Goal: Task Accomplishment & Management: Use online tool/utility

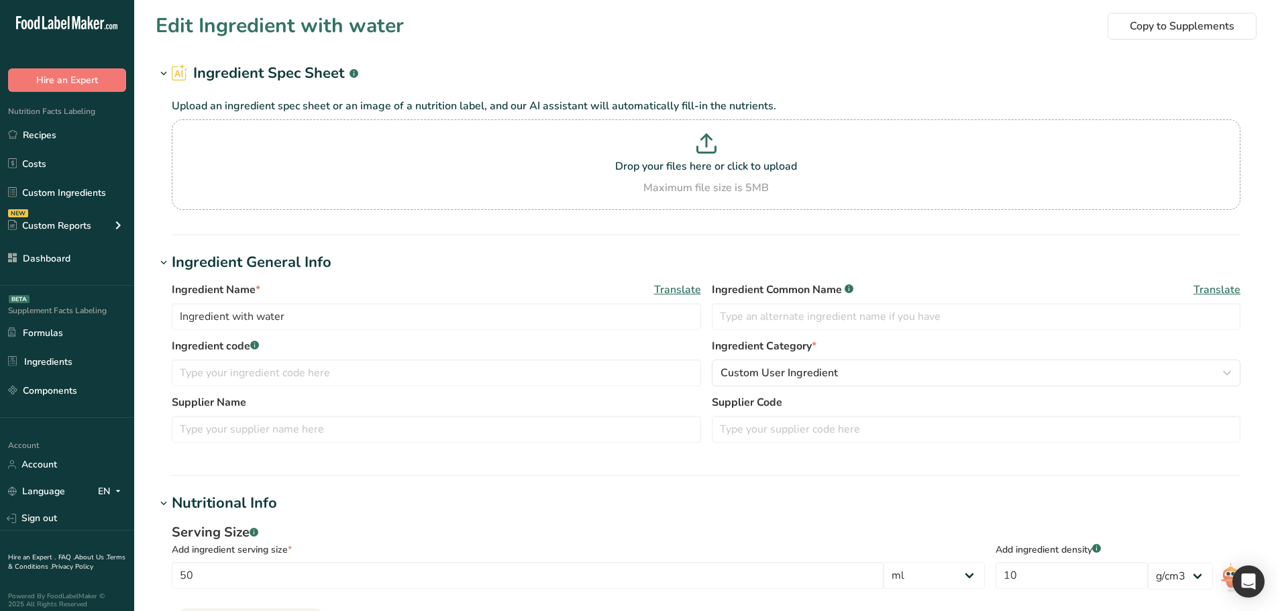
select select "27"
select select "29"
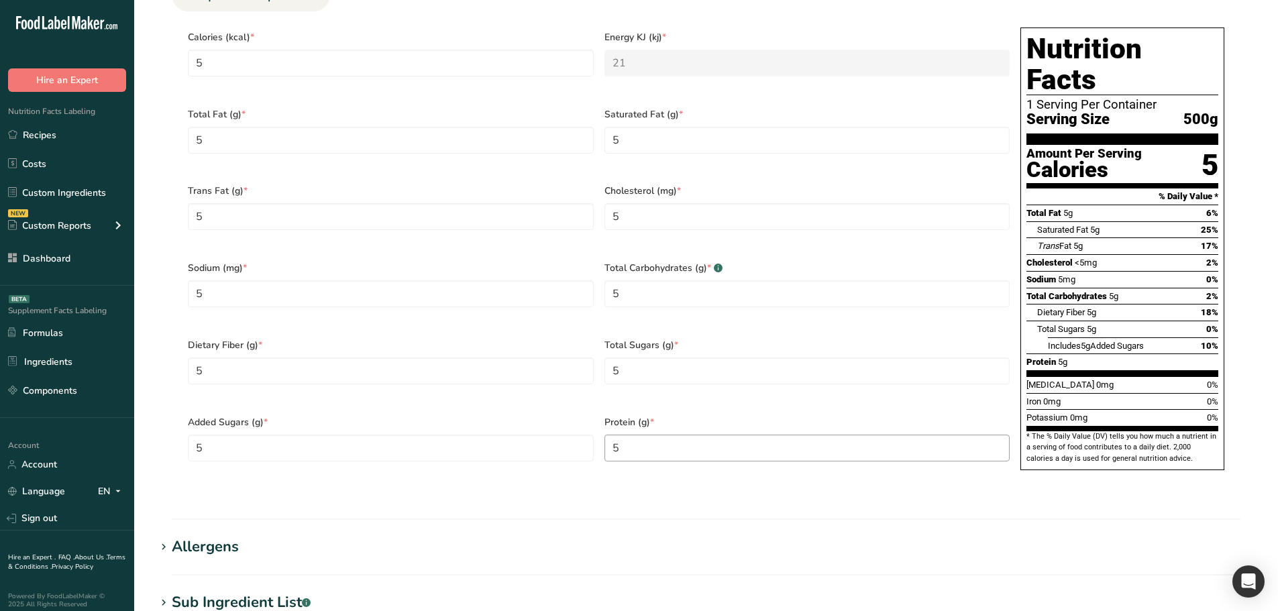
scroll to position [604, 0]
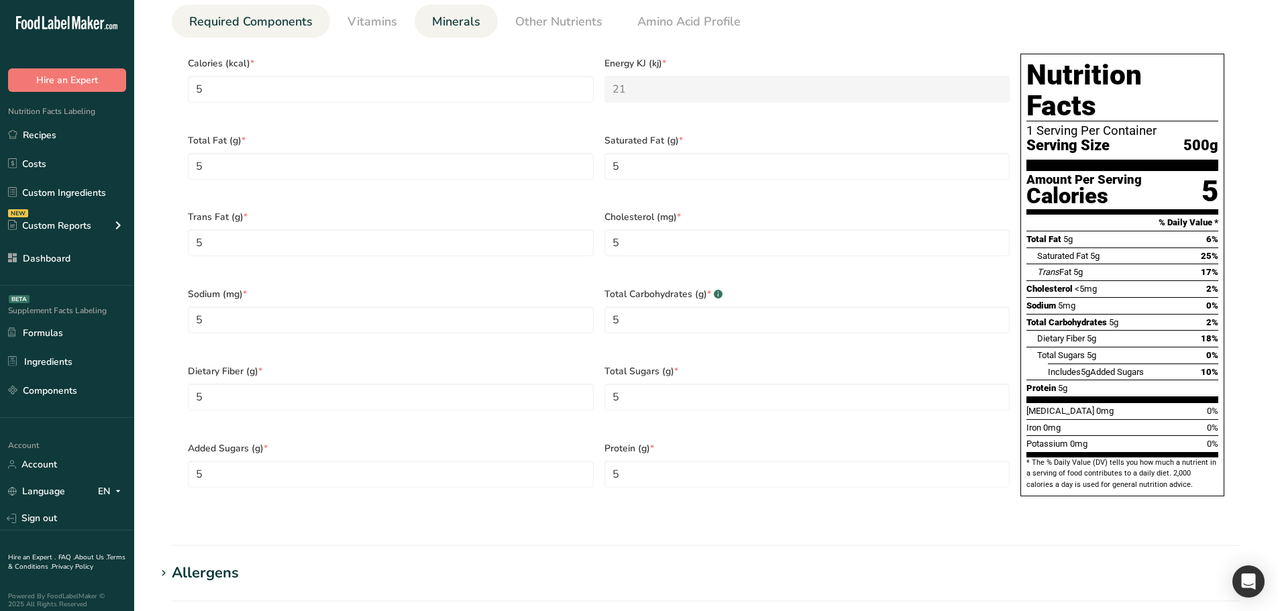
click at [459, 25] on span "Minerals" at bounding box center [456, 22] width 48 height 18
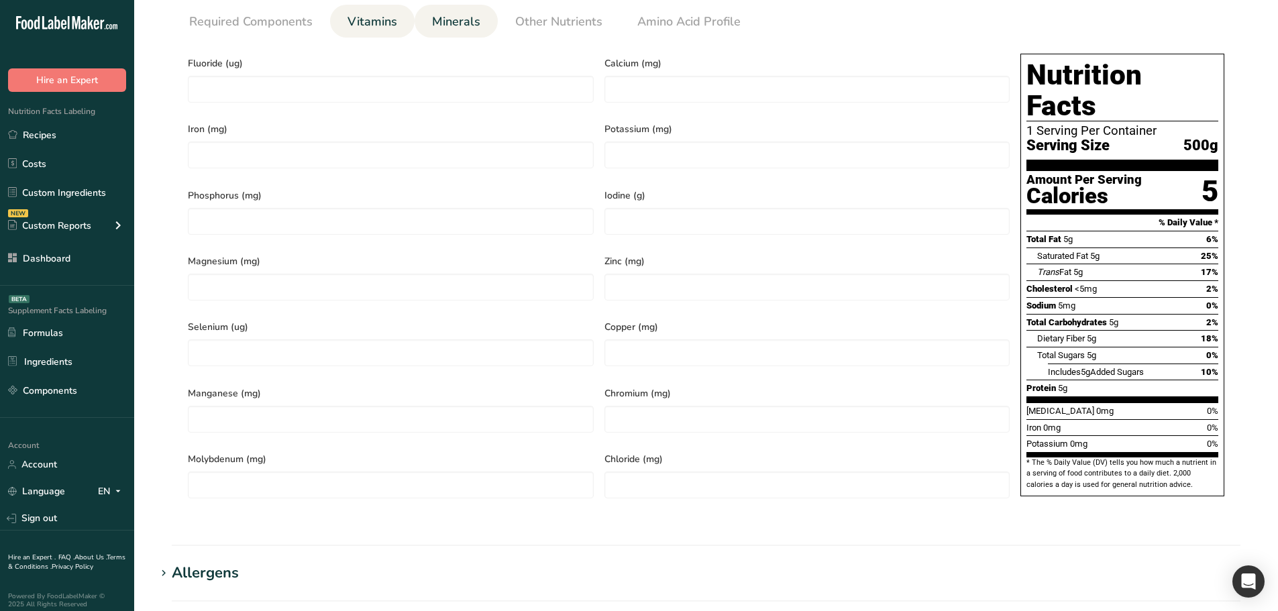
click at [357, 15] on span "Vitamins" at bounding box center [372, 22] width 50 height 18
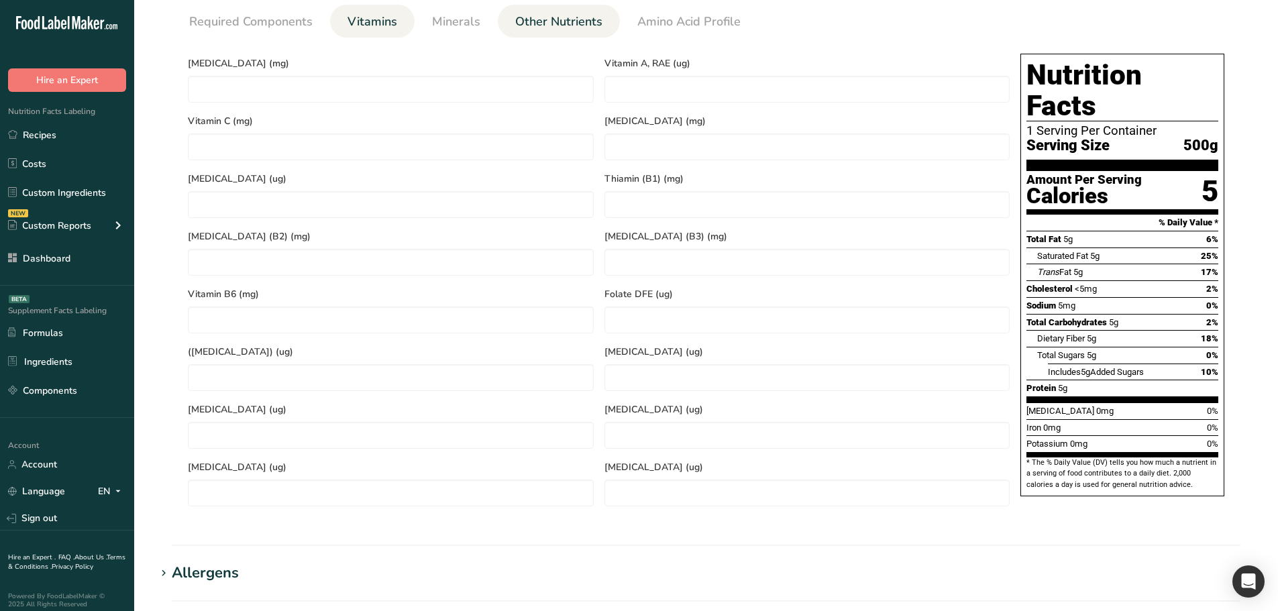
click at [547, 30] on span "Other Nutrients" at bounding box center [558, 22] width 87 height 18
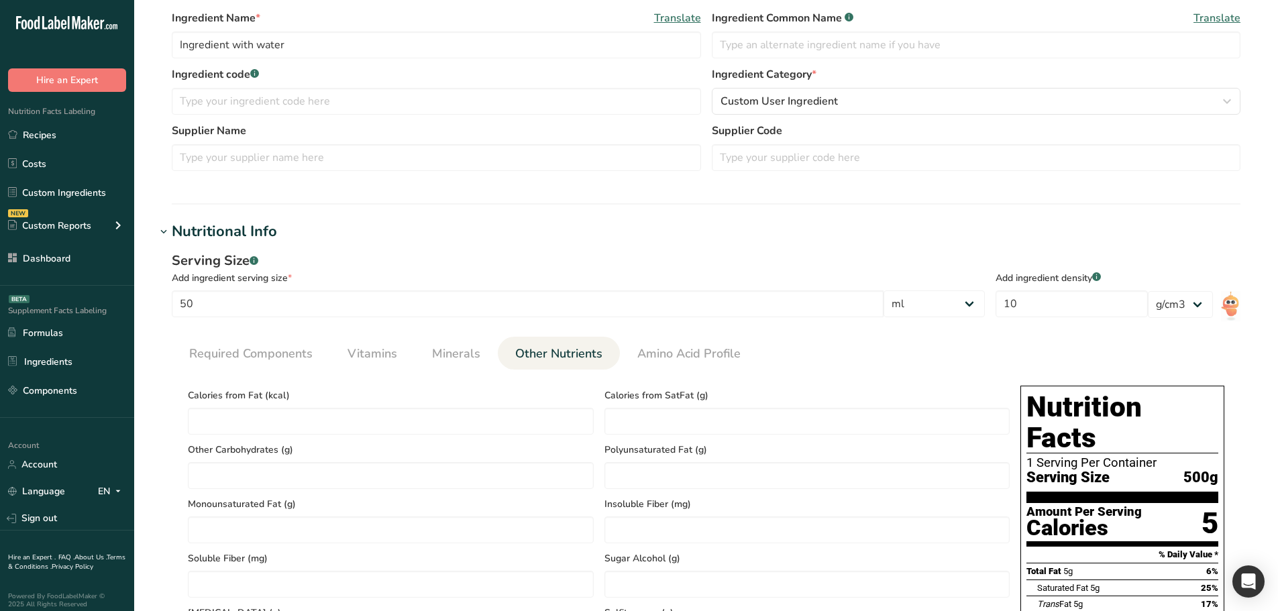
scroll to position [268, 0]
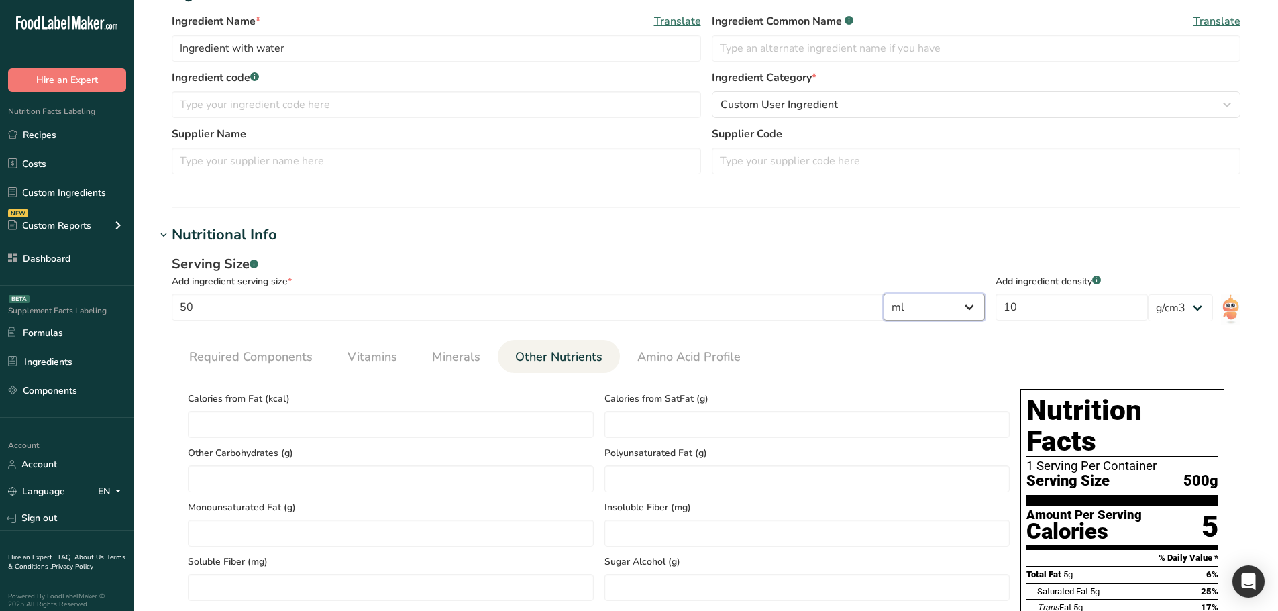
click at [958, 308] on select "g ppm ug kg mg mcg lb oz quarter cup half cup l ml fl oz tbsp tsp cup qt gallon" at bounding box center [933, 307] width 101 height 27
click at [707, 339] on div "Serving Size .a-a{fill:#347362;}.b-a{fill:#fff;} Add ingredient serving size * …" at bounding box center [706, 623] width 1100 height 754
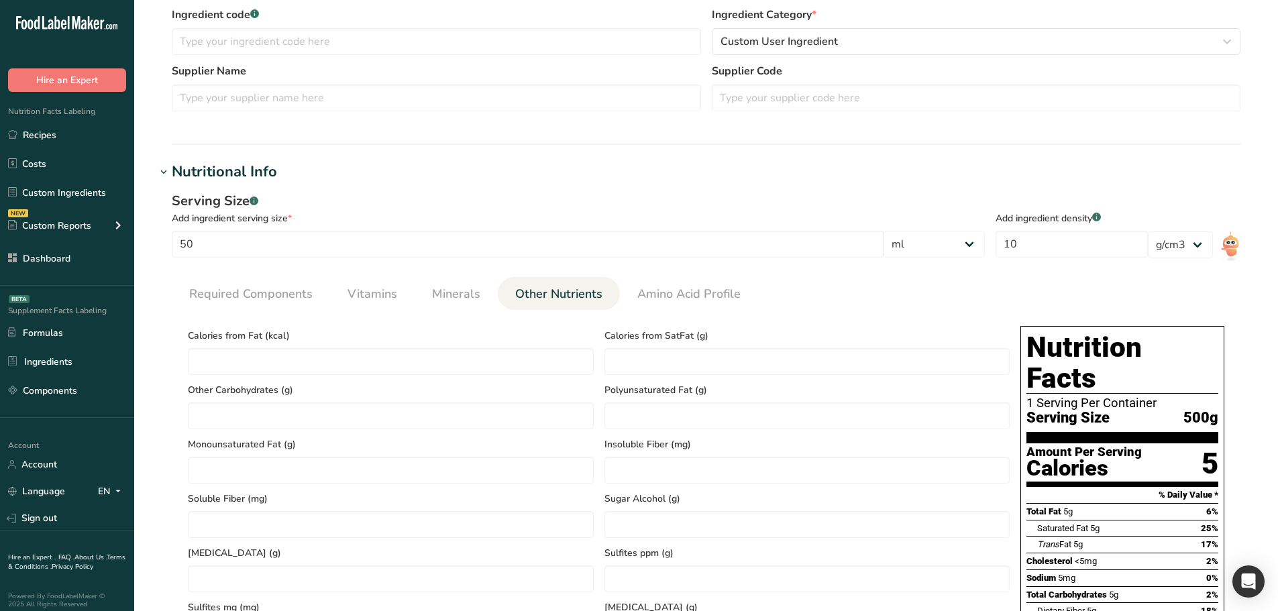
scroll to position [335, 0]
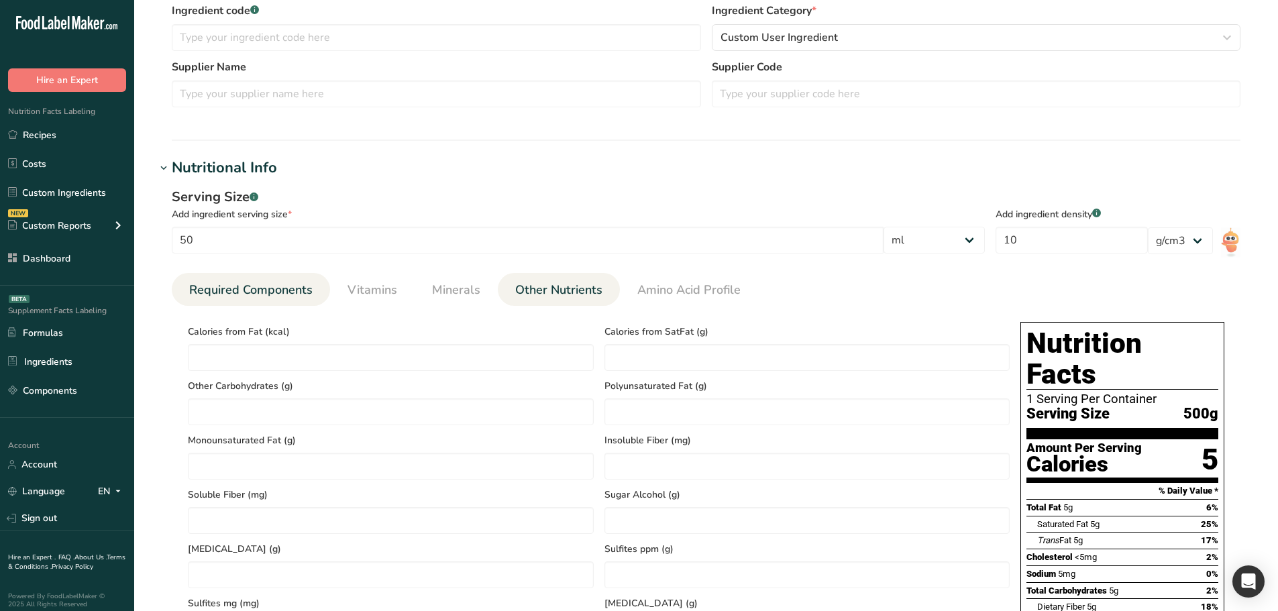
click at [219, 290] on span "Required Components" at bounding box center [250, 290] width 123 height 18
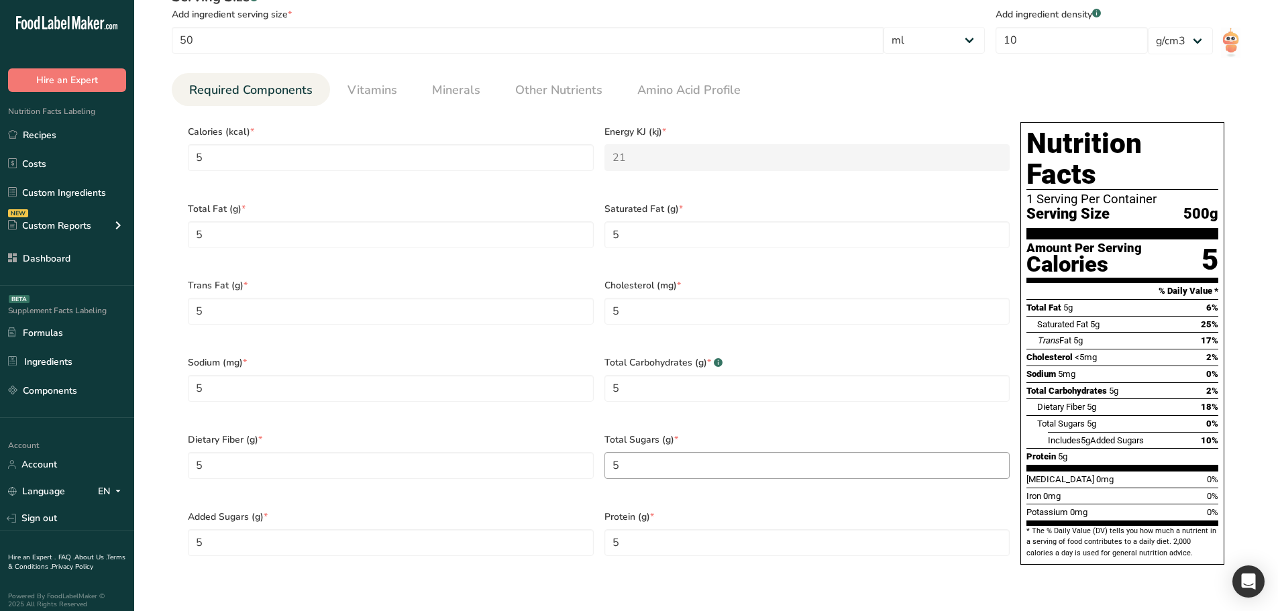
scroll to position [604, 0]
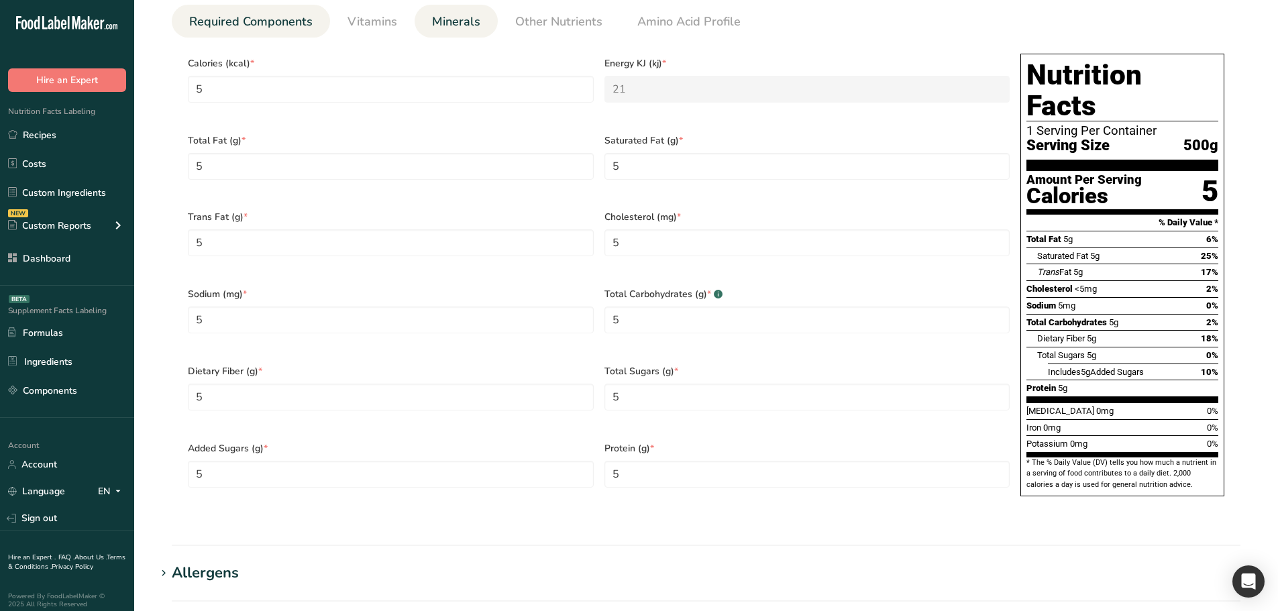
click at [462, 20] on span "Minerals" at bounding box center [456, 22] width 48 height 18
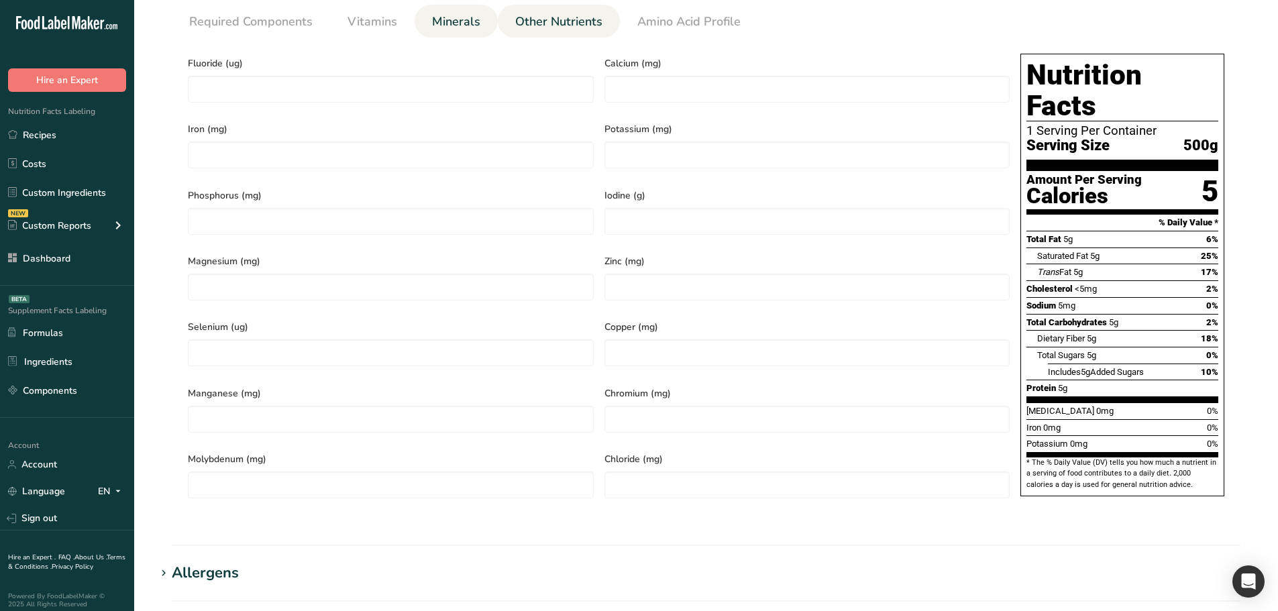
click at [522, 24] on span "Other Nutrients" at bounding box center [558, 22] width 87 height 18
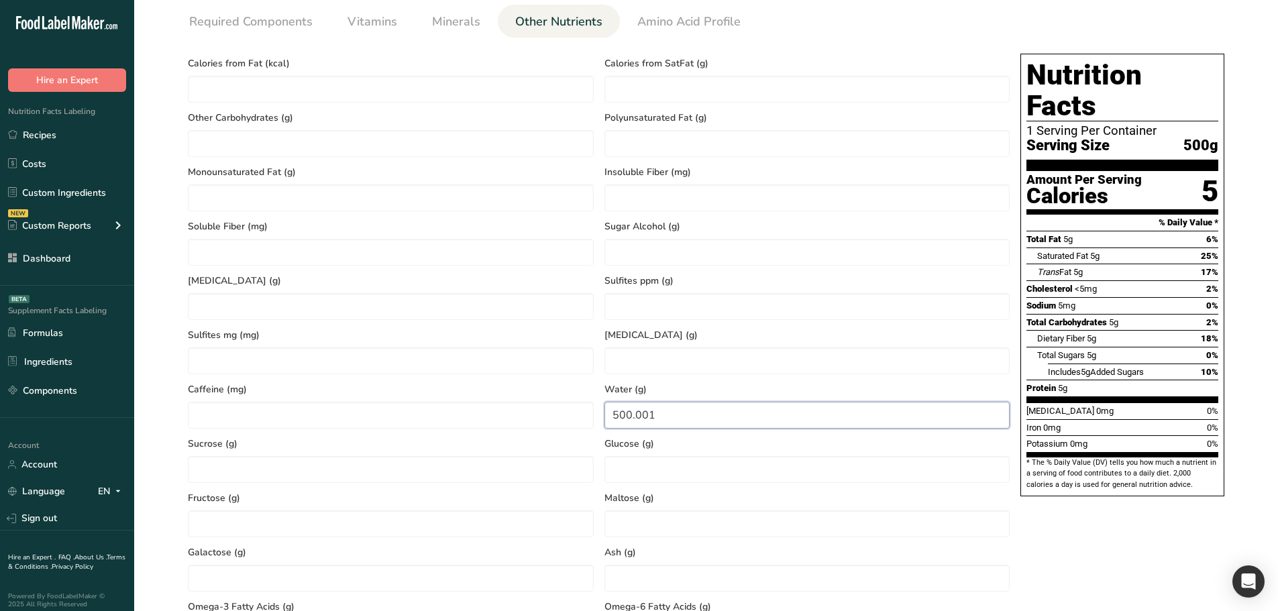
click at [636, 410] on input "500.001" at bounding box center [807, 415] width 406 height 27
click at [706, 424] on input "500.001" at bounding box center [807, 415] width 406 height 27
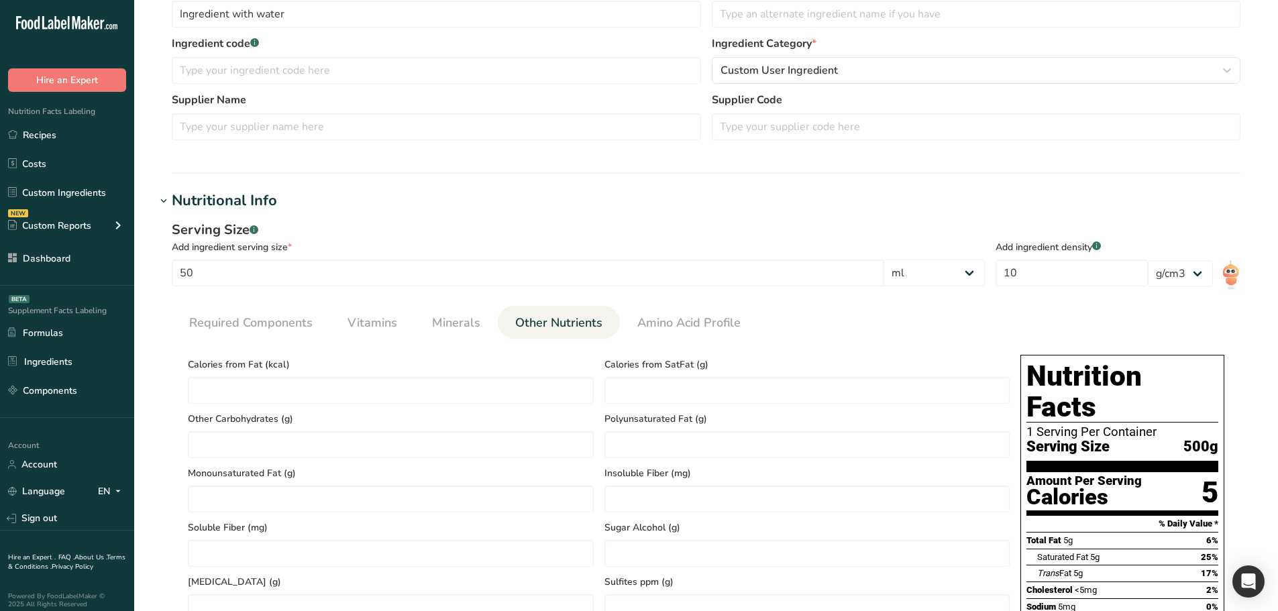
scroll to position [268, 0]
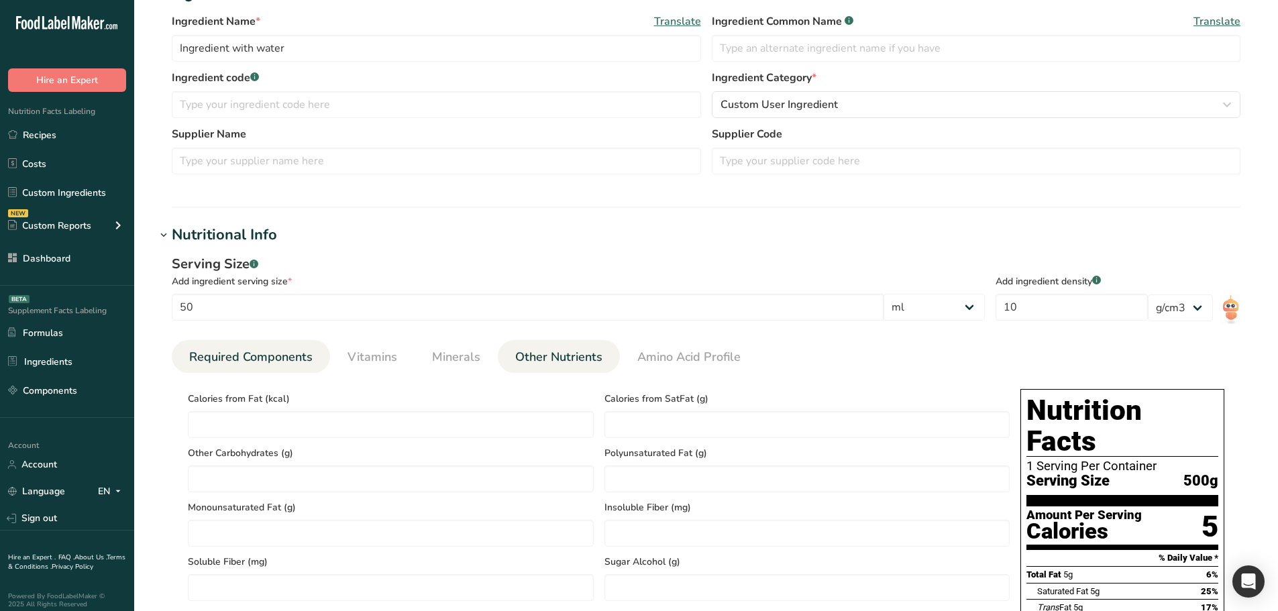
click at [209, 347] on link "Required Components" at bounding box center [251, 357] width 134 height 34
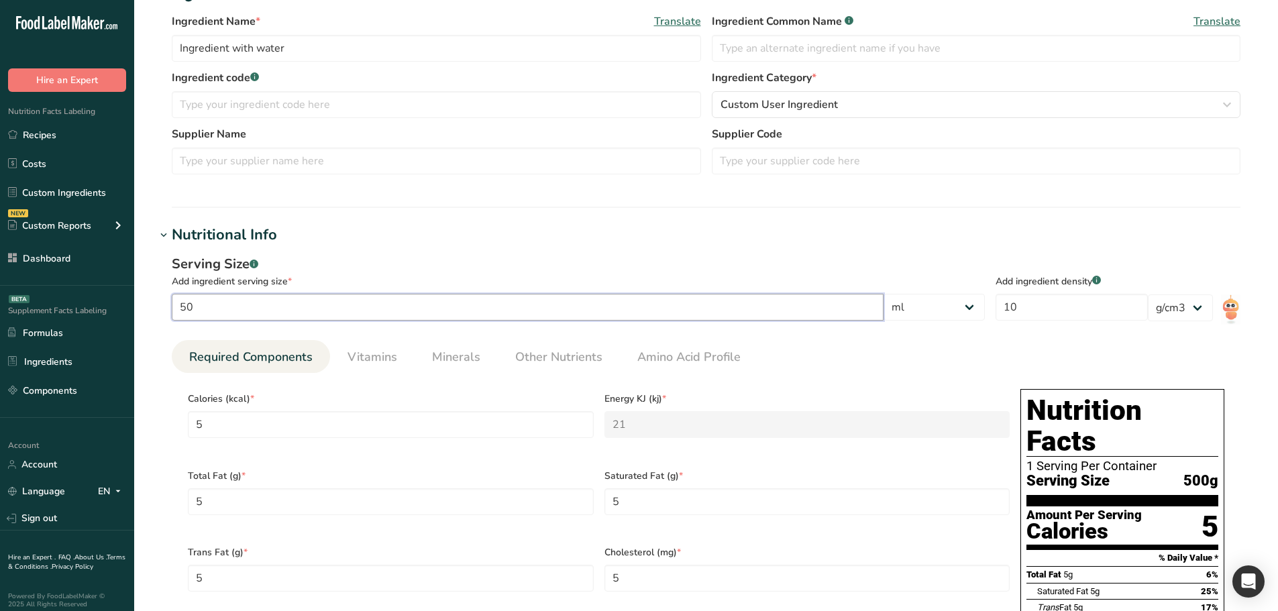
click at [630, 307] on input "50" at bounding box center [528, 307] width 712 height 27
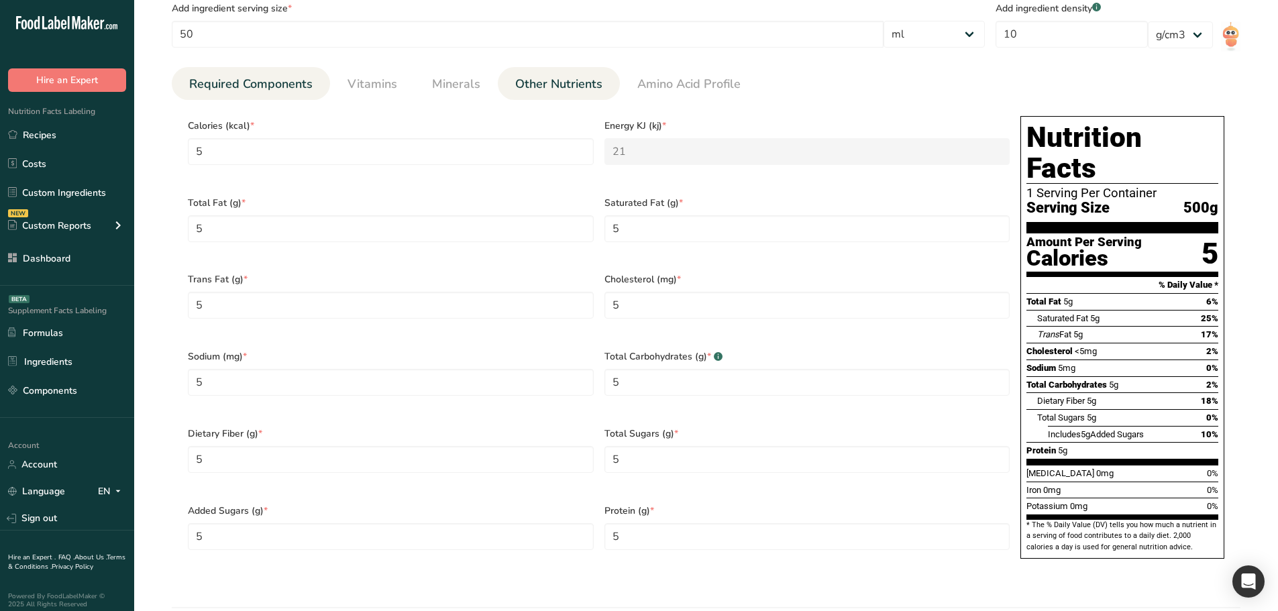
scroll to position [335, 0]
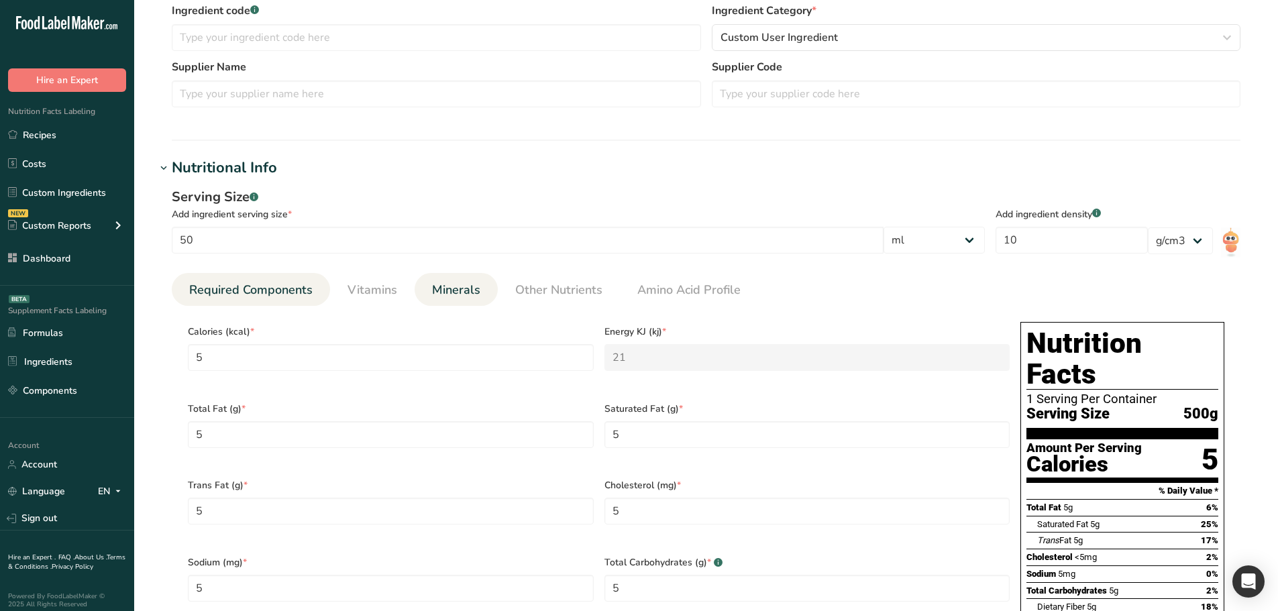
click at [474, 289] on span "Minerals" at bounding box center [456, 290] width 48 height 18
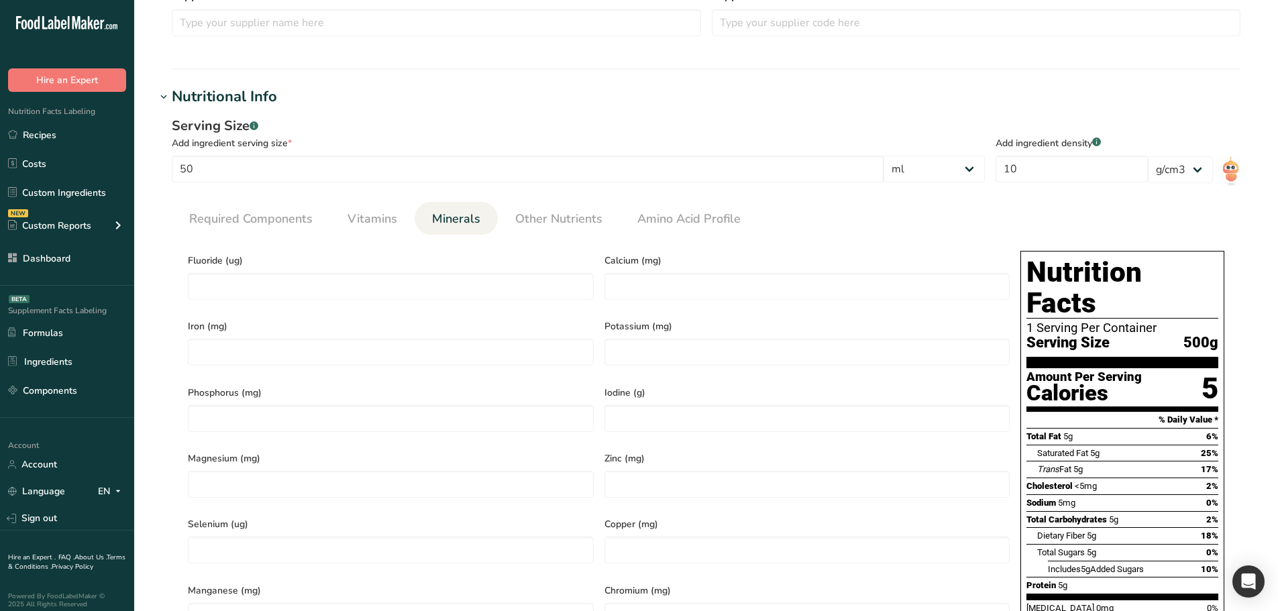
scroll to position [604, 0]
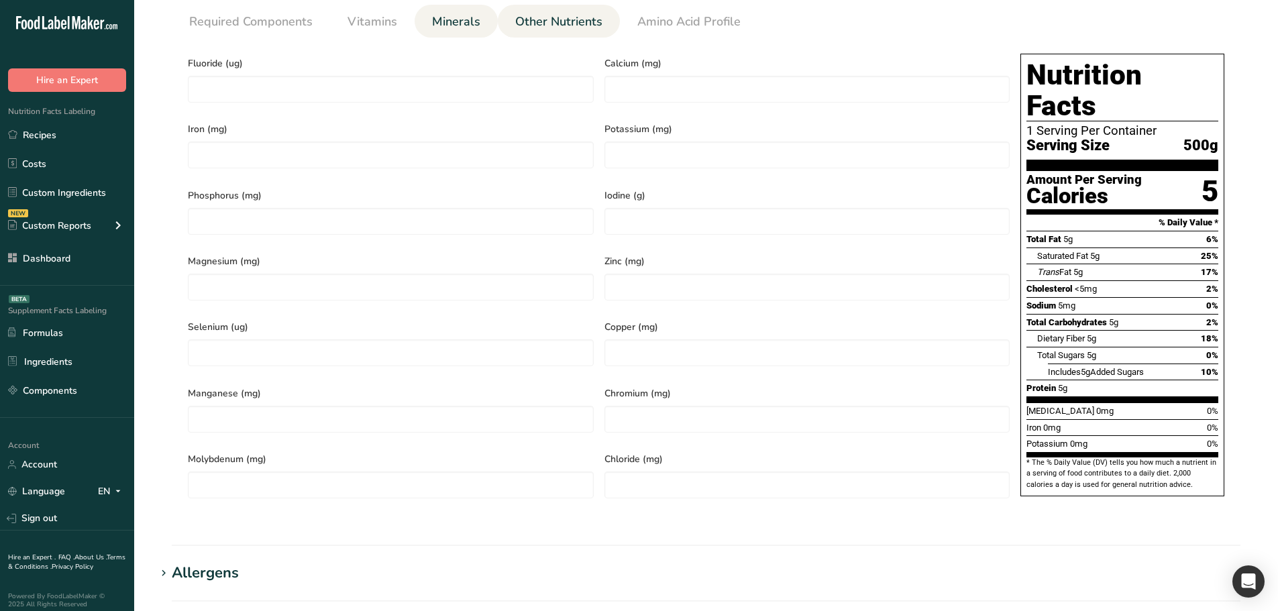
click at [556, 23] on span "Other Nutrients" at bounding box center [558, 22] width 87 height 18
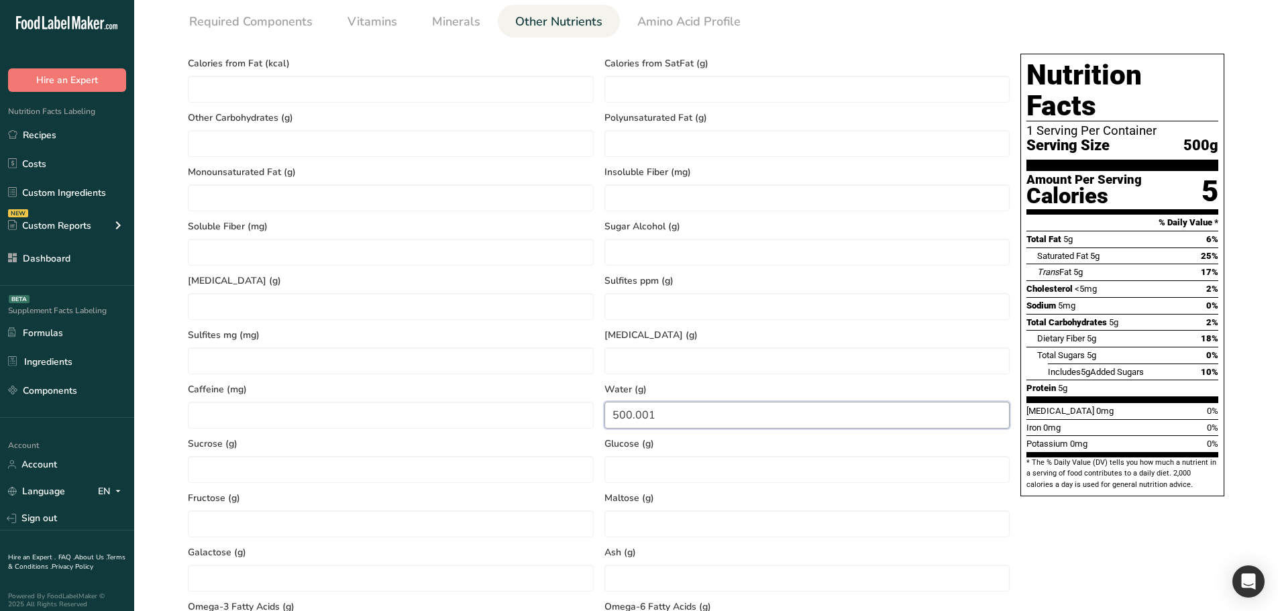
click at [652, 409] on input "500.001" at bounding box center [807, 415] width 406 height 27
click at [651, 409] on input "500.001" at bounding box center [807, 415] width 406 height 27
click at [693, 374] on input "number" at bounding box center [807, 360] width 406 height 27
click at [685, 383] on span "Water (g)" at bounding box center [807, 389] width 406 height 14
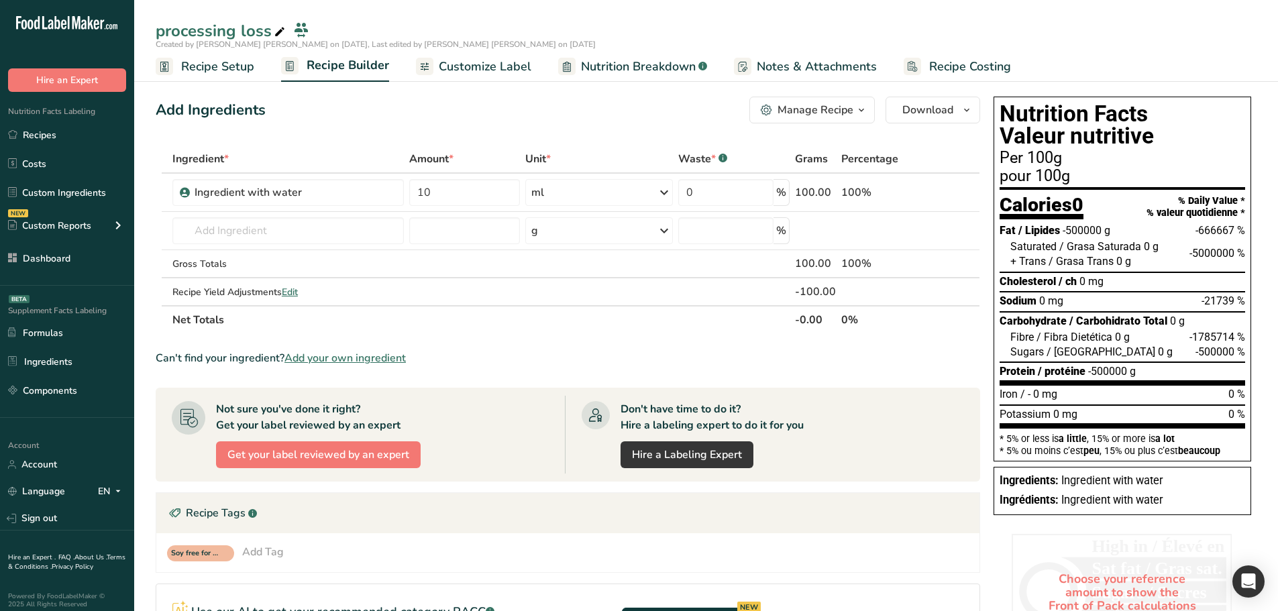
click at [603, 62] on span "Nutrition Breakdown" at bounding box center [638, 67] width 115 height 18
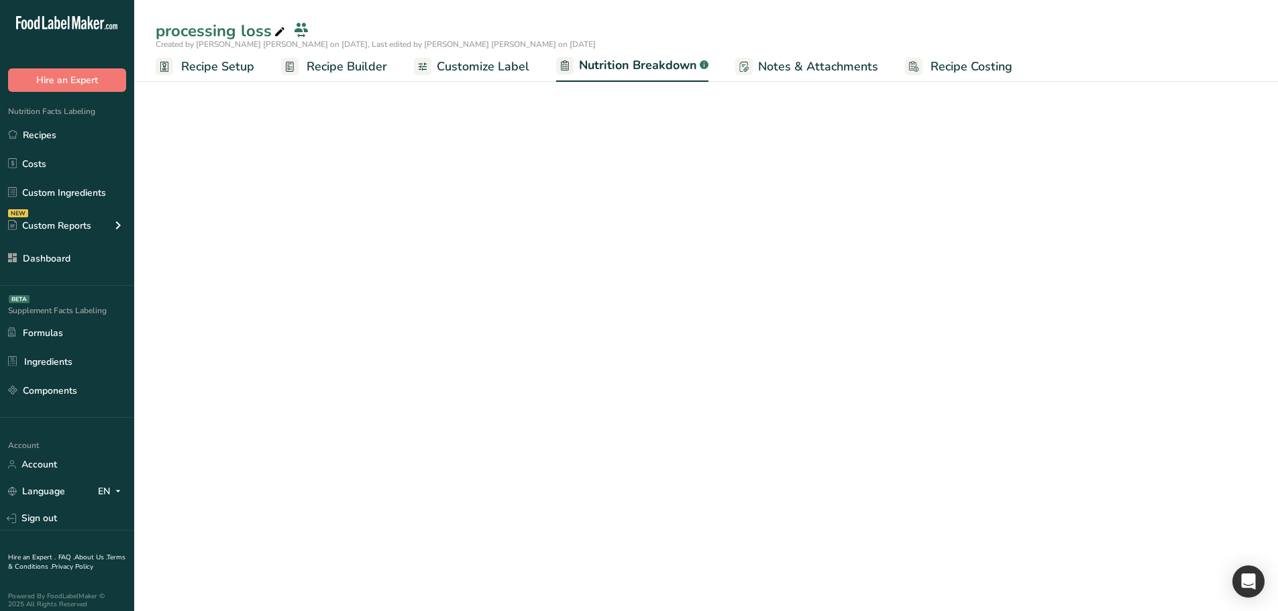
select select "Calories"
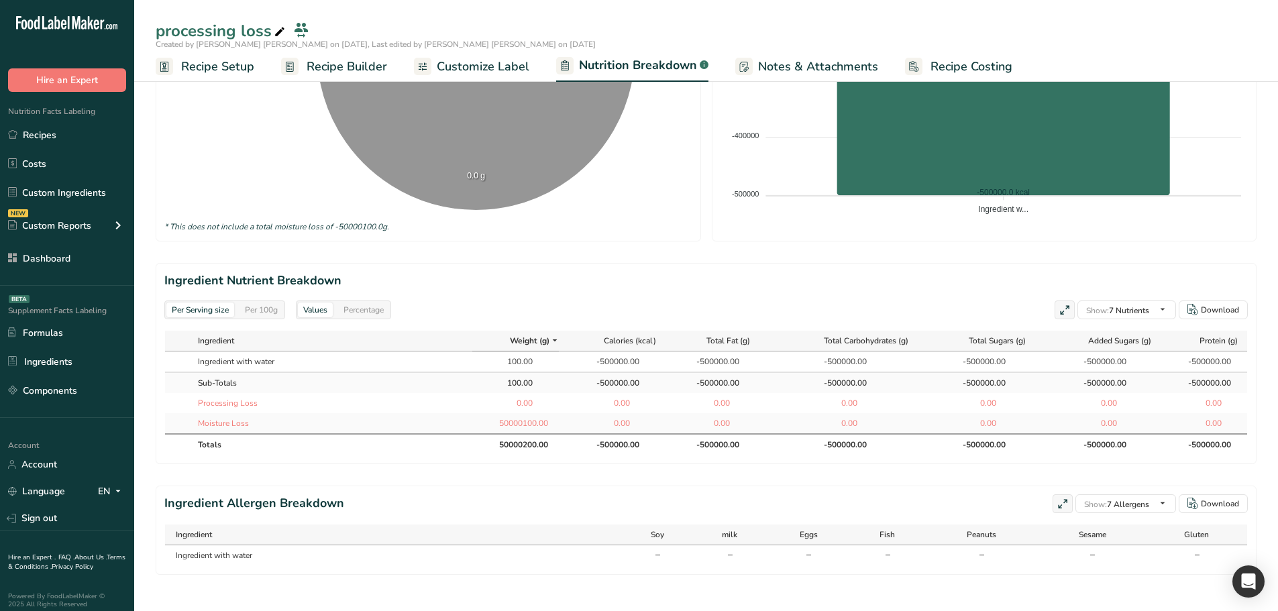
scroll to position [443, 0]
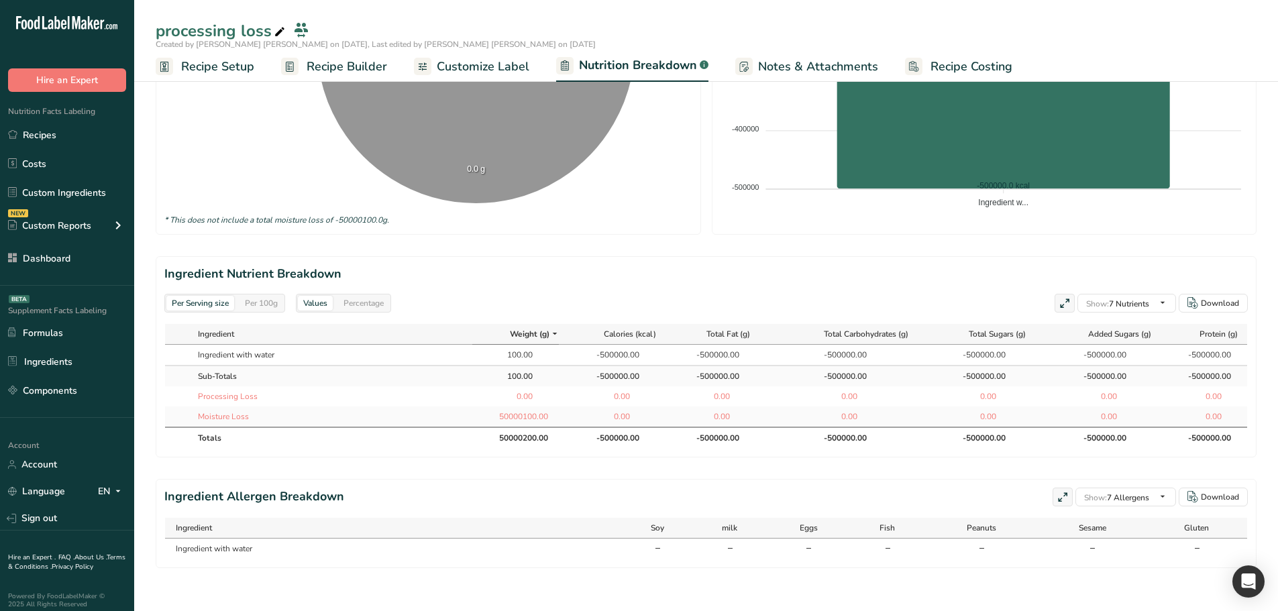
click at [510, 410] on div "50000100.00" at bounding box center [516, 416] width 34 height 12
click at [532, 410] on div "50000100.00" at bounding box center [516, 416] width 34 height 12
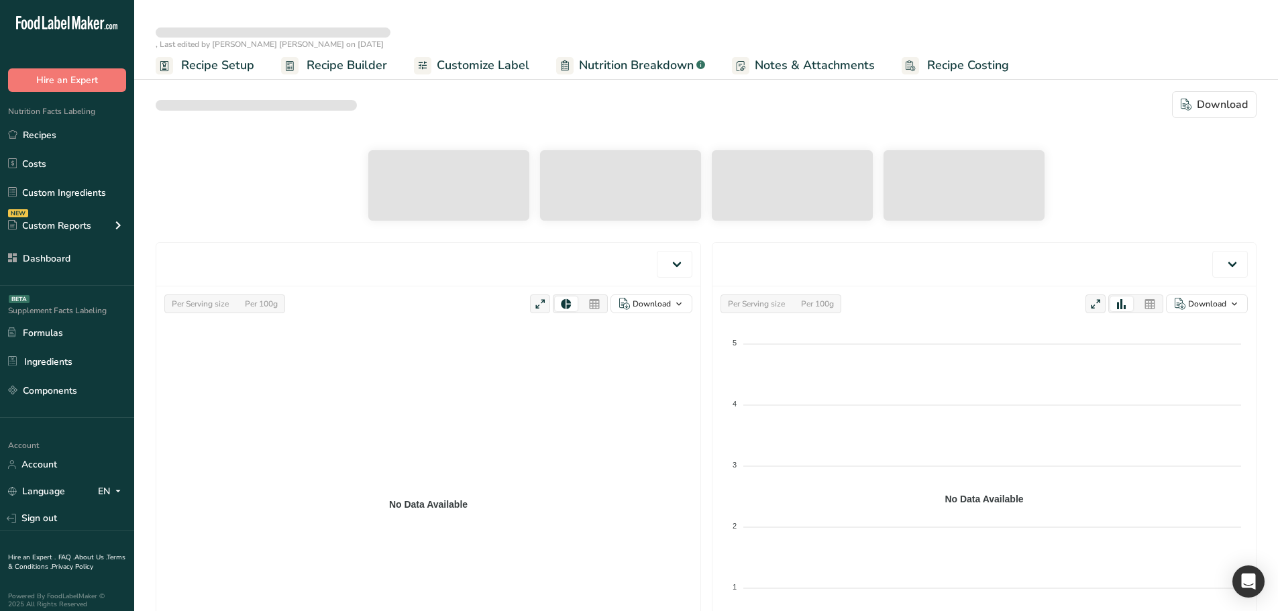
select select "Calories"
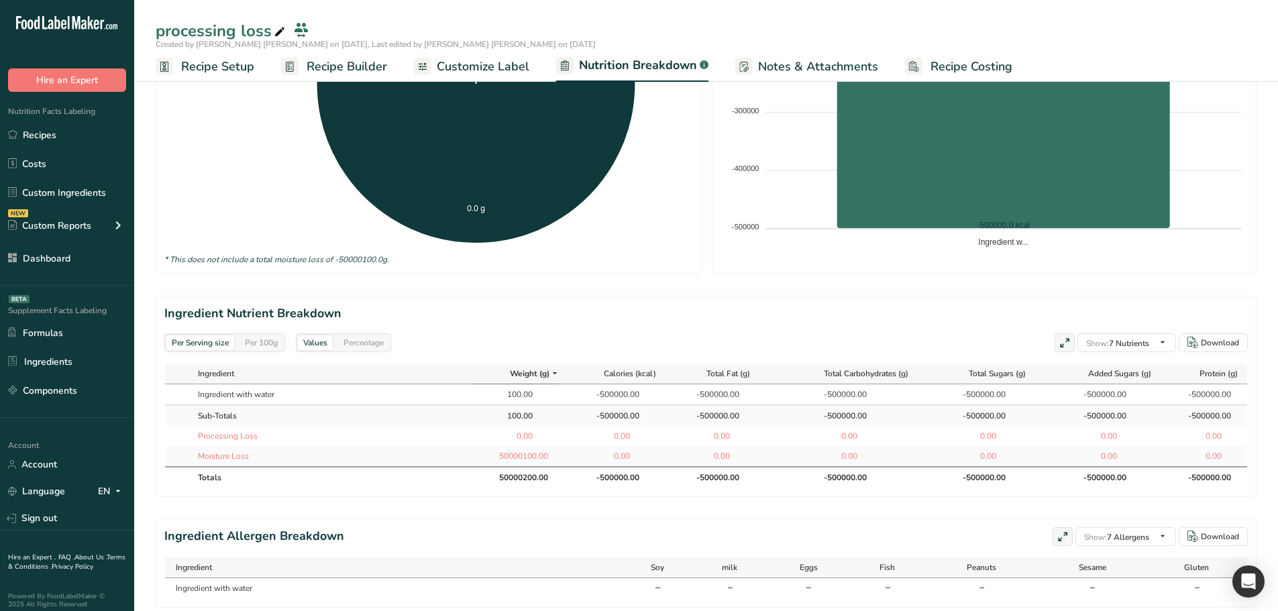
scroll to position [443, 0]
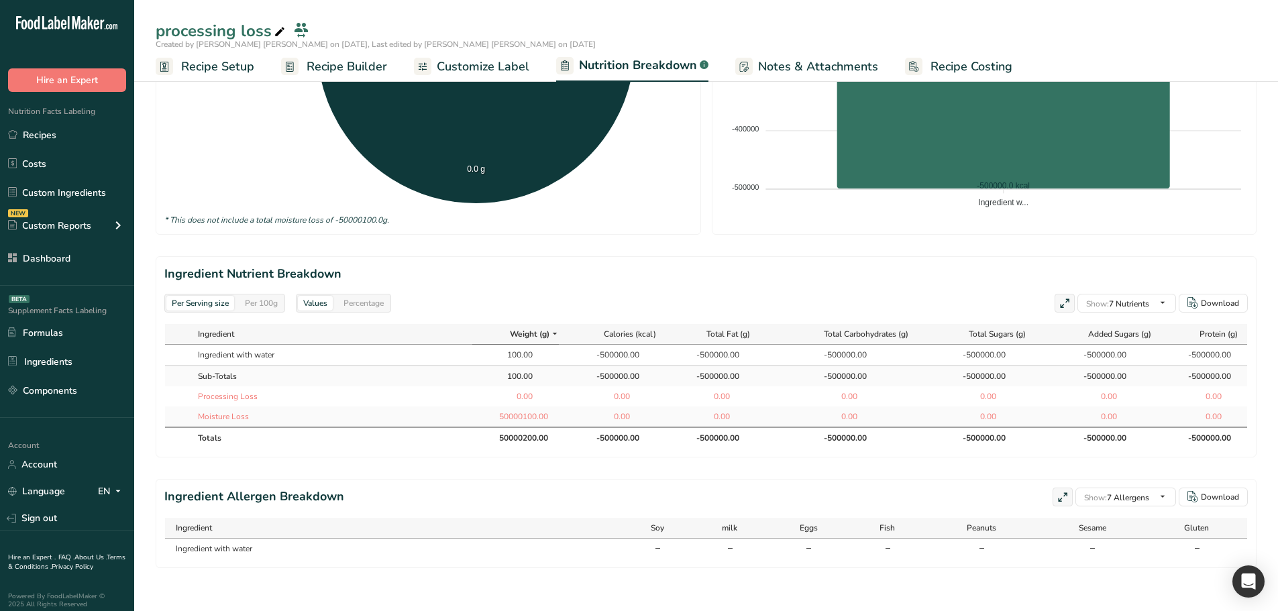
click at [268, 296] on div "Per 100g" at bounding box center [261, 303] width 44 height 15
click at [216, 296] on div "Per Serving size" at bounding box center [200, 303] width 68 height 15
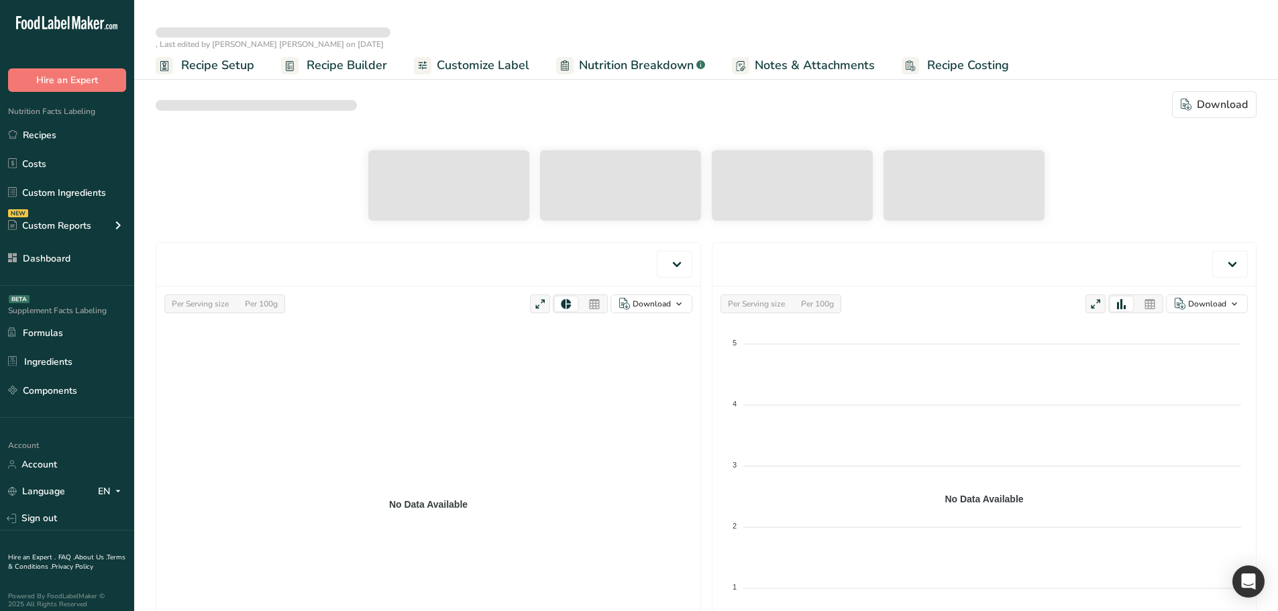
select select "Calories"
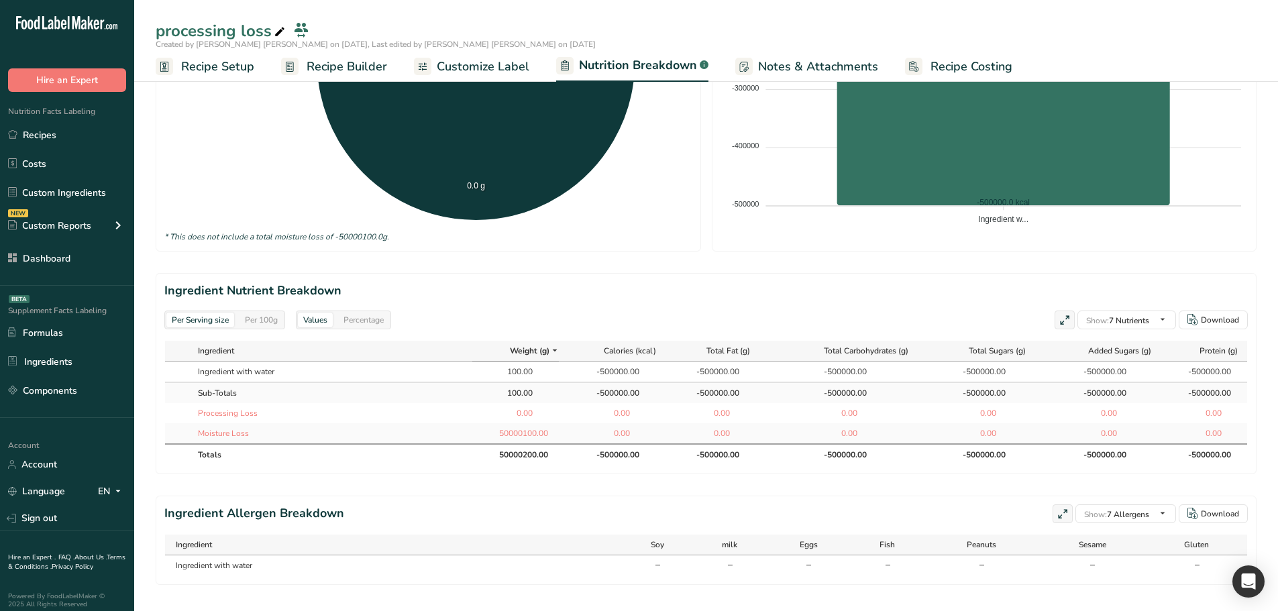
scroll to position [443, 0]
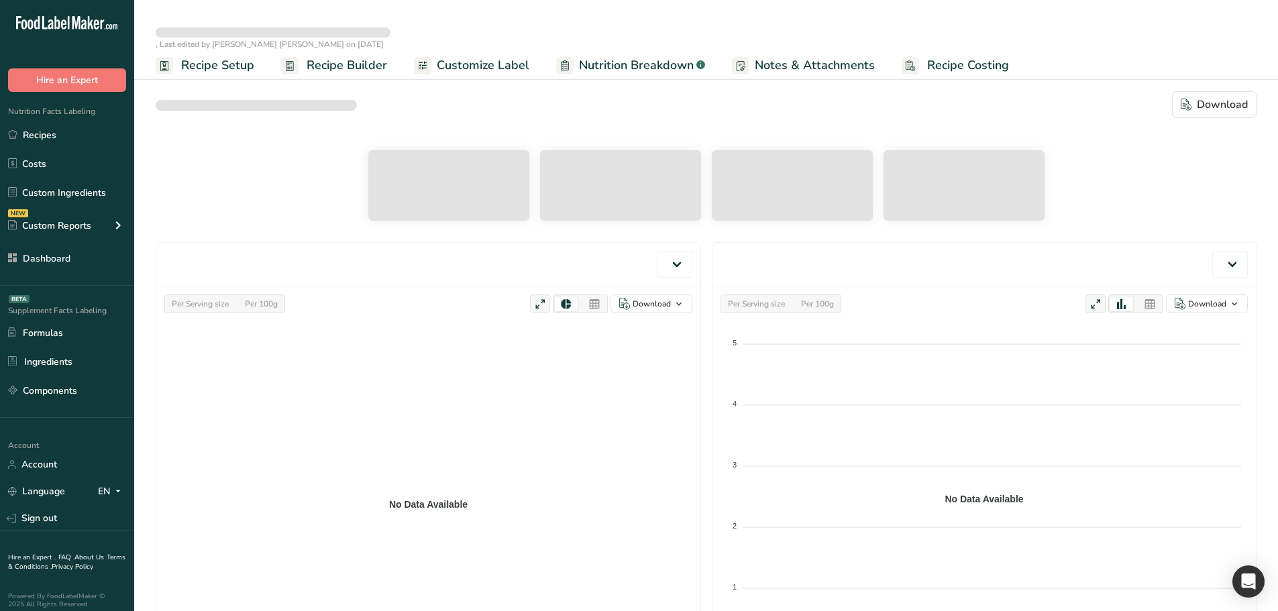
select select "Calories"
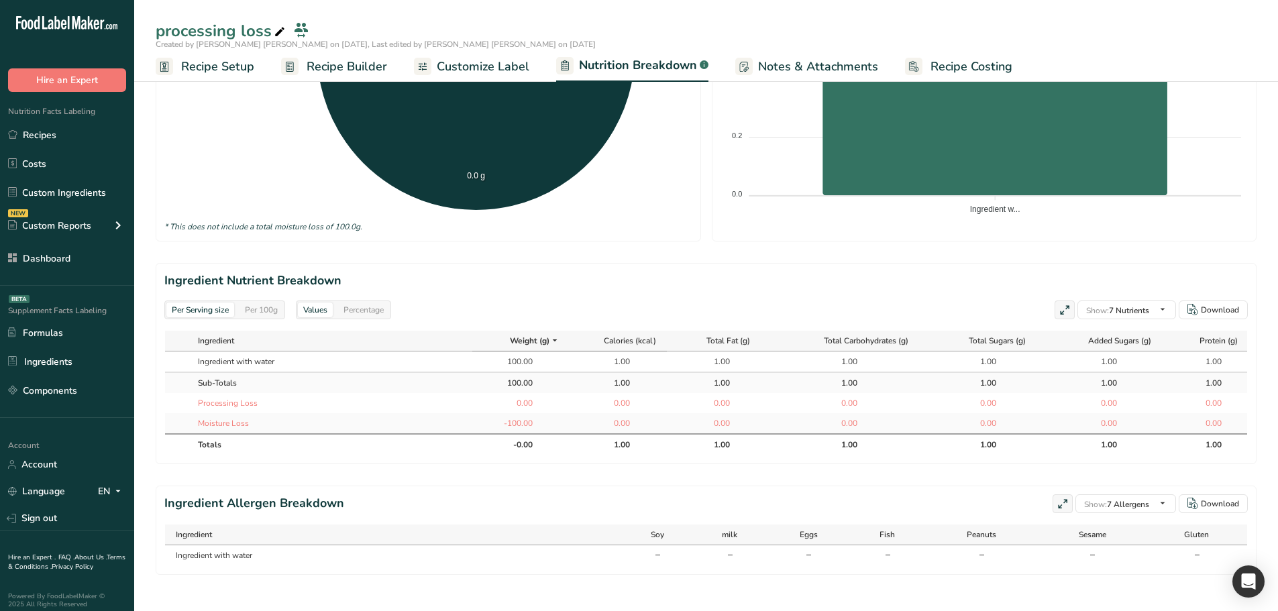
scroll to position [443, 0]
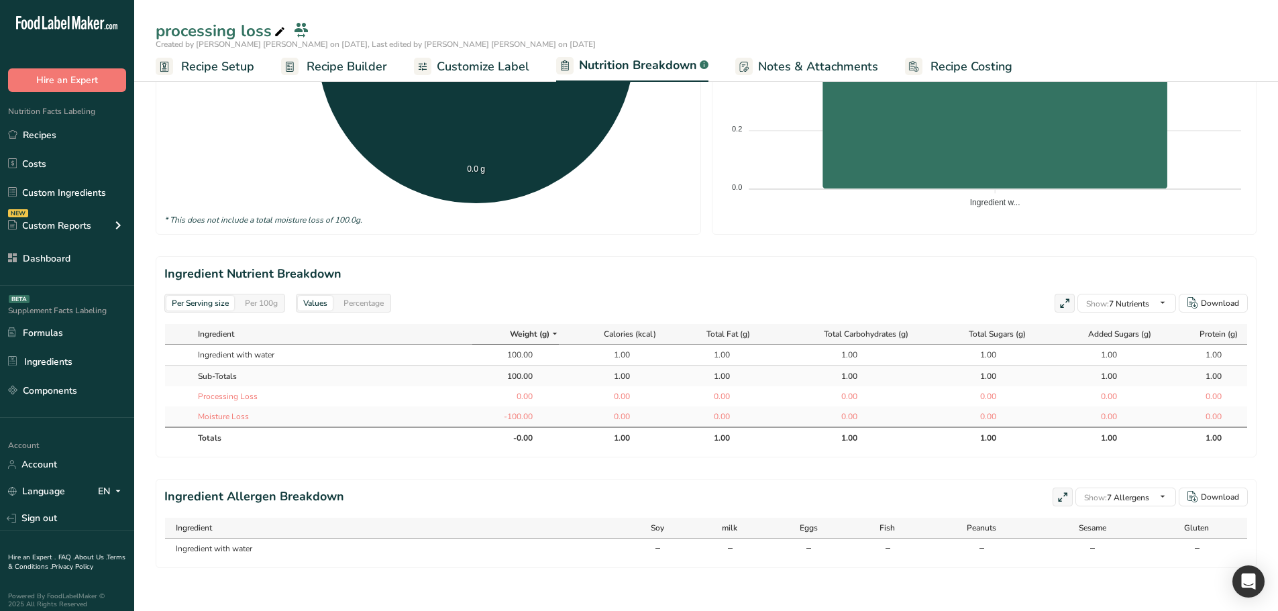
click at [261, 296] on div "Per 100g" at bounding box center [261, 303] width 44 height 15
click at [214, 296] on div "Per Serving size" at bounding box center [200, 303] width 68 height 15
click at [266, 296] on div "Per 100g" at bounding box center [261, 303] width 44 height 15
click at [199, 304] on section "Ingredient Nutrient Breakdown Per Serving size Per 100g Values Percentage Show:…" at bounding box center [706, 356] width 1100 height 201
click at [225, 296] on div "Per Serving size" at bounding box center [200, 303] width 68 height 15
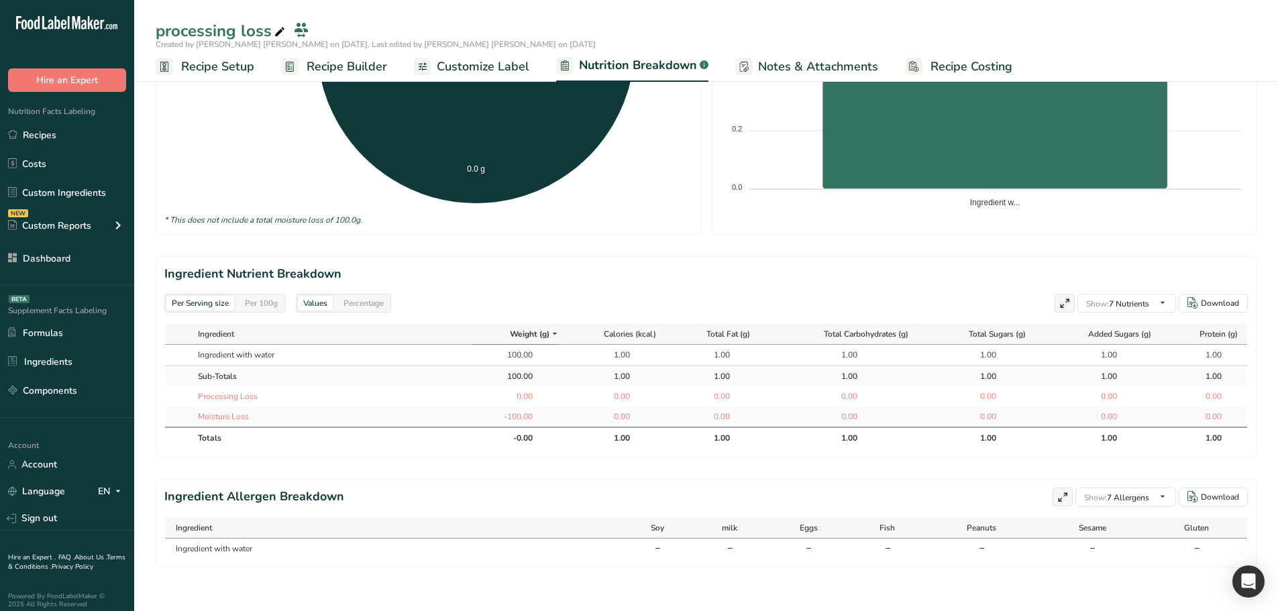
click at [262, 296] on div "Per 100g" at bounding box center [261, 303] width 44 height 15
click at [207, 298] on div "Per Serving size" at bounding box center [200, 303] width 68 height 15
click at [266, 296] on div "Per 100g" at bounding box center [261, 303] width 44 height 15
click at [205, 296] on div "Per Serving size" at bounding box center [200, 303] width 68 height 15
click at [333, 72] on span "Recipe Builder" at bounding box center [346, 67] width 80 height 18
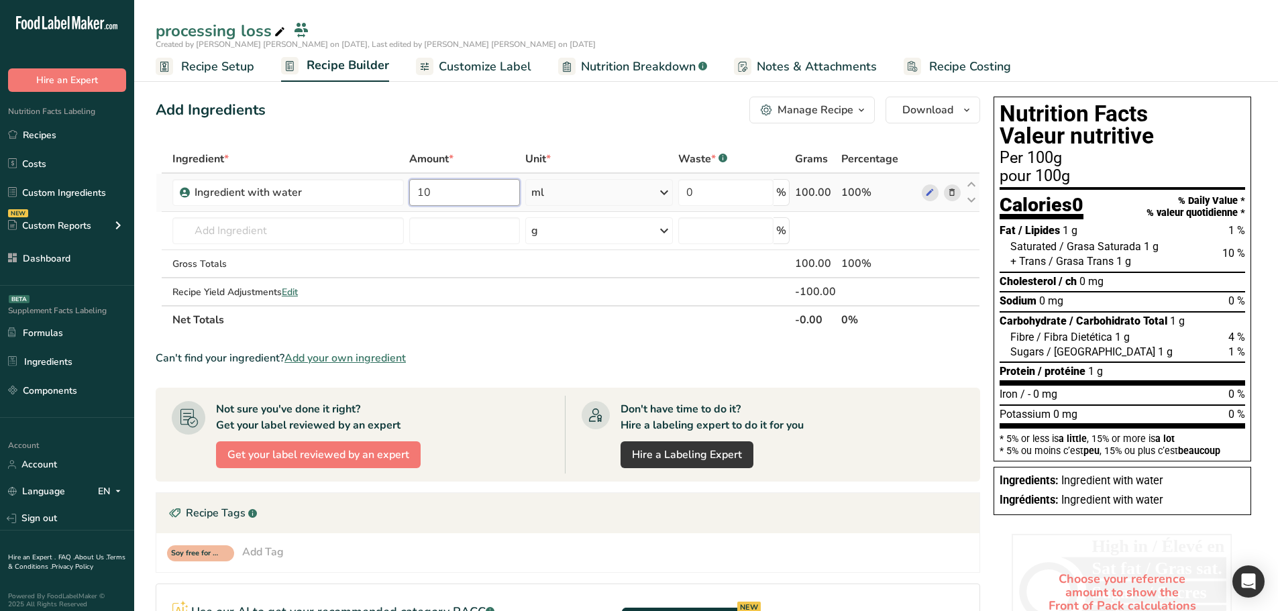
click at [440, 193] on input "10" at bounding box center [464, 192] width 111 height 27
type input "1"
type input "5"
click at [556, 326] on div "Ingredient * Amount * Unit * Waste * .a-a{fill:#347362;}.b-a{fill:#fff;} Grams …" at bounding box center [568, 239] width 824 height 189
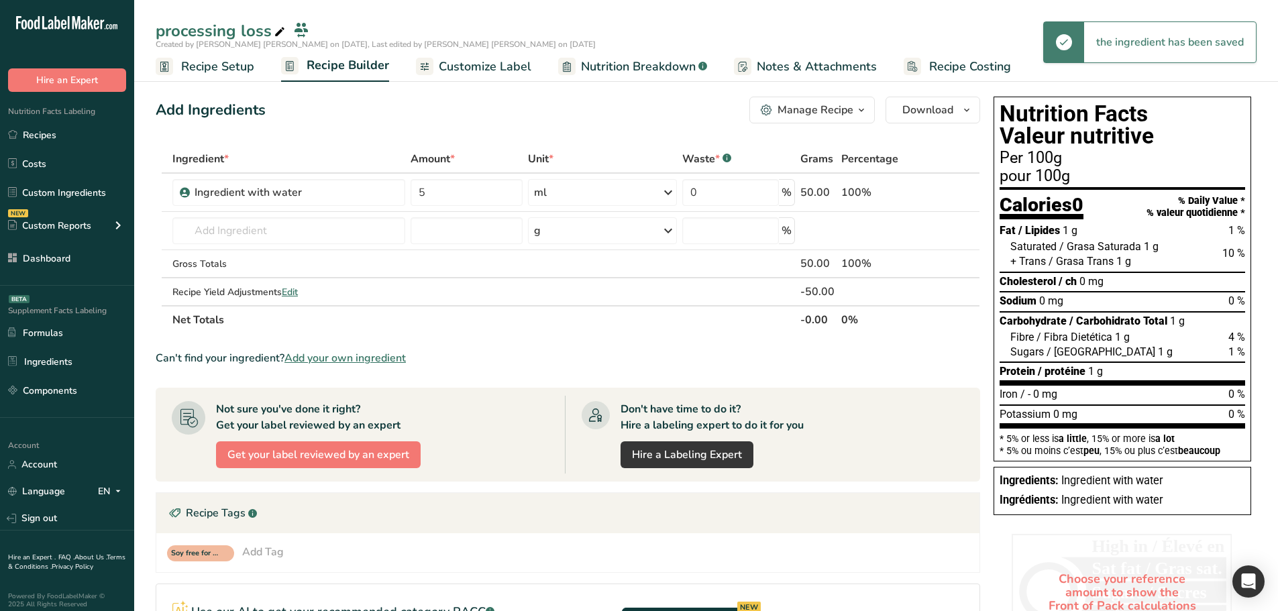
click at [627, 65] on span "Nutrition Breakdown" at bounding box center [638, 67] width 115 height 18
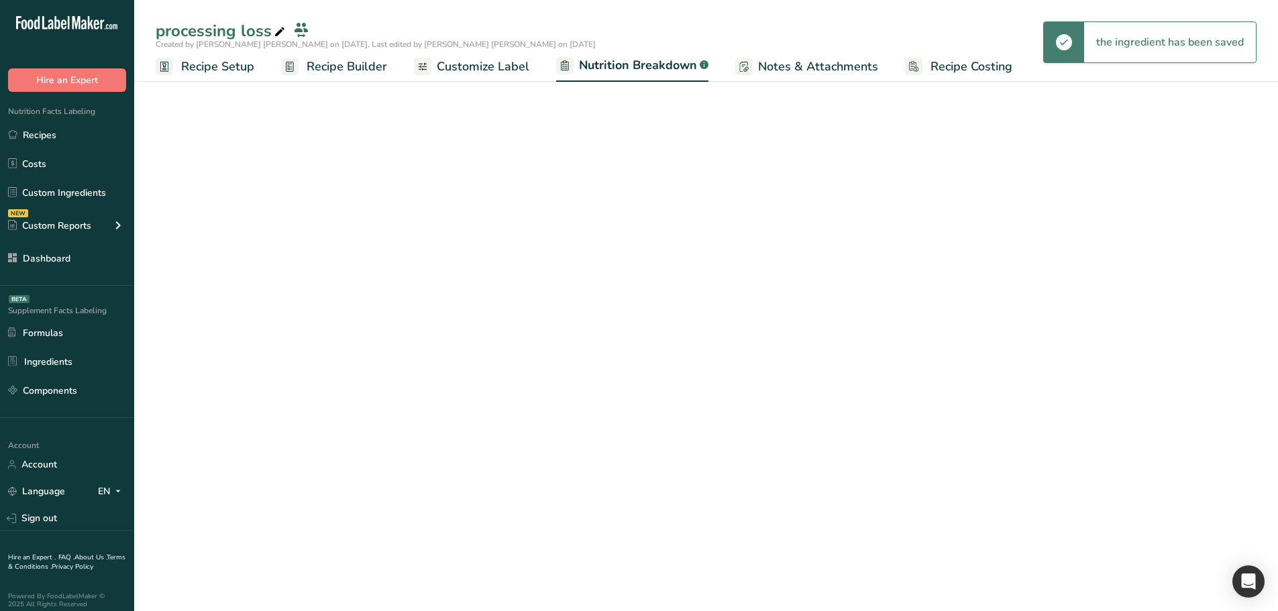
select select "Calories"
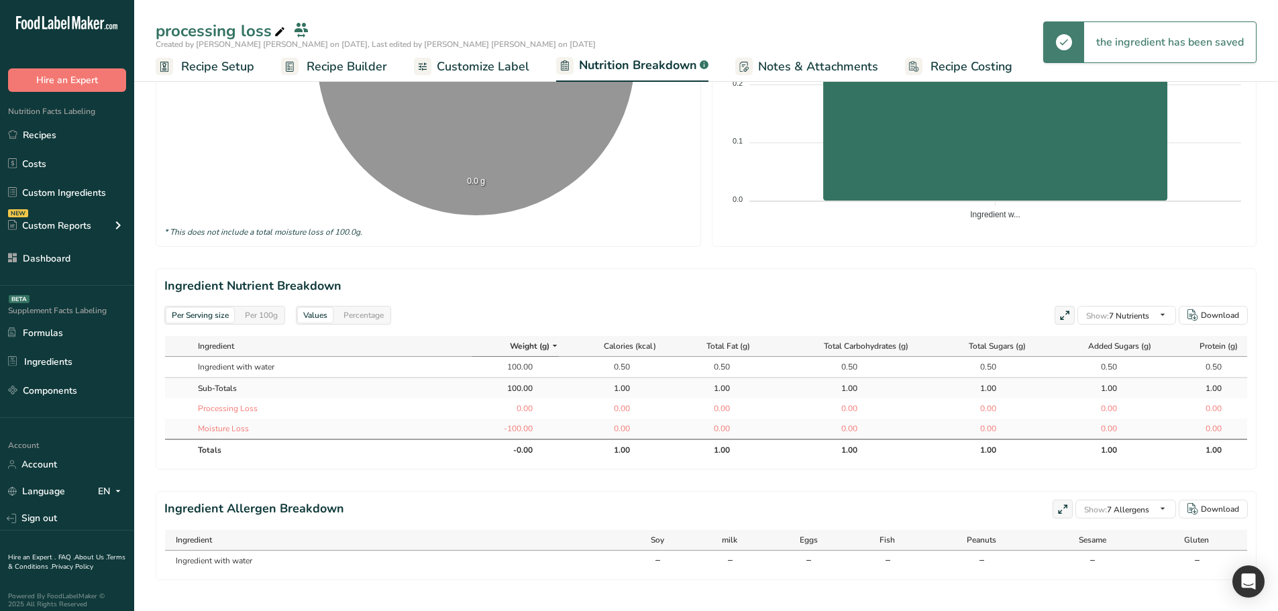
scroll to position [443, 0]
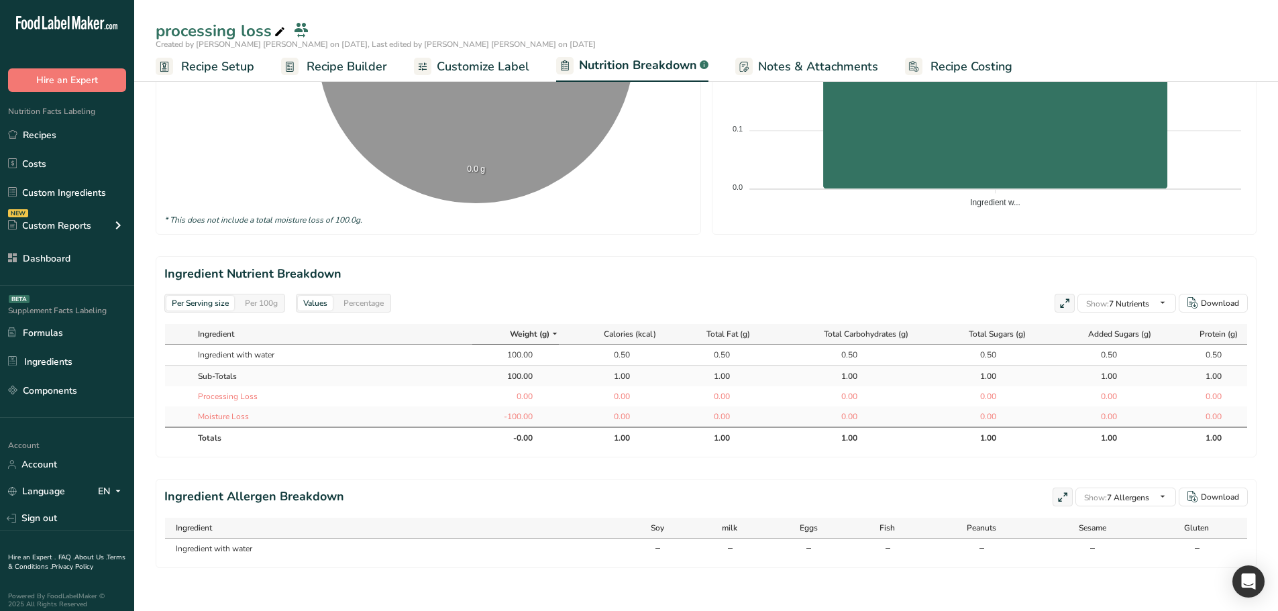
click at [268, 296] on div "Per 100g" at bounding box center [261, 303] width 44 height 15
click at [211, 296] on div "Per Serving size" at bounding box center [200, 303] width 68 height 15
click at [262, 296] on div "Per 100g" at bounding box center [261, 303] width 44 height 15
click at [199, 296] on div "Per Serving size" at bounding box center [200, 303] width 68 height 15
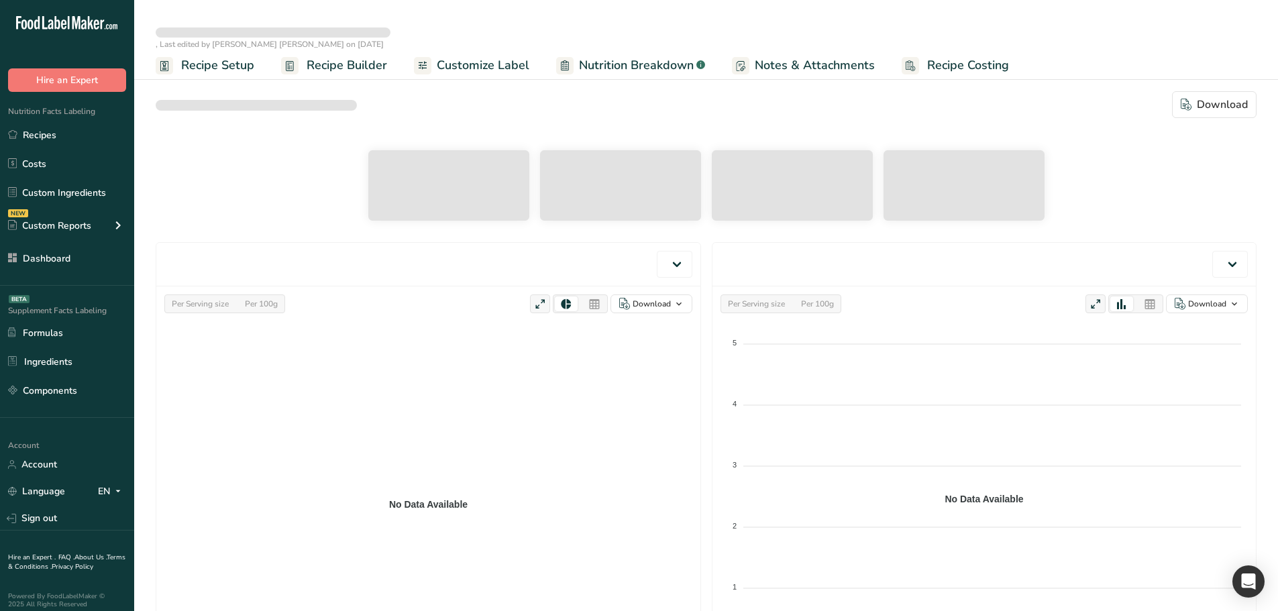
select select "Calories"
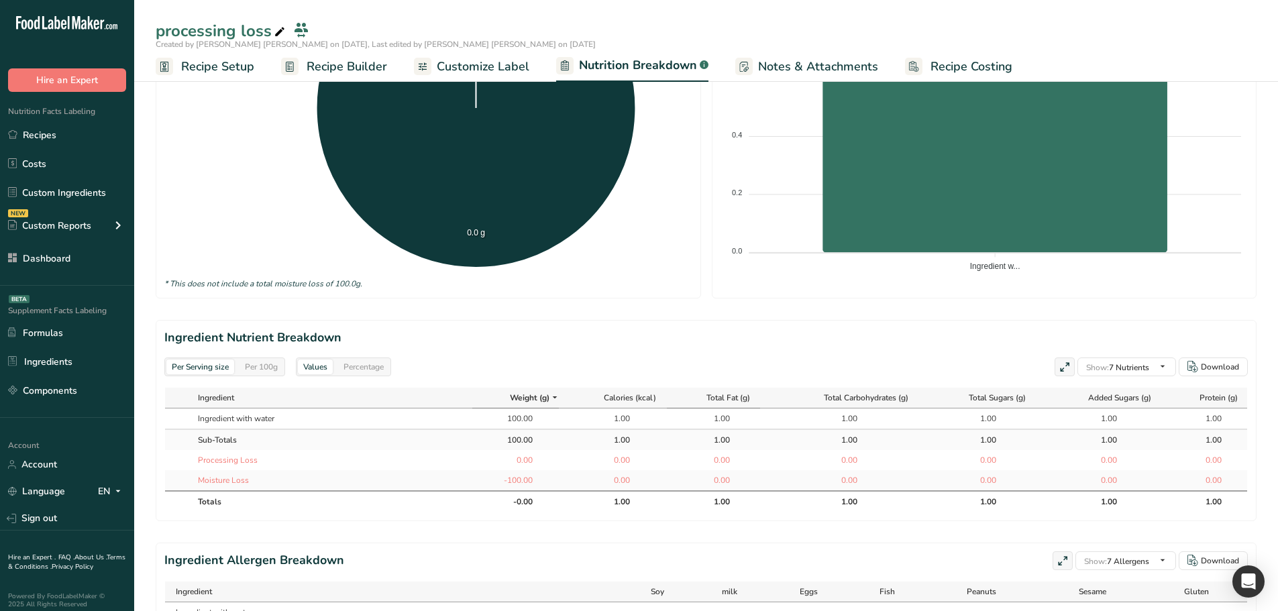
scroll to position [443, 0]
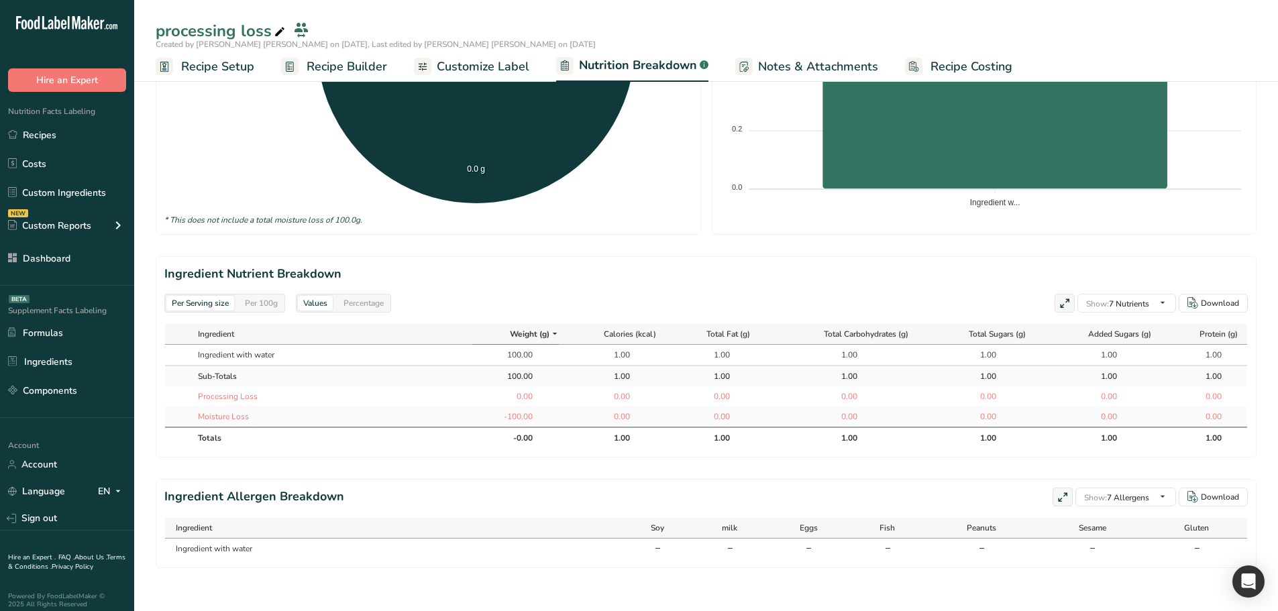
click at [268, 296] on div "Per 100g" at bounding box center [261, 303] width 44 height 15
click at [205, 296] on div "Per Serving size" at bounding box center [200, 303] width 68 height 15
click at [333, 66] on span "Recipe Builder" at bounding box center [346, 67] width 80 height 18
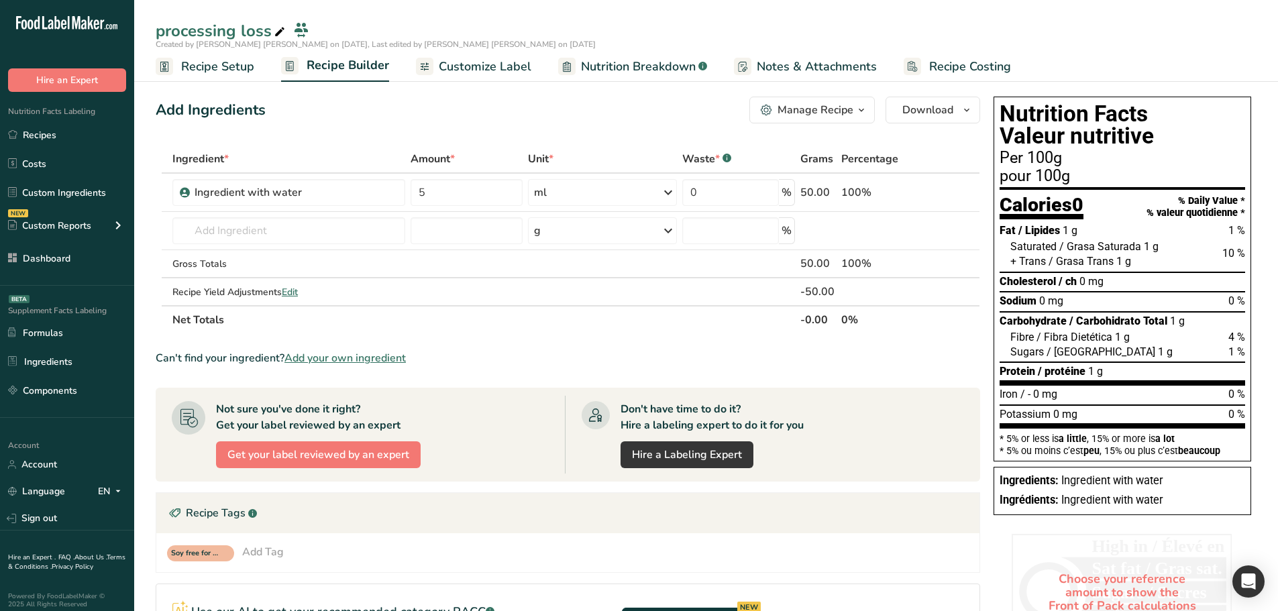
click at [217, 66] on span "Recipe Setup" at bounding box center [217, 67] width 73 height 18
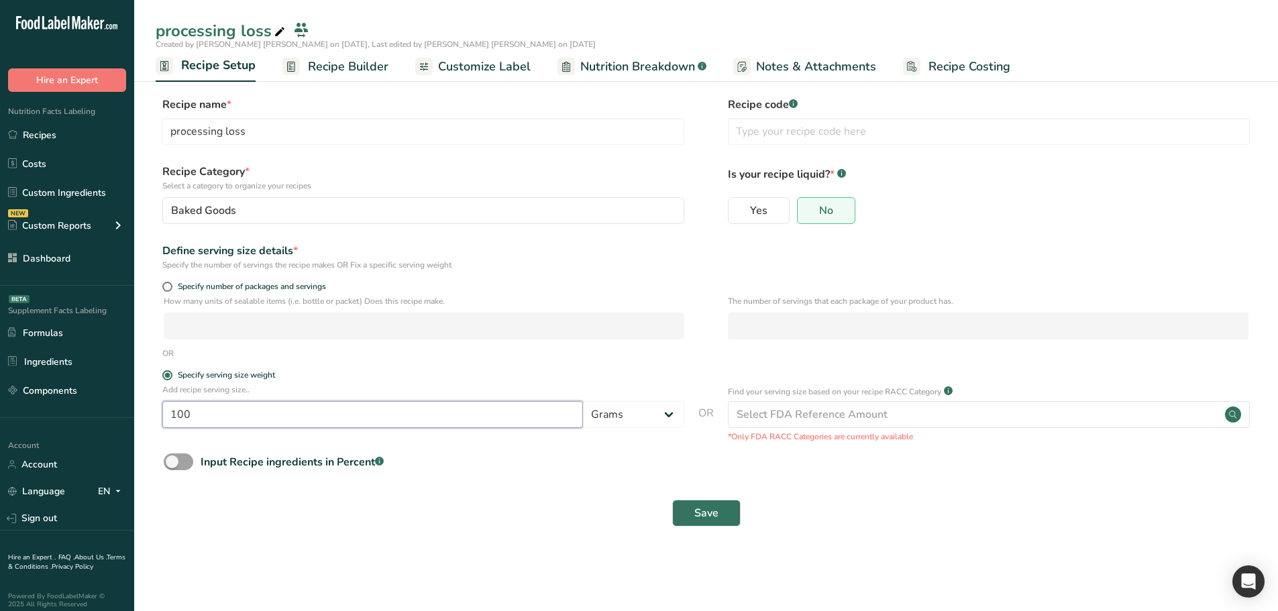
click at [205, 412] on input "100" at bounding box center [372, 414] width 420 height 27
click at [185, 414] on input "100" at bounding box center [372, 414] width 420 height 27
type input "50"
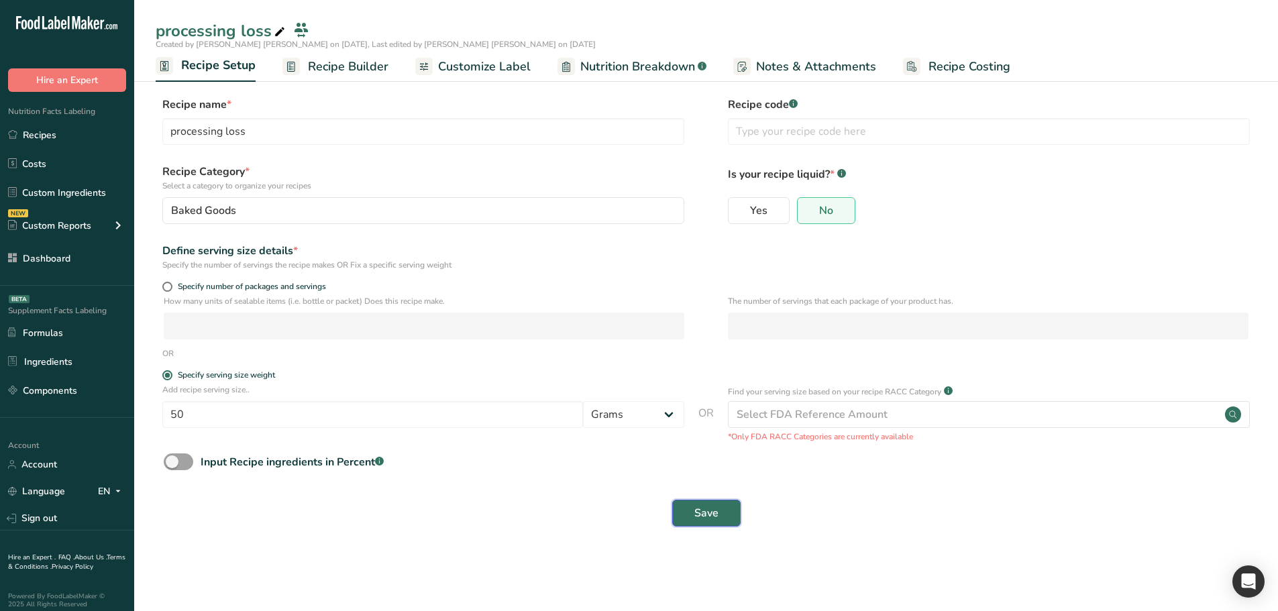
click at [726, 517] on button "Save" at bounding box center [706, 513] width 68 height 27
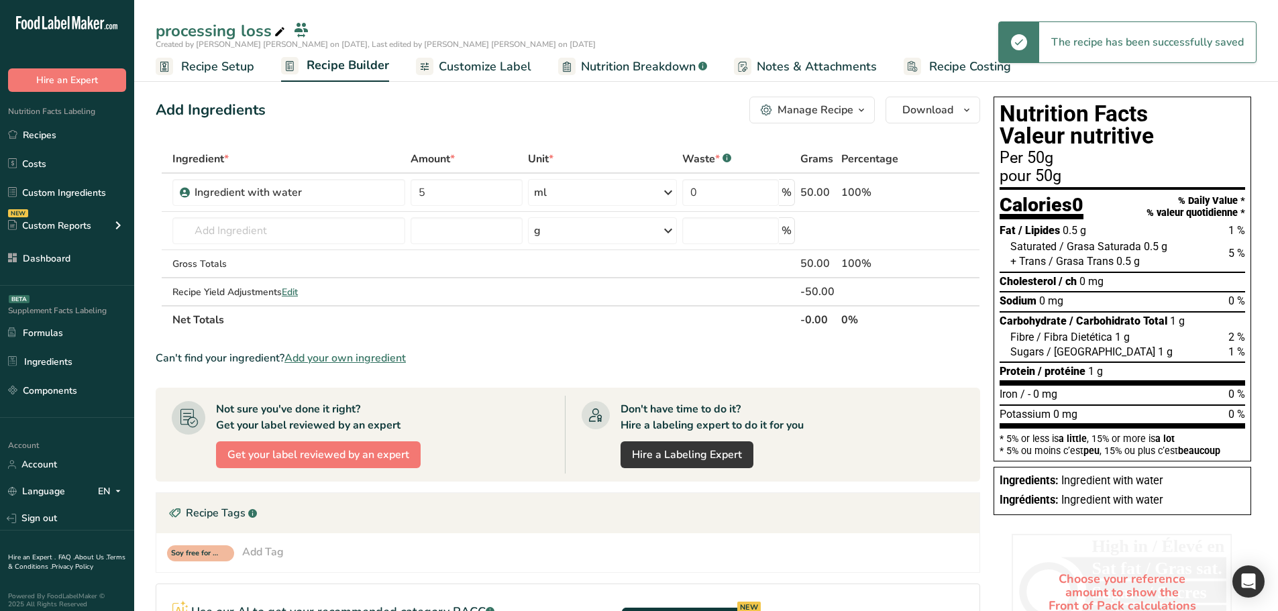
click at [600, 69] on span "Nutrition Breakdown" at bounding box center [638, 67] width 115 height 18
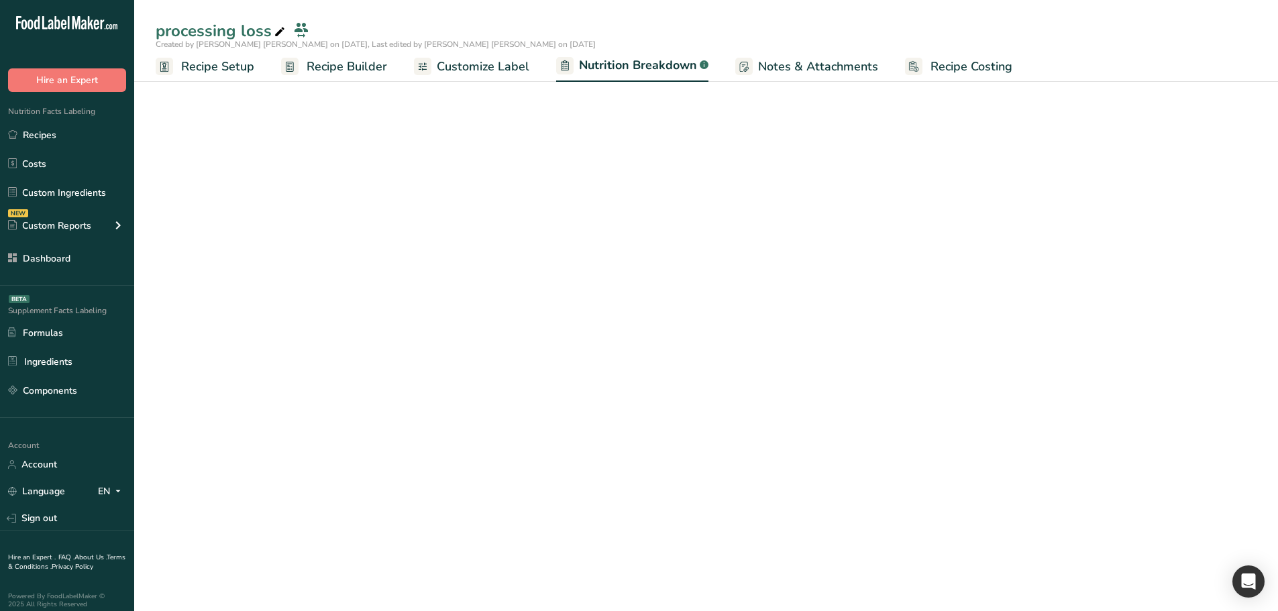
select select "Calories"
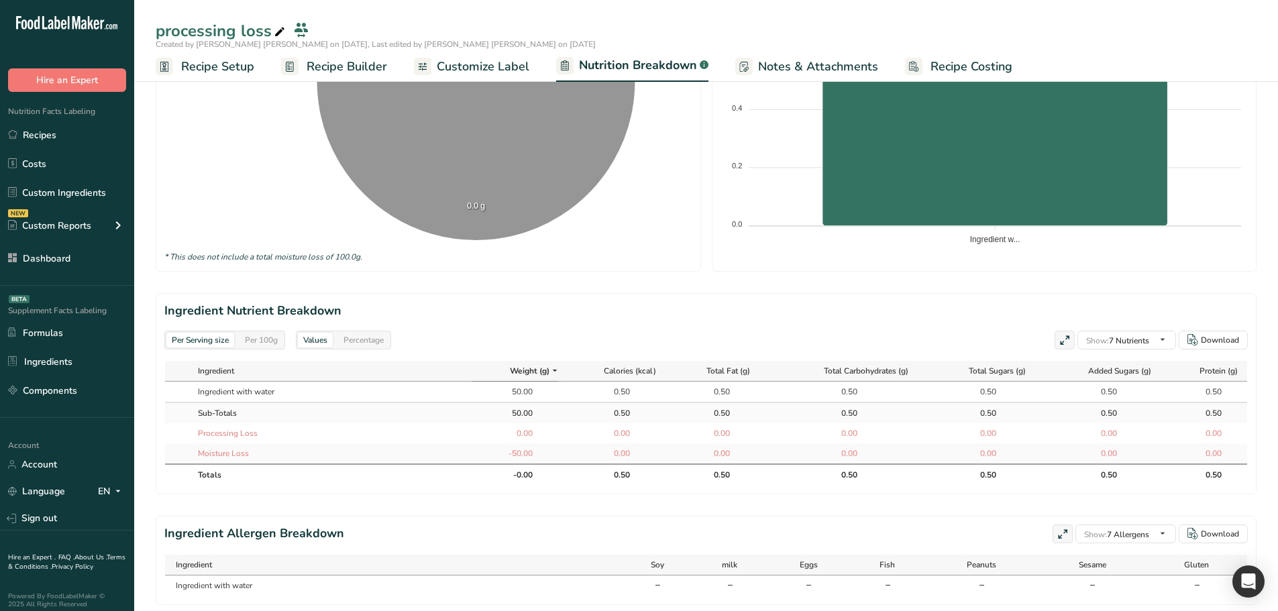
scroll to position [402, 0]
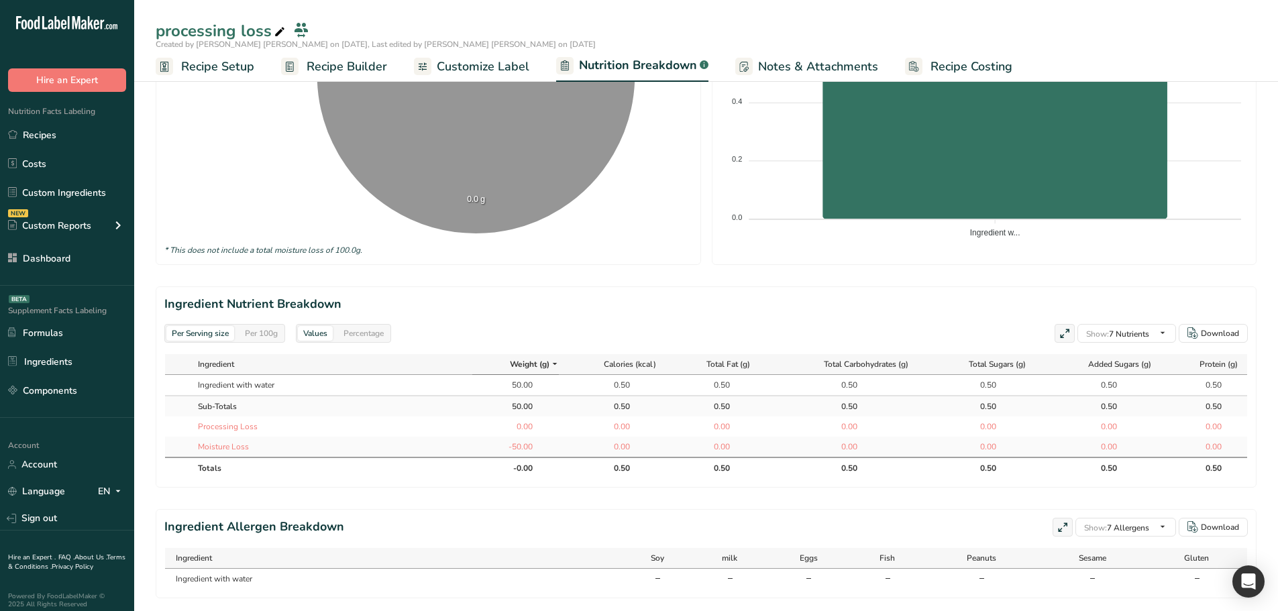
click at [262, 329] on div "Per 100g" at bounding box center [261, 333] width 44 height 15
click at [198, 331] on div "Per Serving size" at bounding box center [200, 333] width 68 height 15
click at [233, 324] on div "Per Serving size Per 100g" at bounding box center [224, 333] width 121 height 19
click at [246, 331] on div "Per 100g" at bounding box center [261, 333] width 44 height 15
click at [215, 332] on div "Per Serving size" at bounding box center [200, 333] width 68 height 15
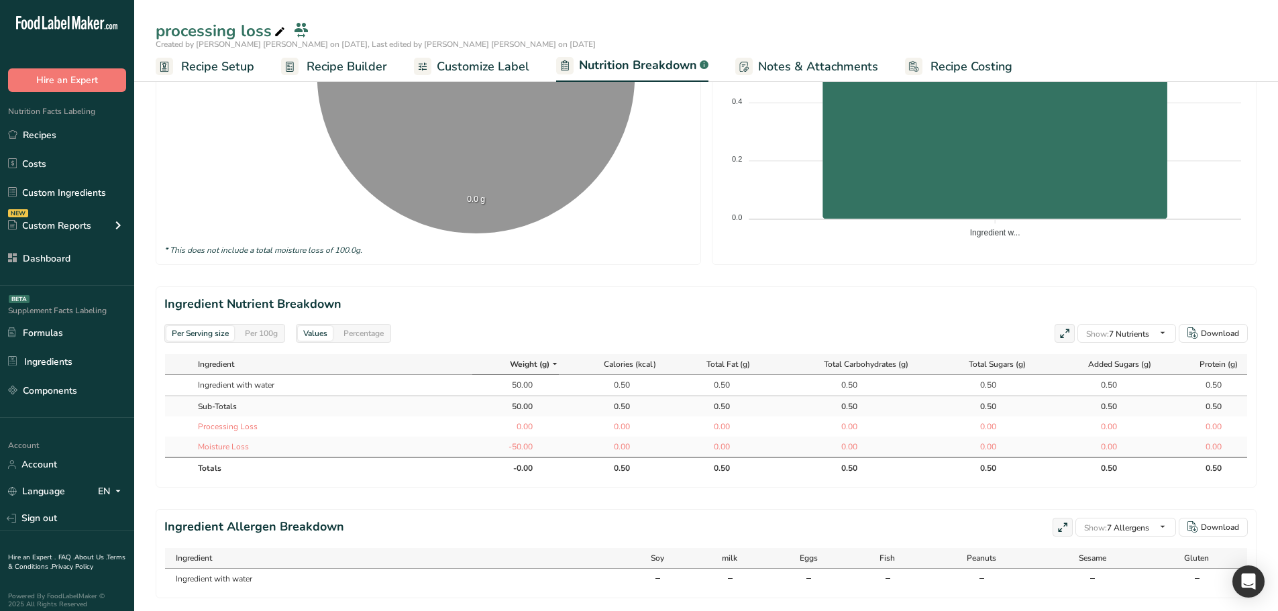
click at [251, 331] on div "Per 100g" at bounding box center [261, 333] width 44 height 15
click at [208, 330] on div "Per Serving size" at bounding box center [200, 333] width 68 height 15
click at [331, 68] on span "Recipe Builder" at bounding box center [346, 67] width 80 height 18
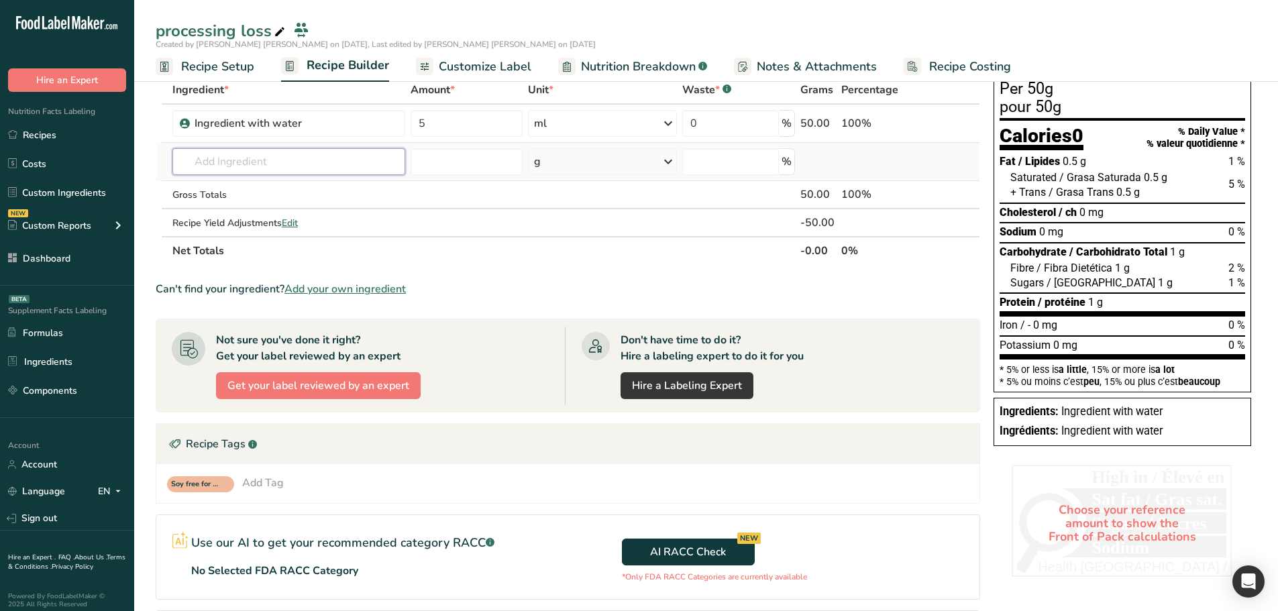
click at [262, 166] on input "text" at bounding box center [288, 161] width 233 height 27
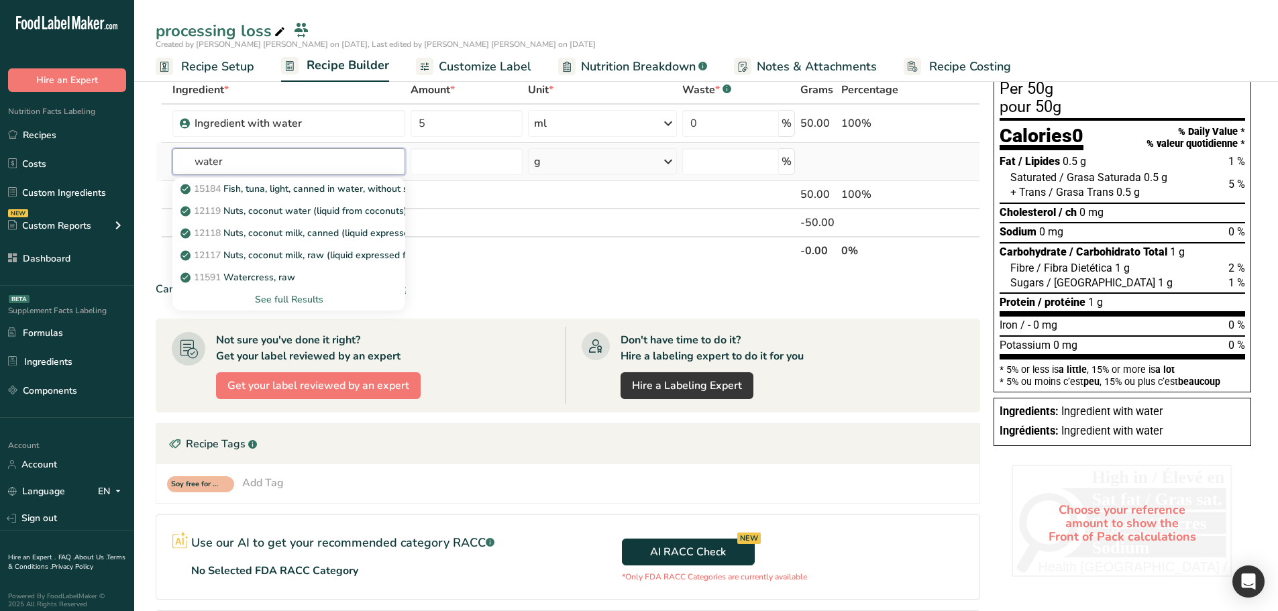
type input "water"
click at [283, 302] on div "See full Results" at bounding box center [288, 299] width 211 height 14
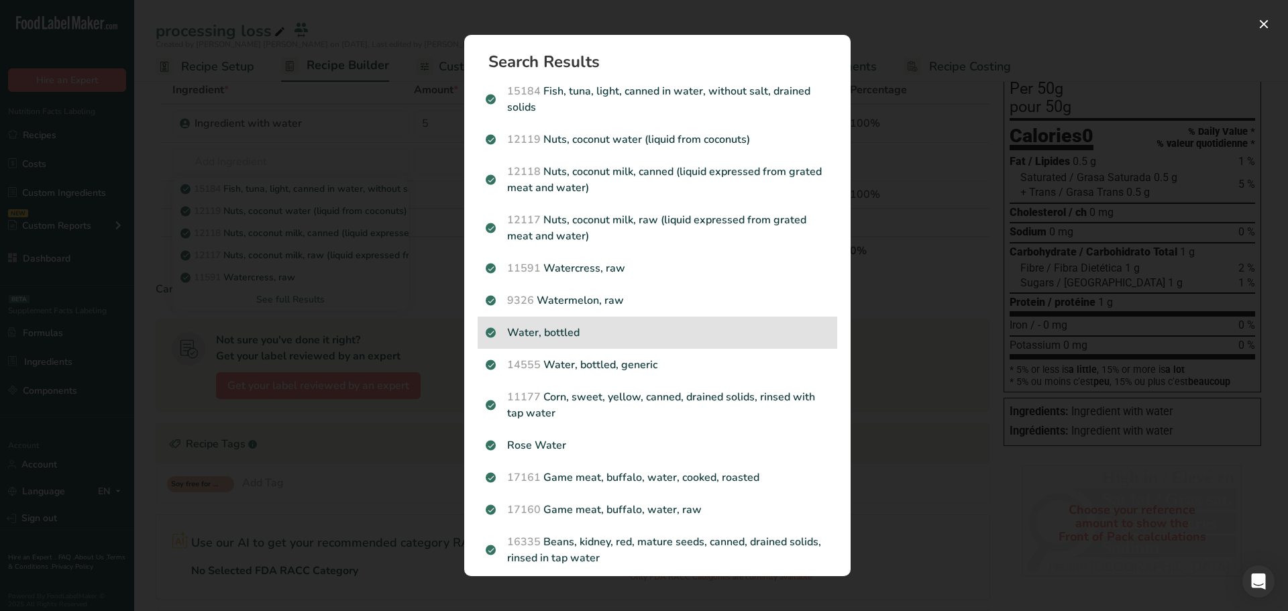
click at [606, 333] on p "Water, bottled" at bounding box center [657, 333] width 343 height 16
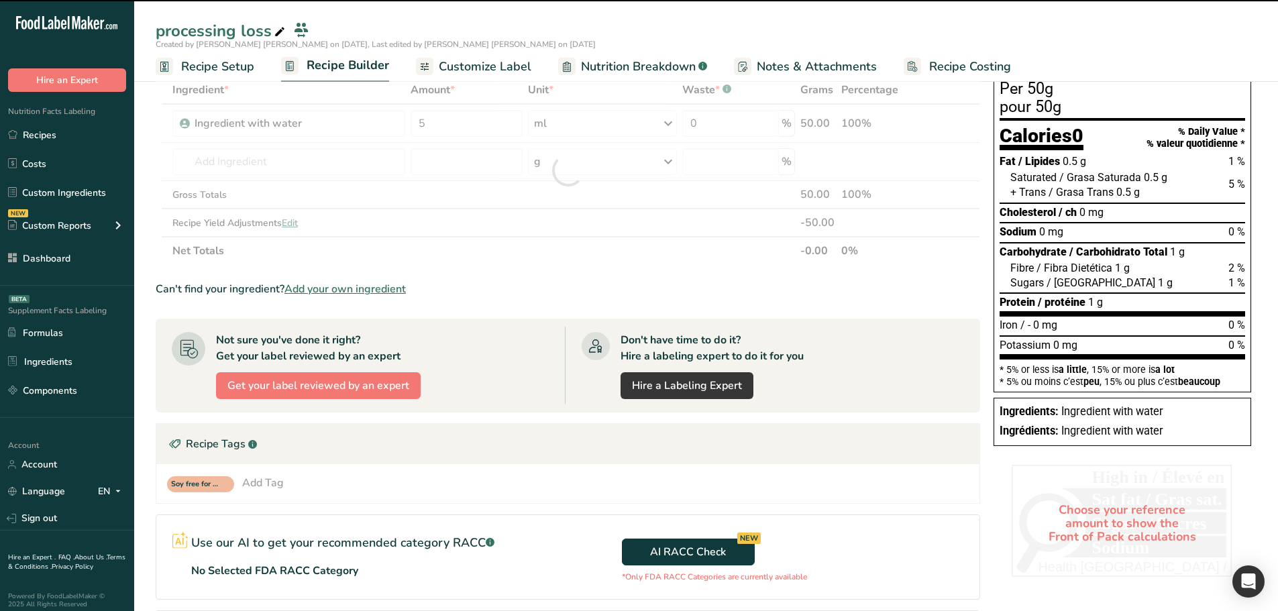
type input "0"
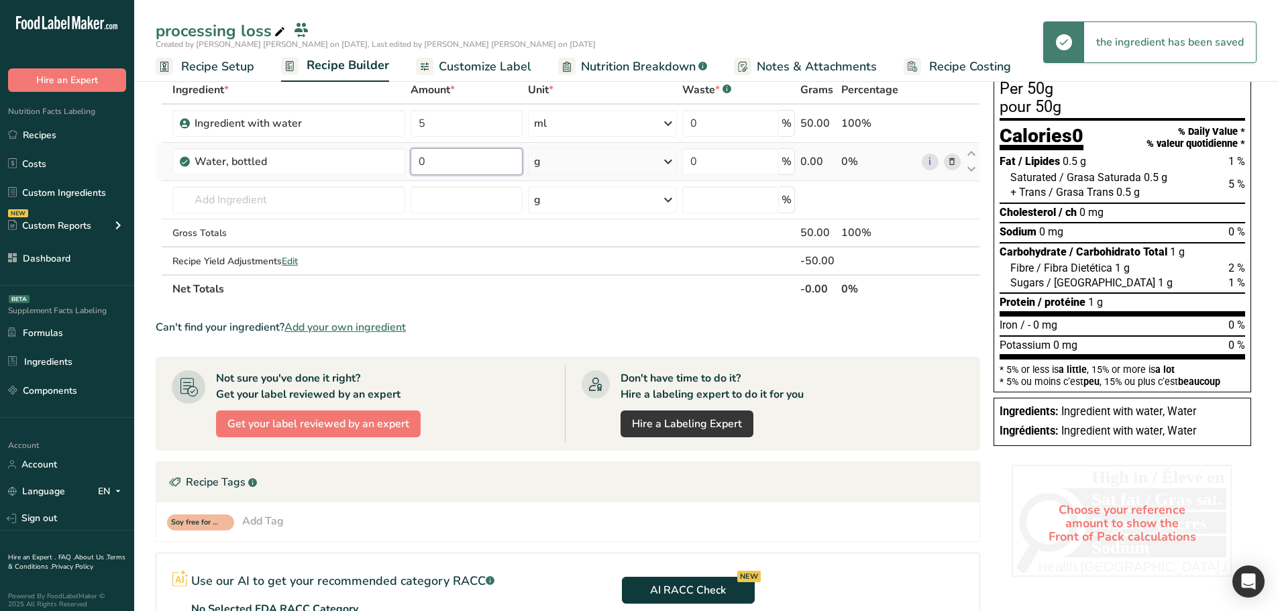
click at [459, 160] on input "0" at bounding box center [466, 161] width 112 height 27
type input "2"
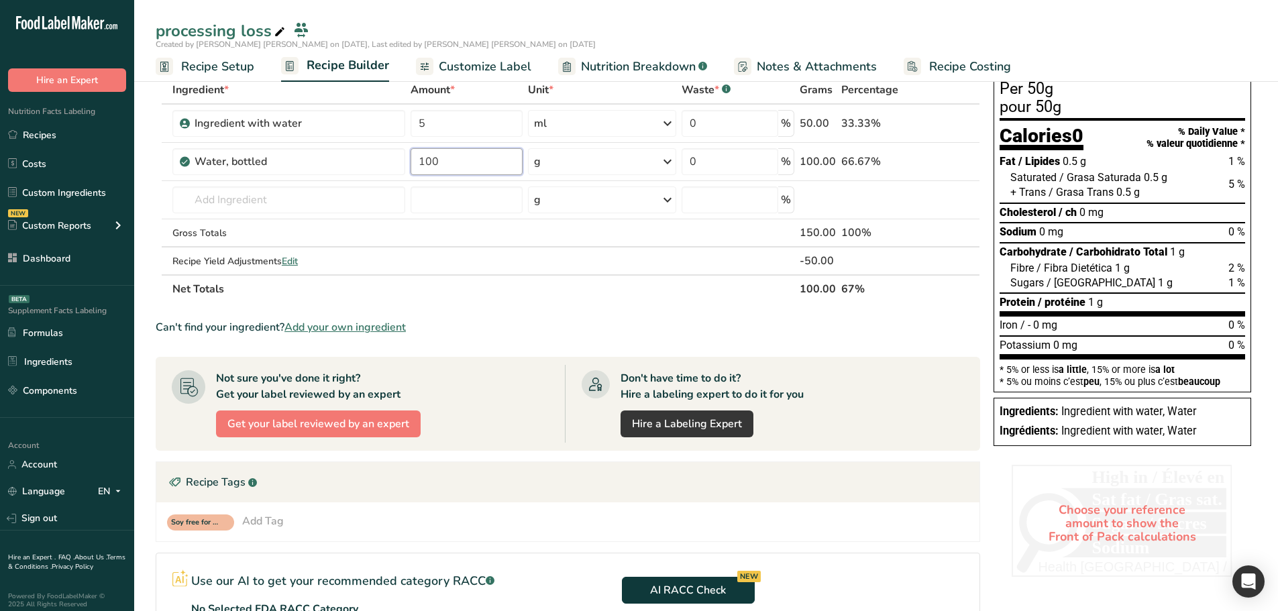
type input "100"
click at [983, 264] on div "Add Ingredients Manage Recipe Delete Recipe Duplicate Recipe Scale Recipe Save …" at bounding box center [572, 400] width 832 height 757
click at [290, 265] on span "Edit" at bounding box center [290, 261] width 16 height 13
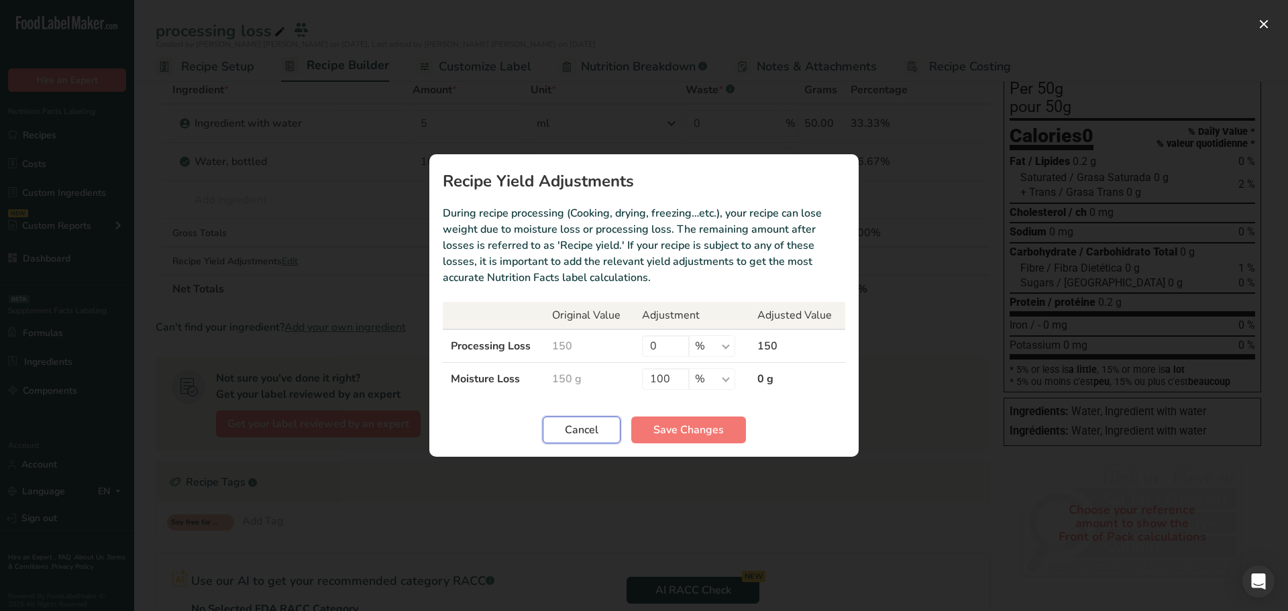
click at [593, 431] on span "Cancel" at bounding box center [582, 430] width 34 height 16
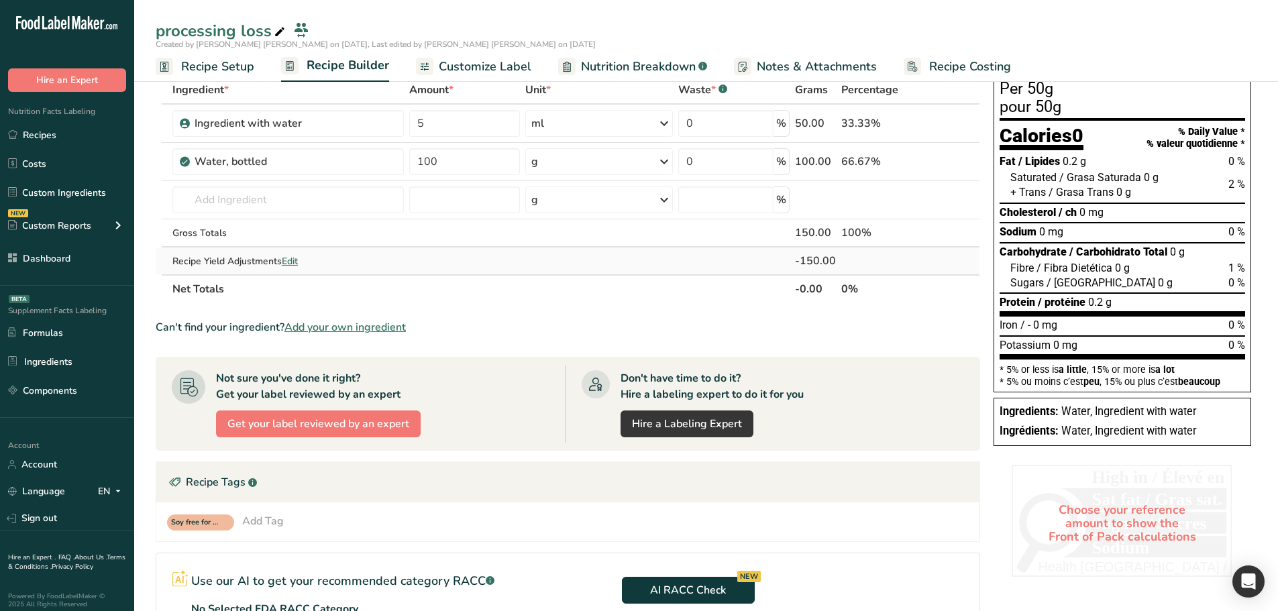
click at [814, 262] on div "-150.00" at bounding box center [815, 261] width 41 height 16
click at [432, 305] on section "Ingredient * Amount * Unit * Waste * .a-a{fill:#347362;}.b-a{fill:#fff;} Grams …" at bounding box center [568, 417] width 824 height 682
click at [294, 260] on span "Edit" at bounding box center [290, 261] width 16 height 13
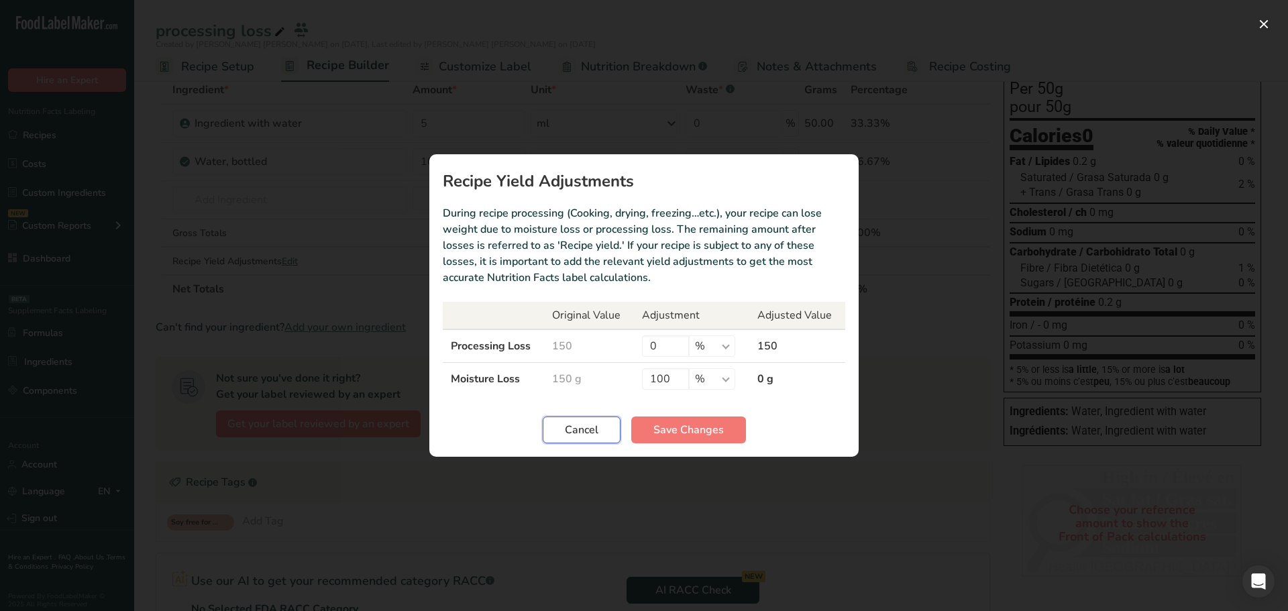
click at [595, 424] on span "Cancel" at bounding box center [582, 430] width 34 height 16
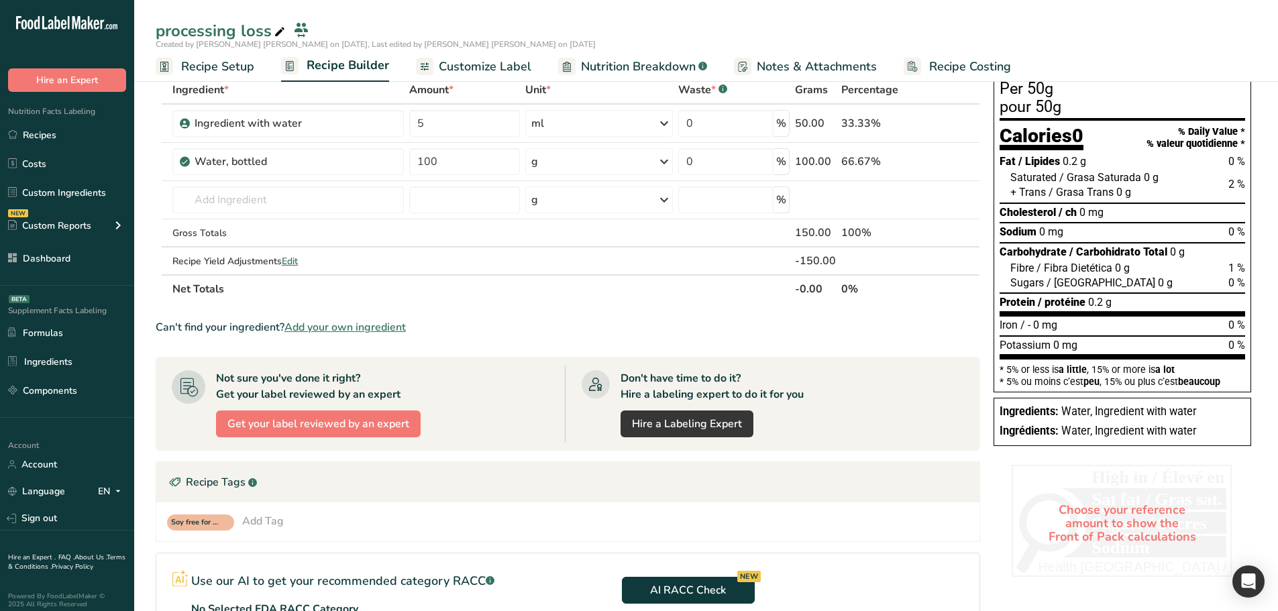
click at [626, 68] on span "Nutrition Breakdown" at bounding box center [638, 67] width 115 height 18
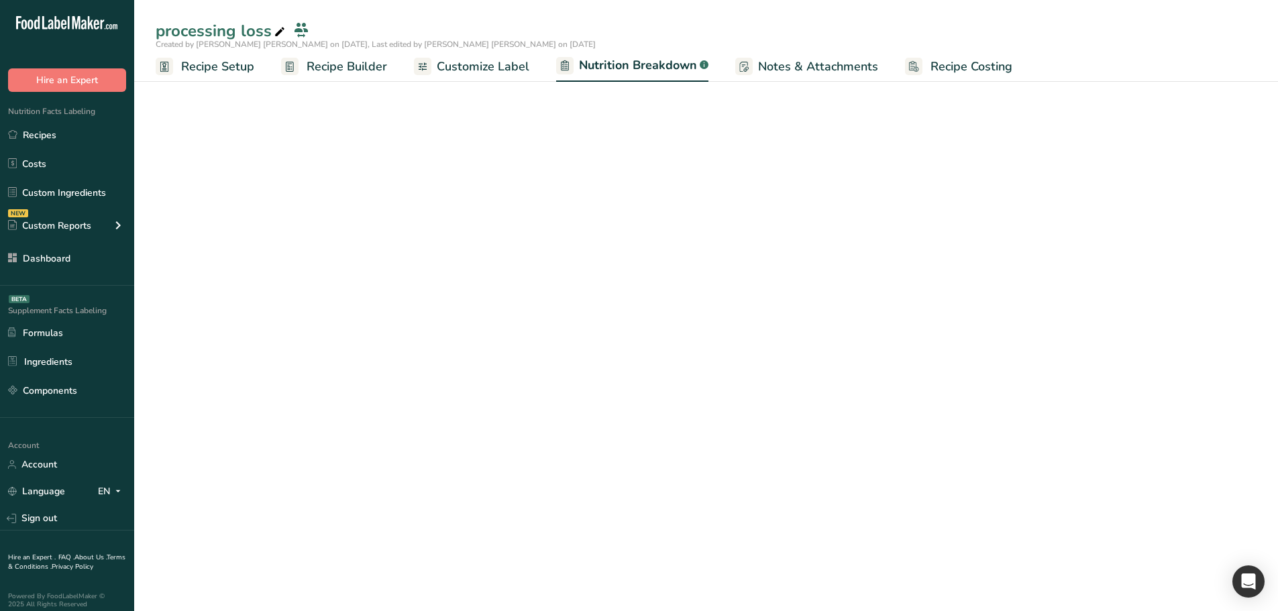
select select "Calories"
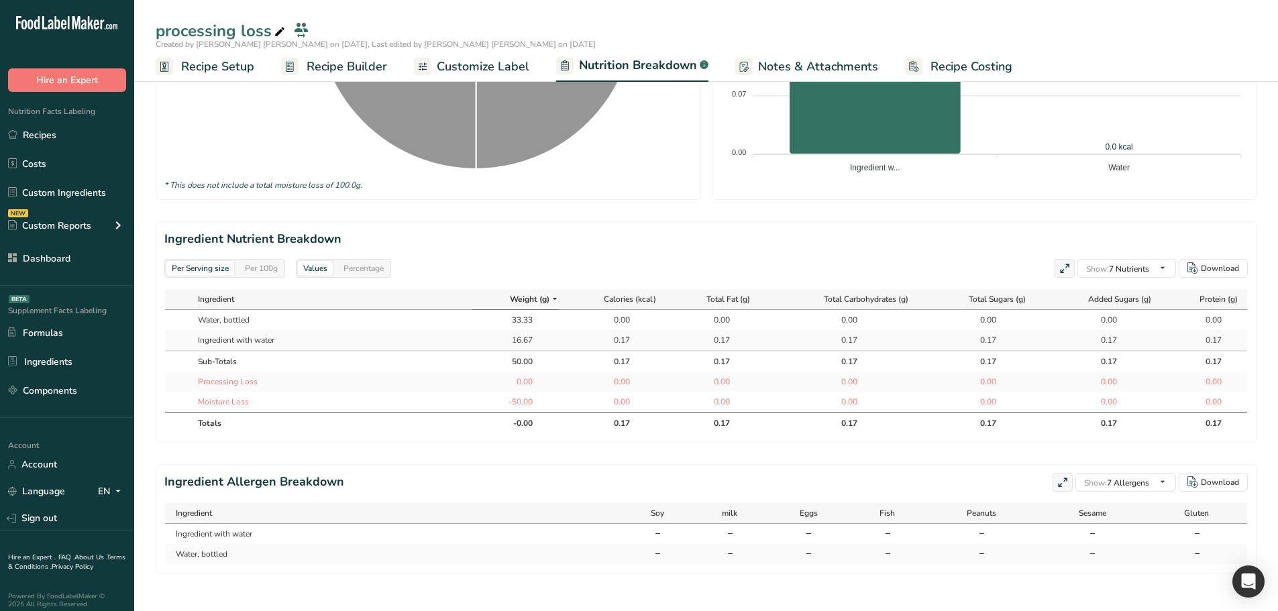
scroll to position [483, 0]
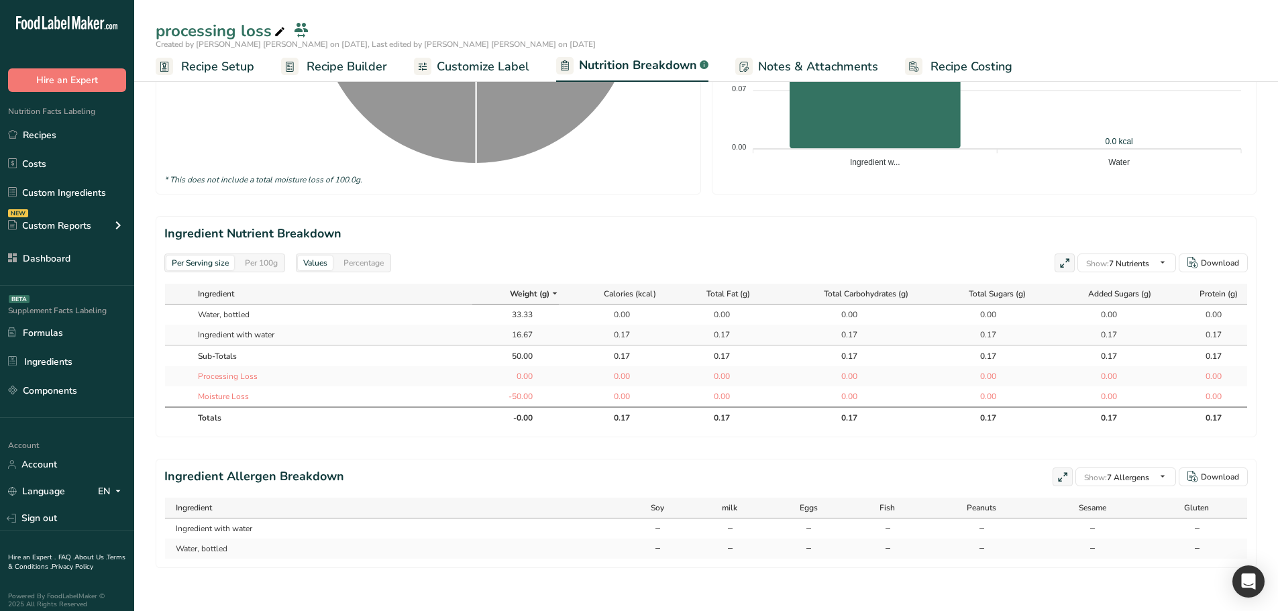
click at [618, 329] on div "0.17" at bounding box center [613, 335] width 34 height 12
click at [638, 353] on td "0.17" at bounding box center [613, 355] width 108 height 21
click at [275, 256] on div "Per 100g" at bounding box center [261, 263] width 44 height 15
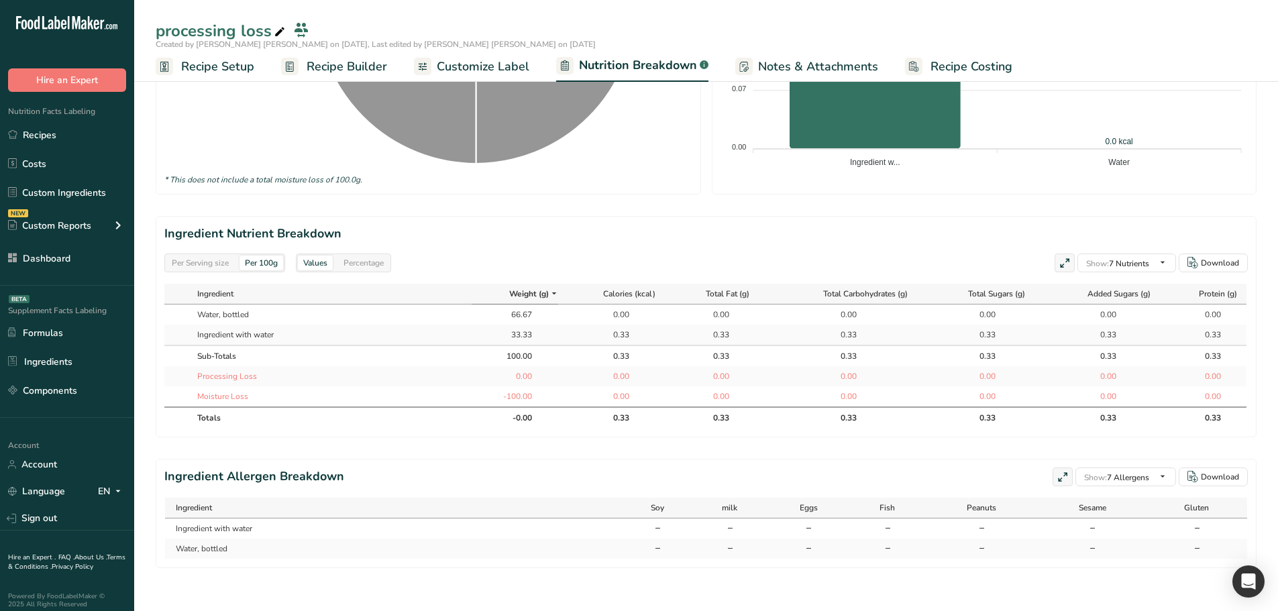
click at [187, 257] on div "Per Serving size" at bounding box center [200, 263] width 68 height 15
click at [241, 260] on div "Per 100g" at bounding box center [261, 263] width 44 height 15
click at [1092, 388] on div "Other Nutrients Calories from Fat Calories from SatFat Other Carbohydrates Poly…" at bounding box center [1137, 371] width 111 height 305
click at [1093, 388] on span at bounding box center [1095, 393] width 10 height 10
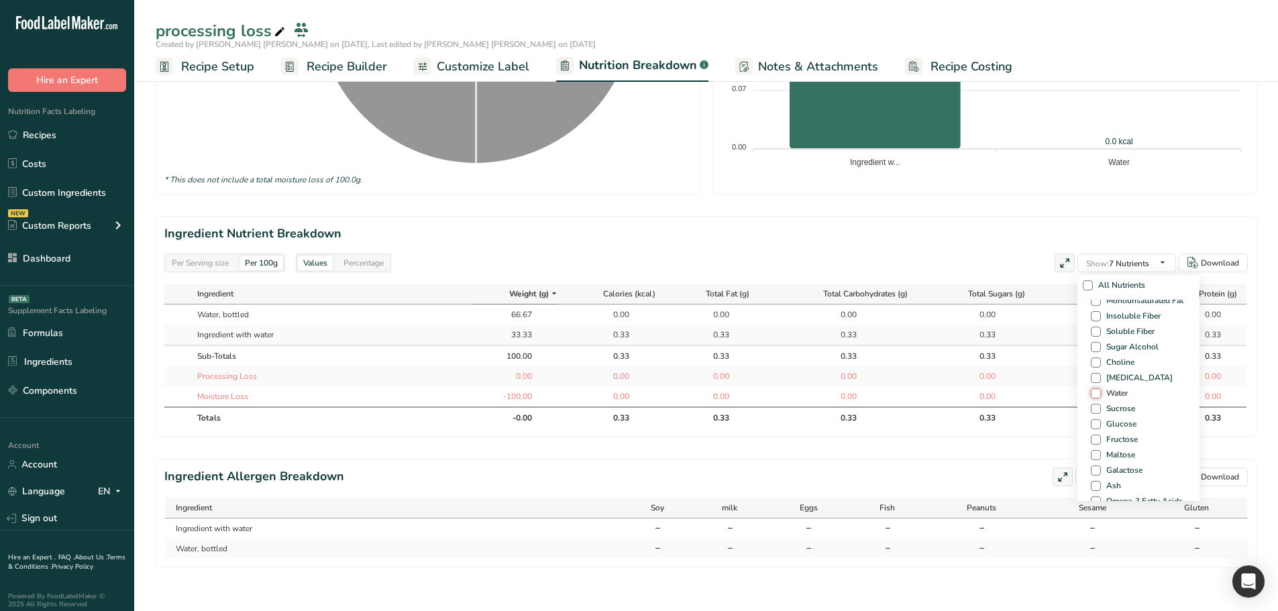
click at [1093, 389] on input "Water" at bounding box center [1094, 393] width 9 height 9
checkbox input "true"
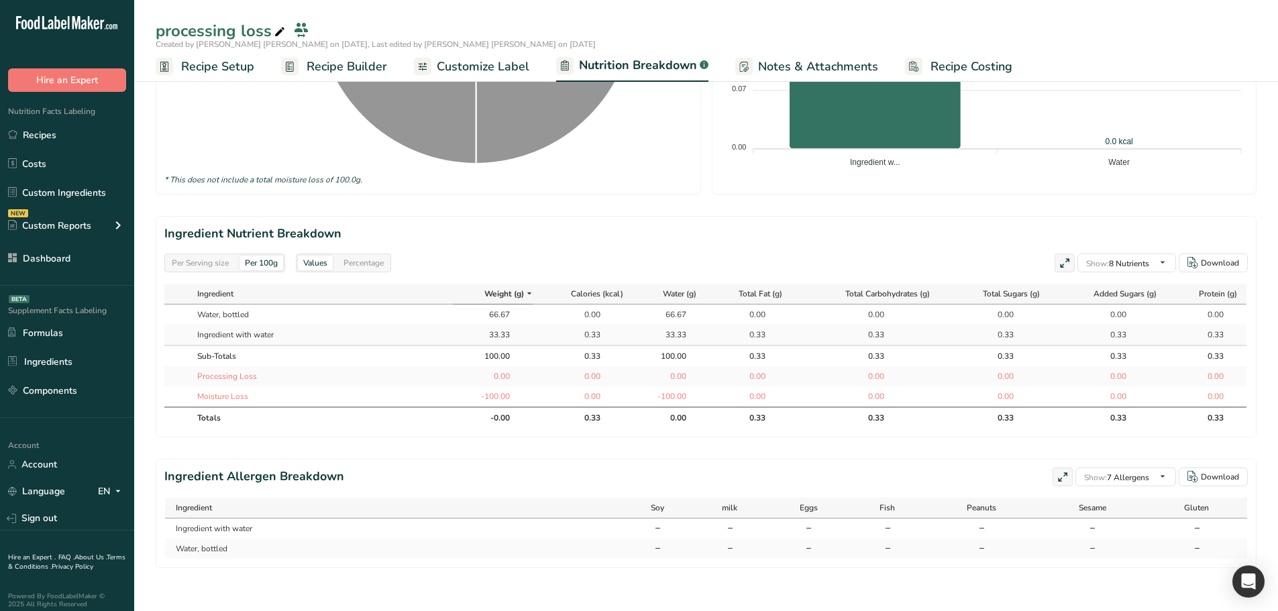
click at [678, 370] on div "0.00" at bounding box center [670, 376] width 34 height 12
click at [196, 256] on div "Per Serving size" at bounding box center [200, 263] width 68 height 15
click at [241, 256] on div "Per 100g" at bounding box center [261, 263] width 44 height 15
click at [194, 253] on div "Per Serving size Per 100g" at bounding box center [224, 262] width 121 height 19
click at [211, 256] on div "Per Serving size" at bounding box center [200, 263] width 68 height 15
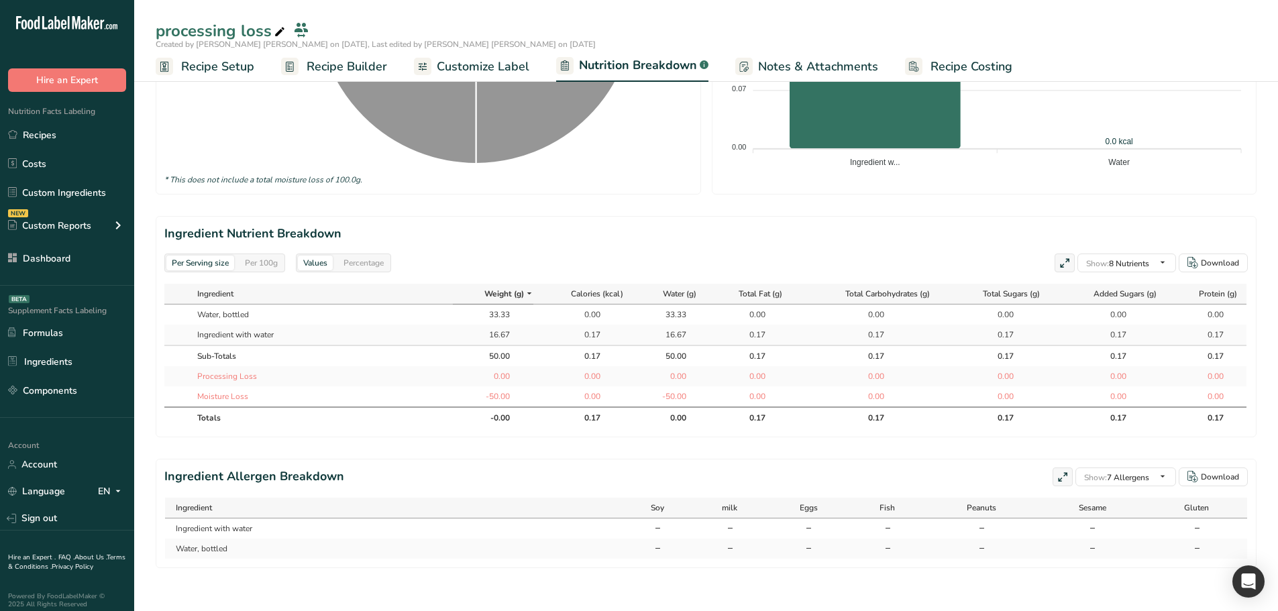
click at [272, 256] on div "Per 100g" at bounding box center [261, 263] width 44 height 15
click at [194, 260] on div "Per Serving size" at bounding box center [200, 263] width 68 height 15
click at [258, 256] on div "Per 100g" at bounding box center [261, 263] width 44 height 15
click at [201, 256] on div "Per Serving size" at bounding box center [200, 263] width 68 height 15
click at [271, 256] on div "Per 100g" at bounding box center [261, 263] width 44 height 15
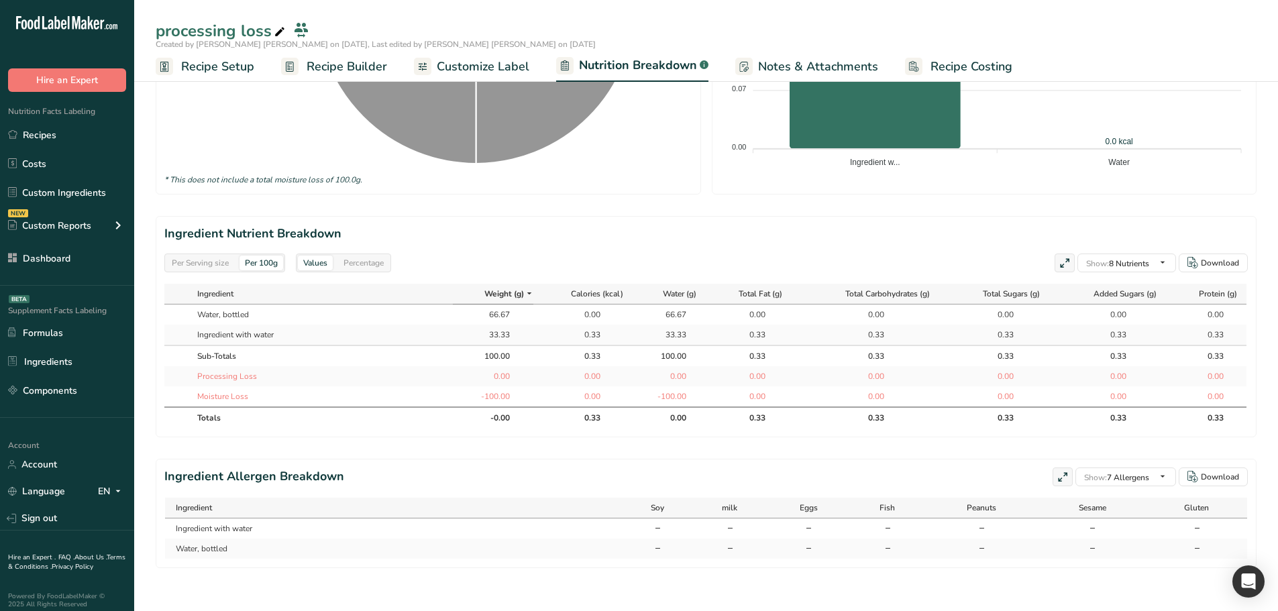
click at [216, 257] on div "Per Serving size" at bounding box center [200, 263] width 68 height 15
click at [272, 258] on div "Per 100g" at bounding box center [261, 263] width 44 height 15
click at [204, 257] on div "Per Serving size" at bounding box center [200, 263] width 68 height 15
click at [258, 256] on div "Per 100g" at bounding box center [261, 263] width 44 height 15
click at [188, 256] on div "Per Serving size" at bounding box center [200, 263] width 68 height 15
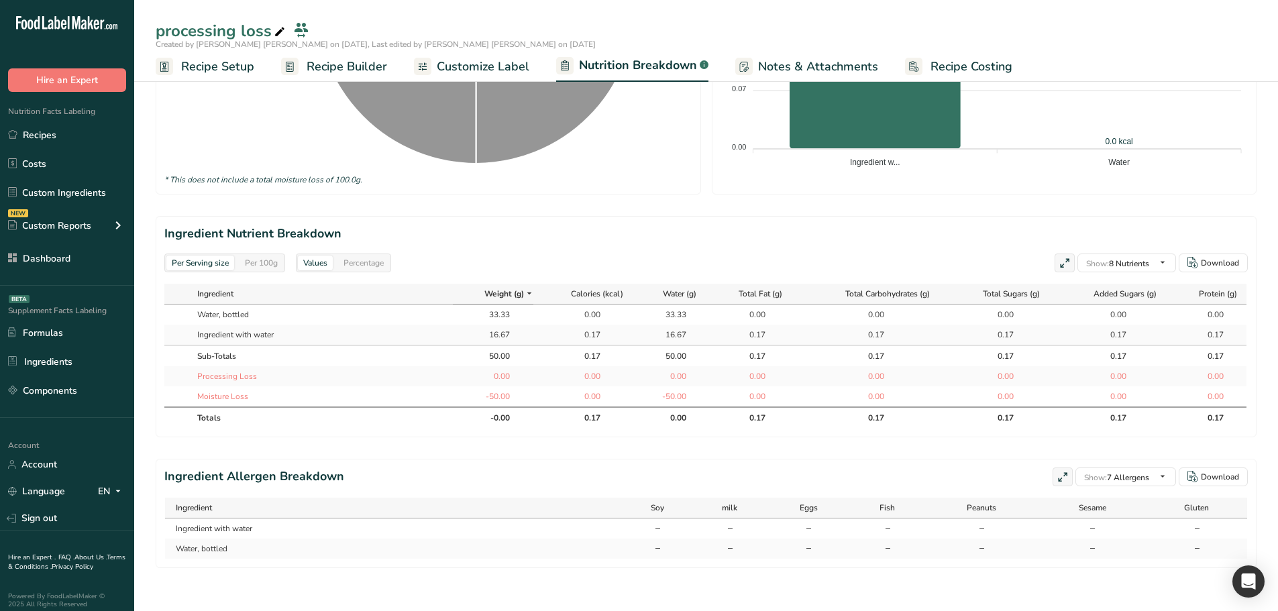
click at [262, 256] on div "Per 100g" at bounding box center [261, 263] width 44 height 15
click at [223, 260] on div "Per Serving size" at bounding box center [200, 263] width 68 height 15
click at [325, 72] on span "Recipe Builder" at bounding box center [346, 67] width 80 height 18
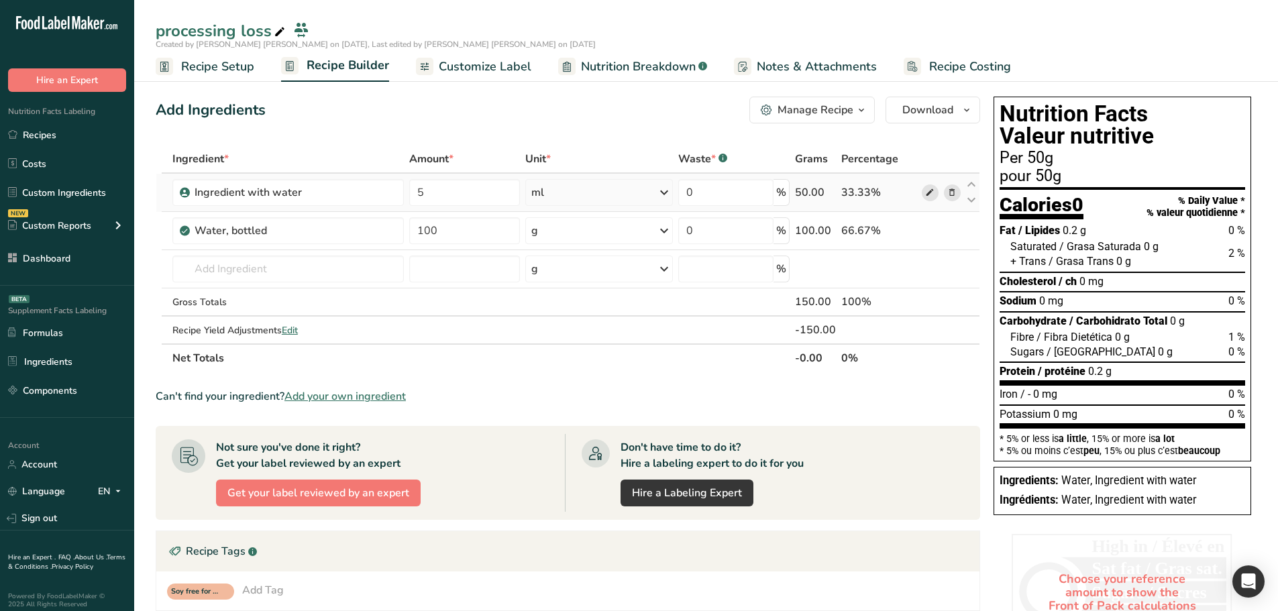
click at [928, 190] on icon at bounding box center [929, 193] width 9 height 14
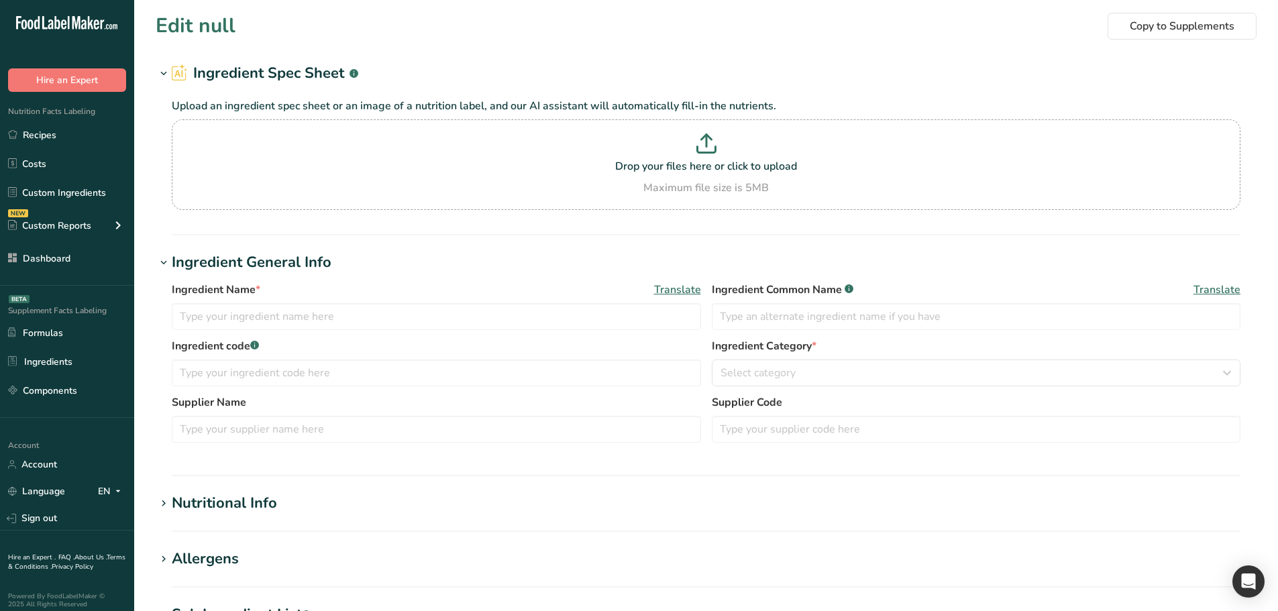
type input "Ingredient with water"
select select "29"
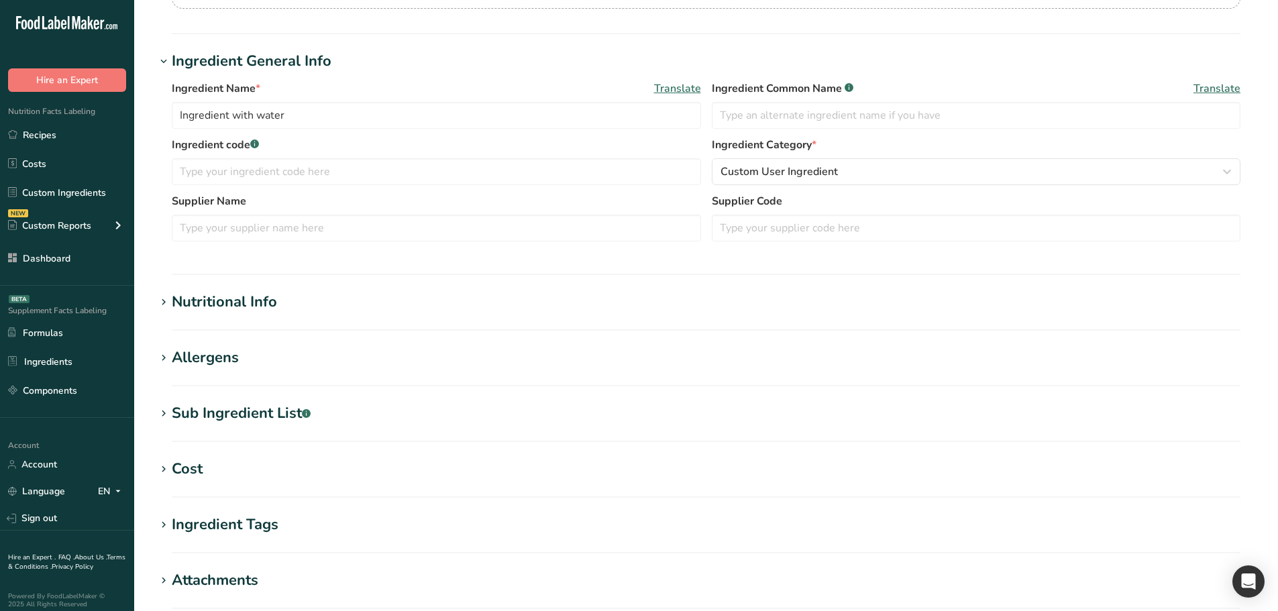
click at [283, 302] on h1 "Nutritional Info" at bounding box center [706, 302] width 1100 height 22
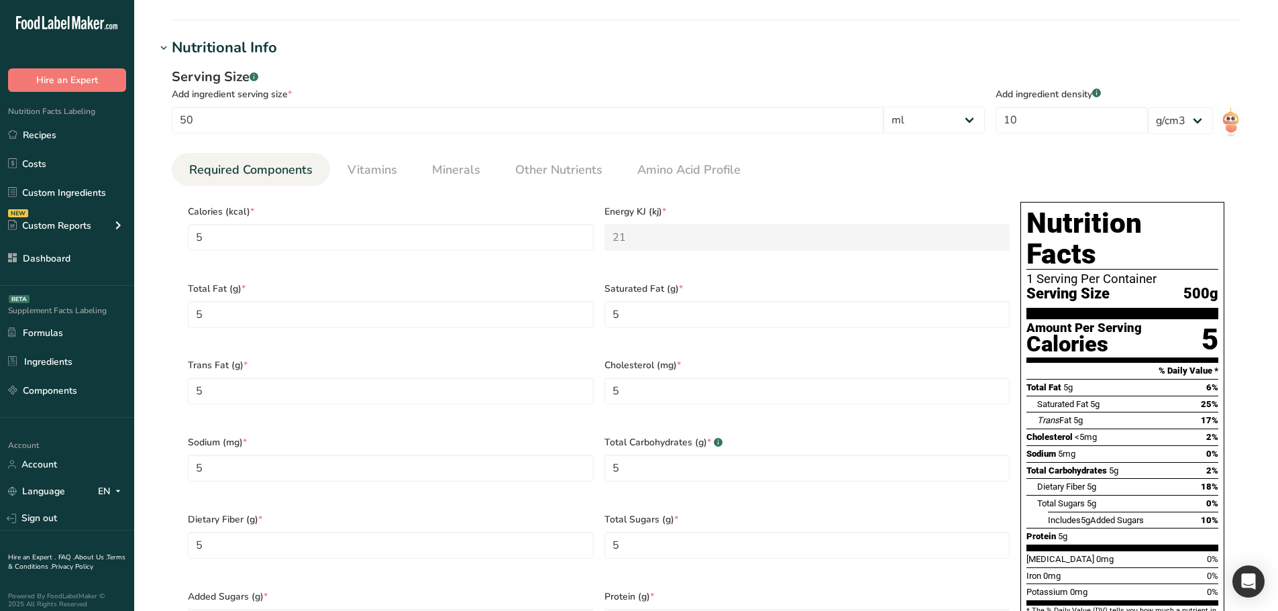
scroll to position [536, 0]
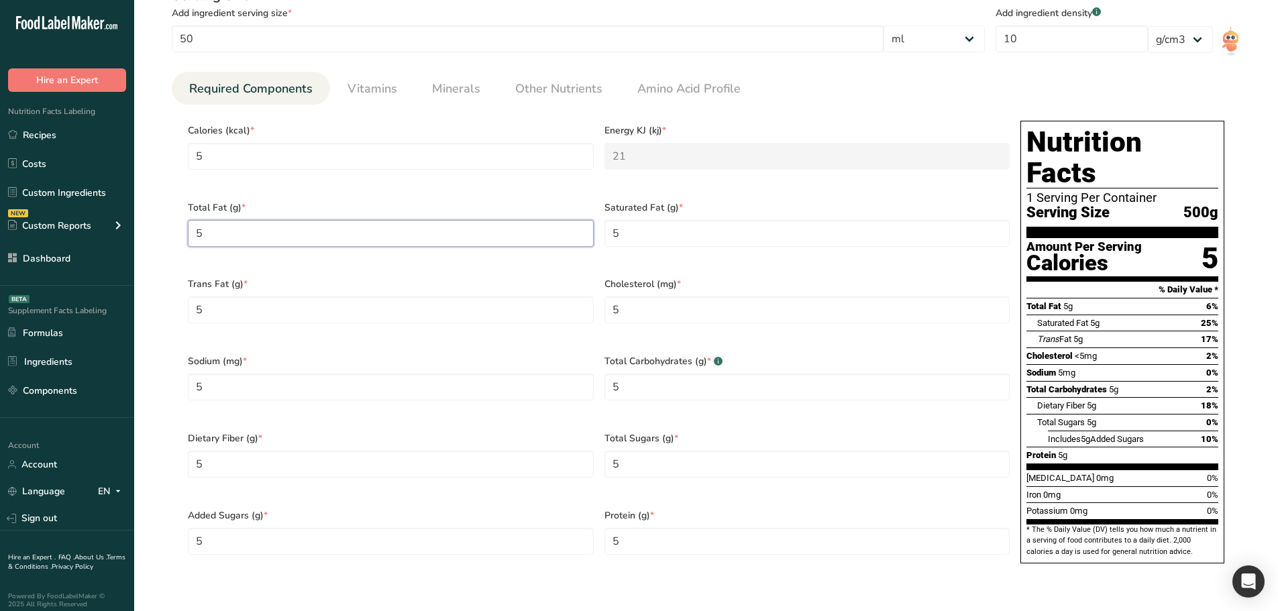
click at [340, 220] on Fat "5" at bounding box center [391, 233] width 406 height 27
type Fat "54"
drag, startPoint x: 254, startPoint y: 171, endPoint x: 252, endPoint y: 162, distance: 9.6
click at [254, 170] on div "Calories (kcal) * 5" at bounding box center [390, 153] width 416 height 77
click at [250, 157] on input "5" at bounding box center [391, 156] width 406 height 27
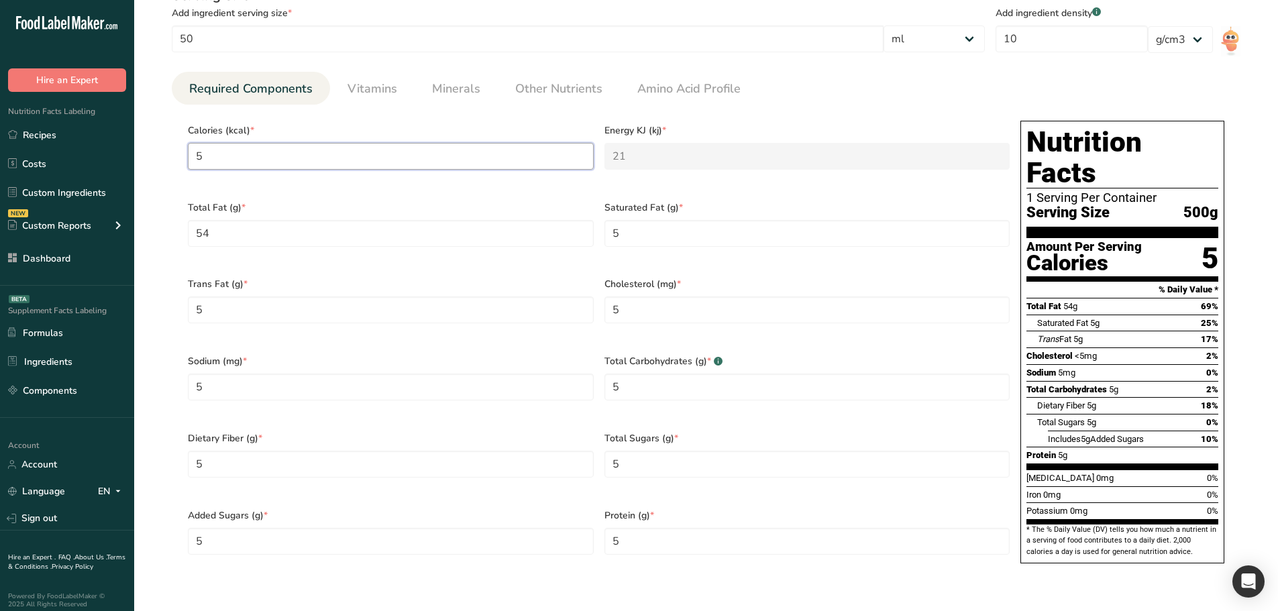
type input "51"
type KJ "213.4"
type input "51"
click at [646, 222] on Fat "5" at bounding box center [807, 233] width 406 height 27
type Fat "6"
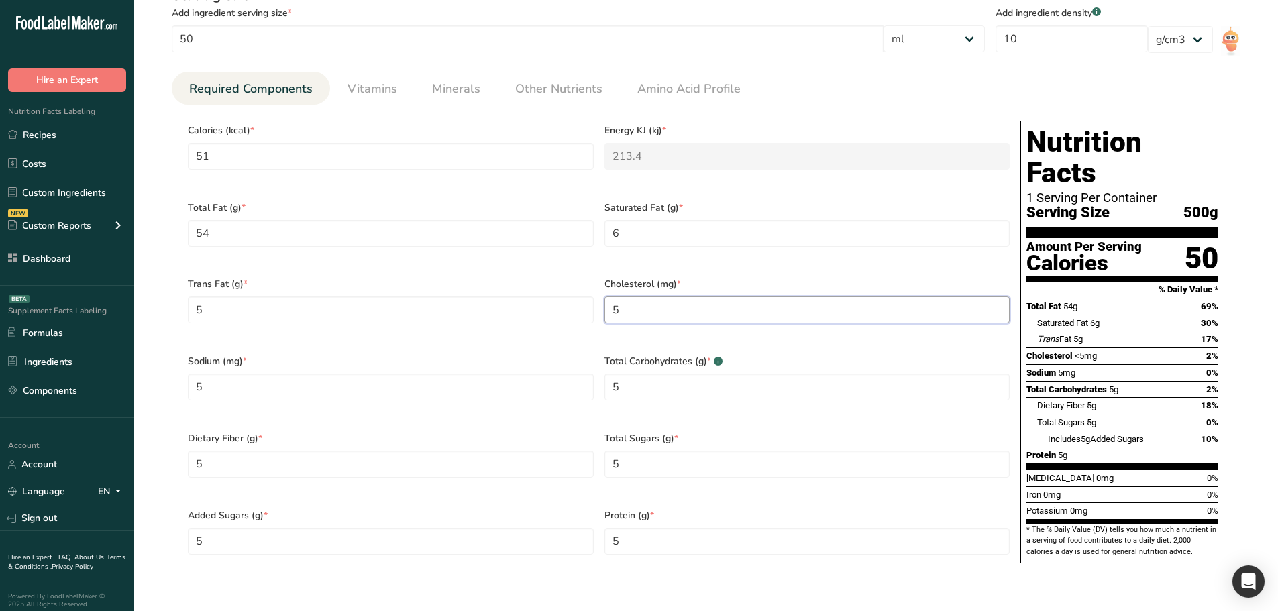
click at [621, 296] on input "5" at bounding box center [807, 309] width 406 height 27
drag, startPoint x: 621, startPoint y: 293, endPoint x: 585, endPoint y: 293, distance: 35.5
click at [585, 293] on div "Calories (kcal) * 51 Energy KJ (kj) * 213.4 Total Fat (g) * 54 Saturated Fat (g…" at bounding box center [598, 345] width 832 height 461
type input "12"
click at [405, 378] on input "5" at bounding box center [391, 387] width 406 height 27
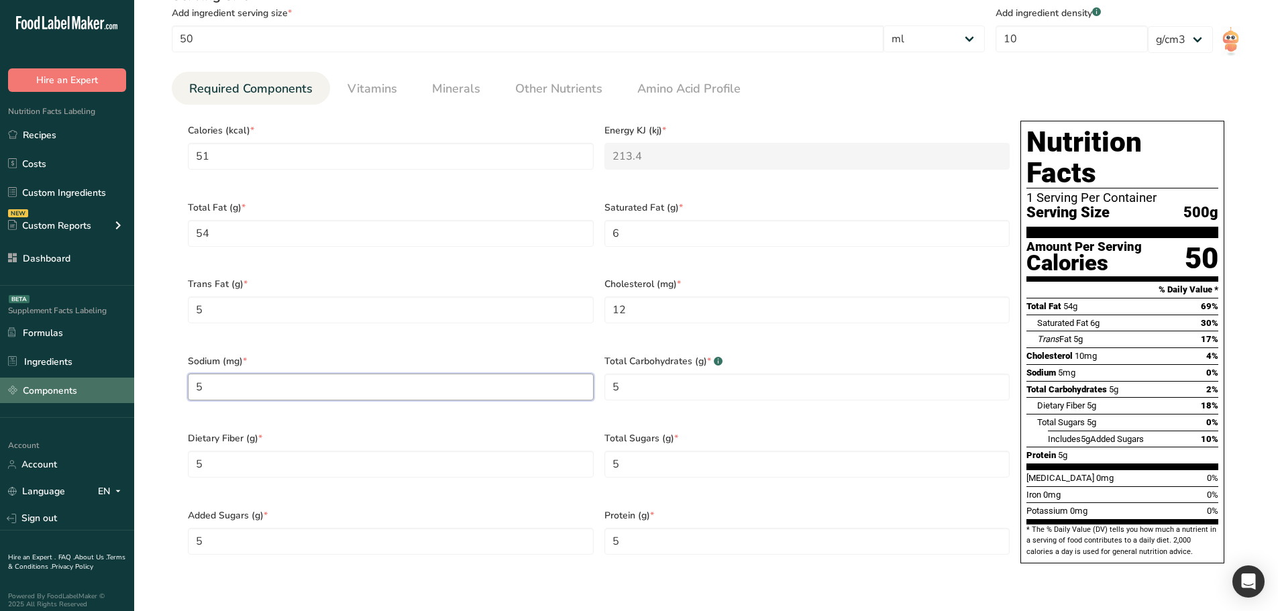
drag, startPoint x: 405, startPoint y: 378, endPoint x: 120, endPoint y: 378, distance: 285.0
click at [120, 378] on div ".a-20{fill:#fff;} Hire an Expert Nutrition Facts Labeling Recipes Costs Custom …" at bounding box center [639, 287] width 1278 height 1646
type input "15"
drag, startPoint x: 663, startPoint y: 370, endPoint x: 539, endPoint y: 370, distance: 124.7
click at [539, 370] on div "Calories (kcal) * 51 Energy KJ (kj) * 213.4 Total Fat (g) * 54 Saturated Fat (g…" at bounding box center [598, 345] width 832 height 461
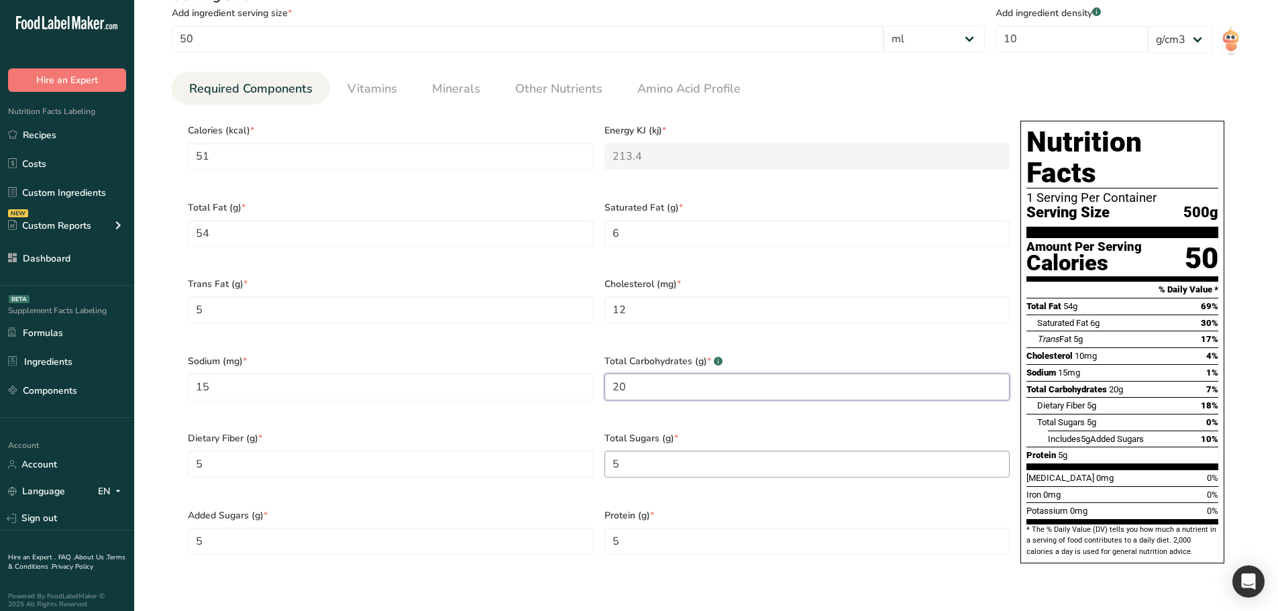
type Carbohydrates "20"
drag, startPoint x: 650, startPoint y: 437, endPoint x: 609, endPoint y: 438, distance: 41.6
click at [609, 451] on Sugars "5" at bounding box center [807, 464] width 406 height 27
type Sugars "25"
drag, startPoint x: 182, startPoint y: 450, endPoint x: 92, endPoint y: 450, distance: 90.5
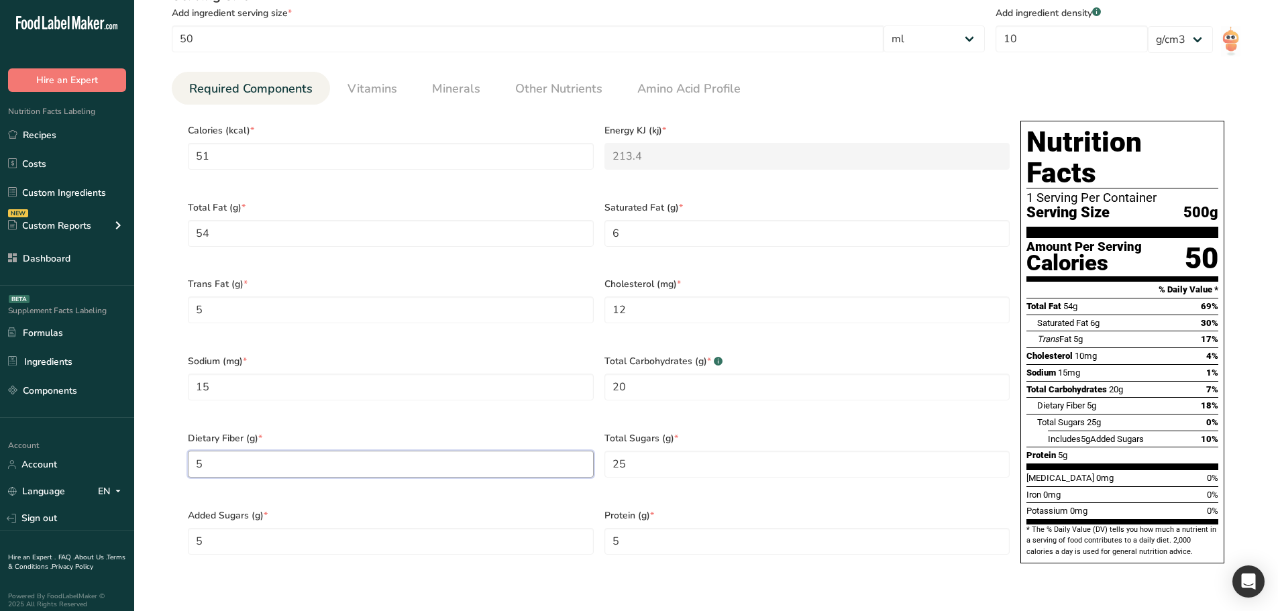
click at [92, 450] on div ".a-20{fill:#fff;} Hire an Expert Nutrition Facts Labeling Recipes Costs Custom …" at bounding box center [639, 287] width 1278 height 1646
type Fiber "123"
click at [260, 528] on Sugars "5" at bounding box center [391, 541] width 406 height 27
type Sugars "1"
drag, startPoint x: 648, startPoint y: 524, endPoint x: 603, endPoint y: 528, distance: 45.8
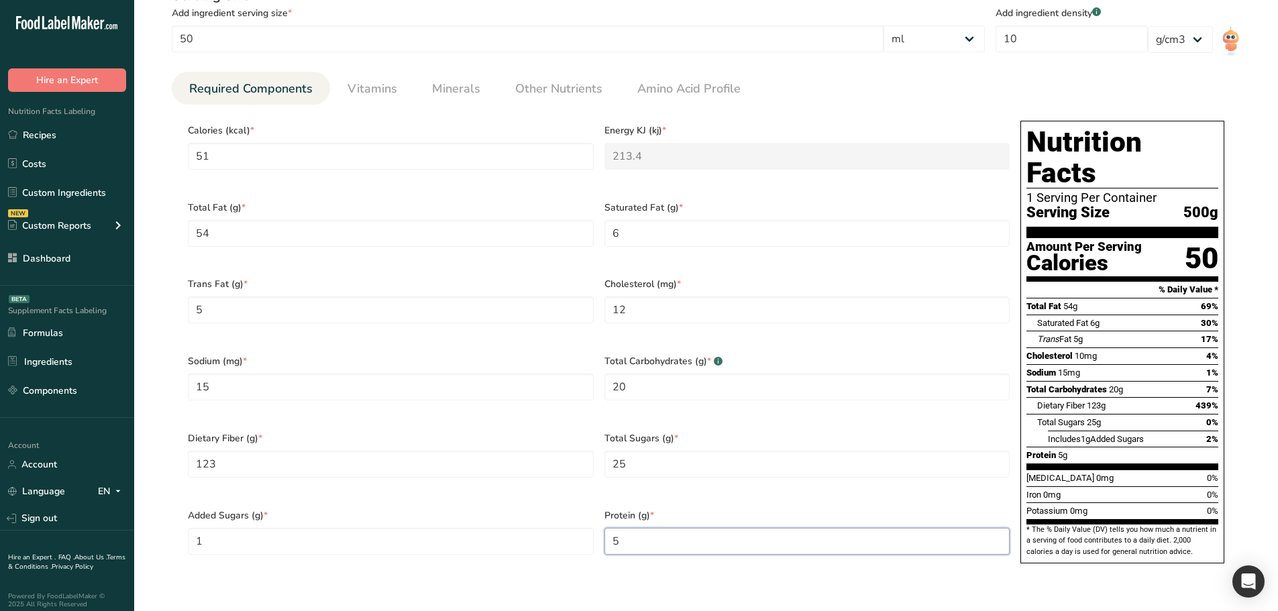
click at [603, 528] on div "Protein (g) * 5" at bounding box center [807, 538] width 416 height 77
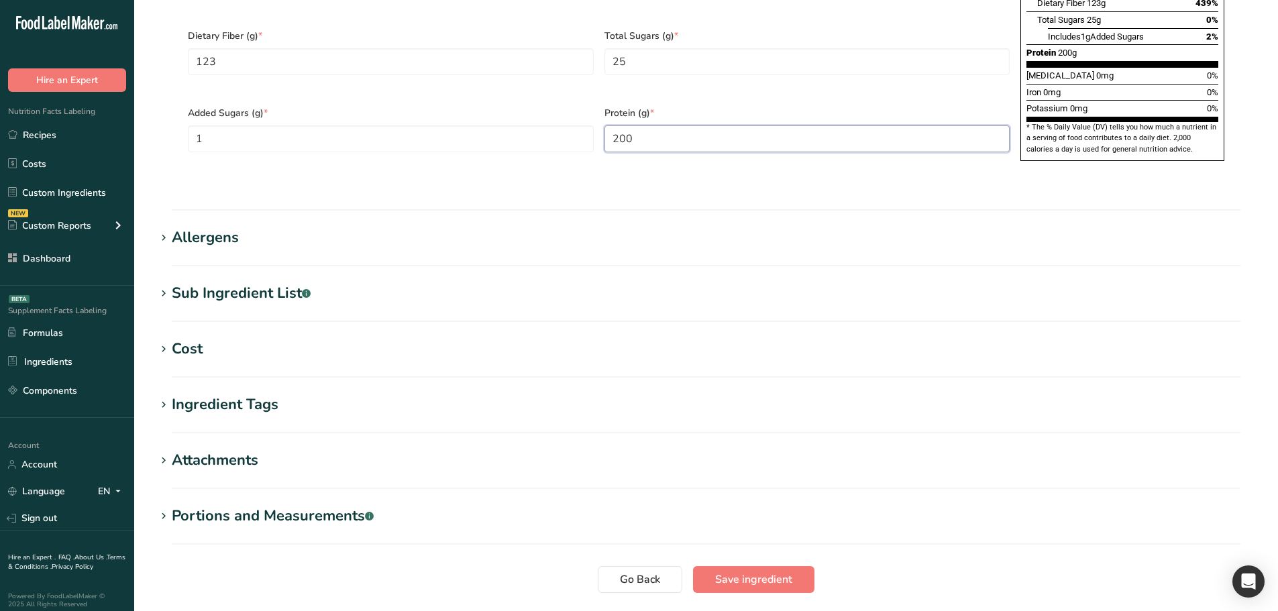
type input "200"
click at [737, 571] on span "Save ingredient" at bounding box center [753, 579] width 77 height 16
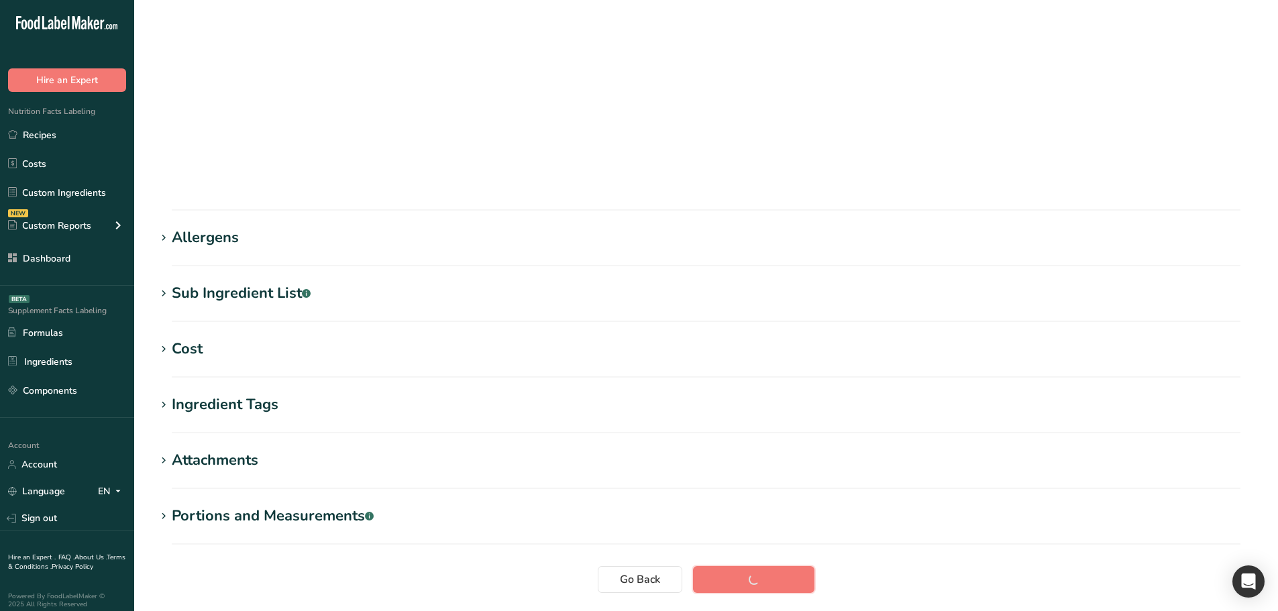
scroll to position [99, 0]
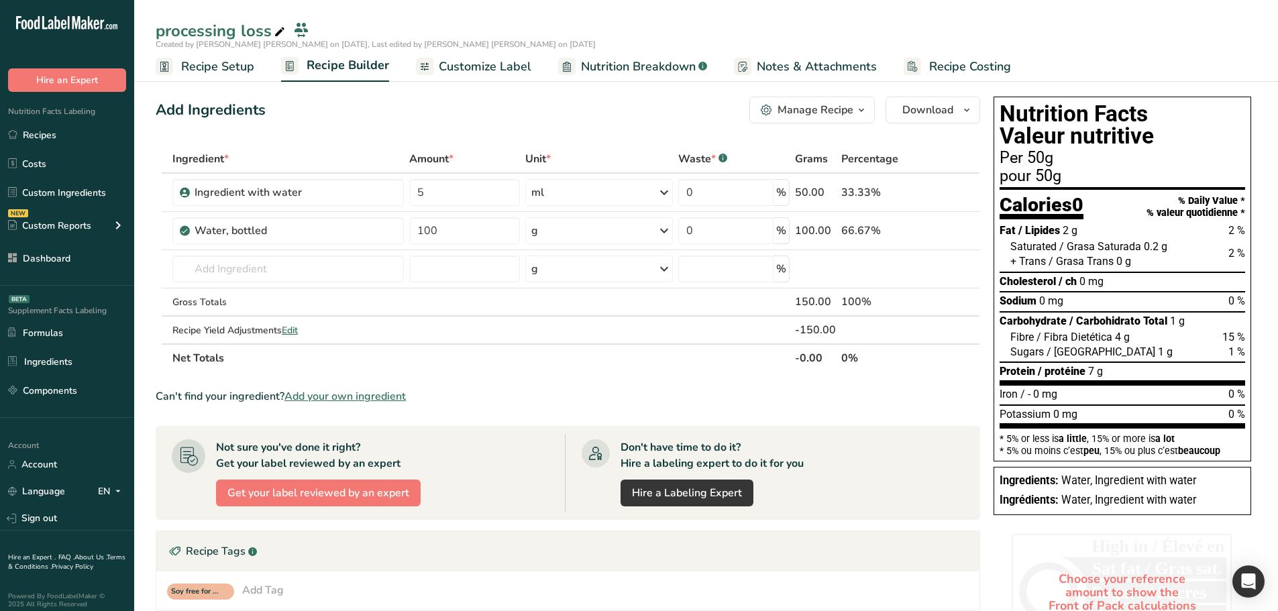
click at [632, 60] on span "Nutrition Breakdown" at bounding box center [638, 67] width 115 height 18
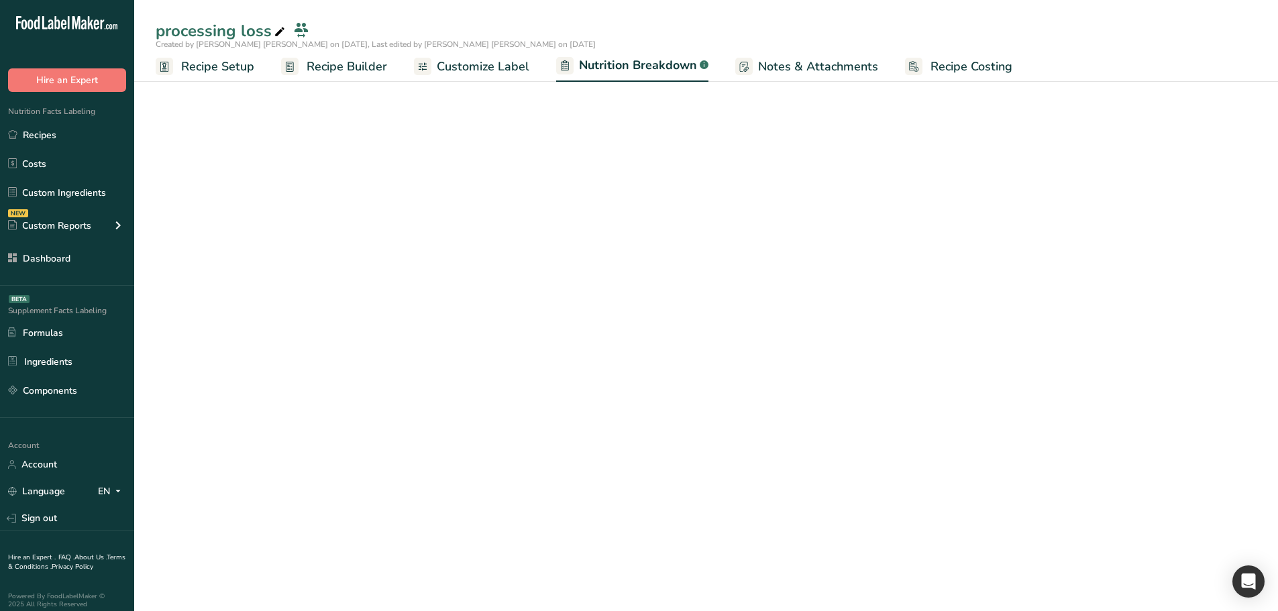
select select "Calories"
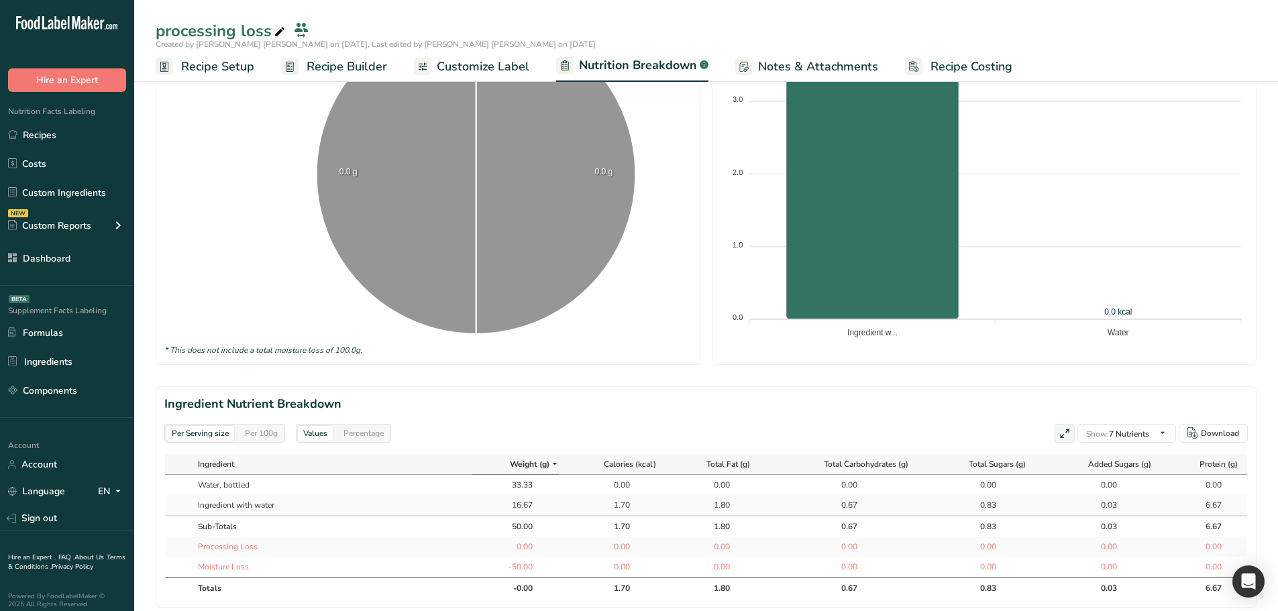
scroll to position [483, 0]
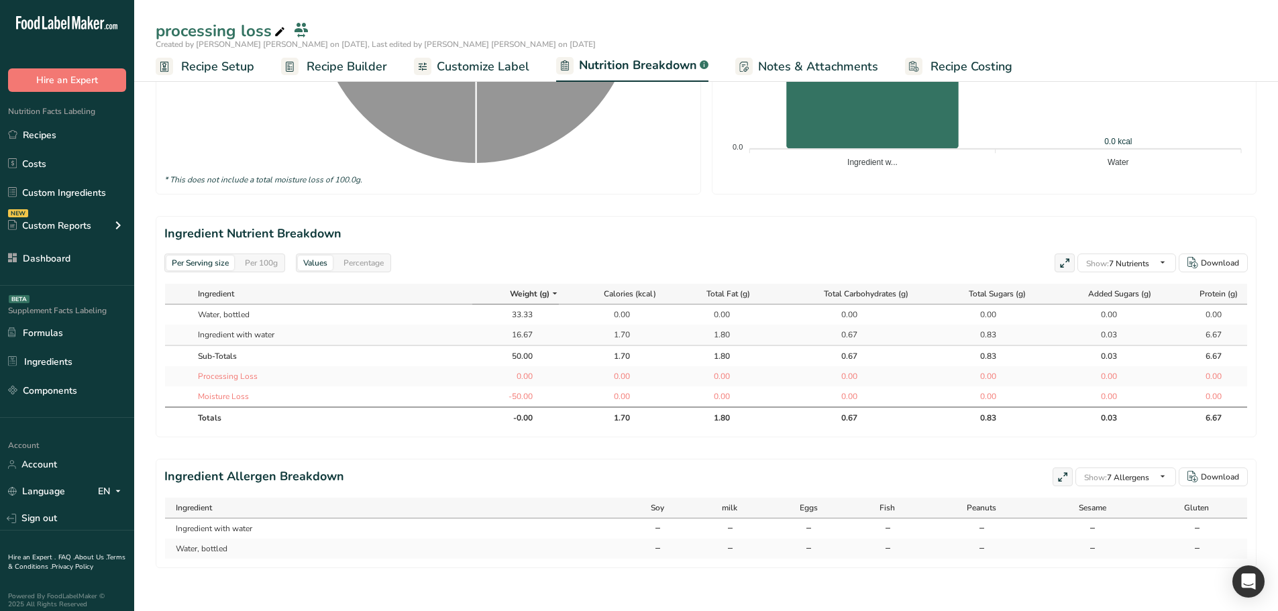
click at [264, 253] on div "Per Serving size Per 100g" at bounding box center [224, 262] width 121 height 19
click at [262, 256] on div "Per 100g" at bounding box center [261, 263] width 44 height 15
click at [223, 256] on div "Per Serving size" at bounding box center [200, 263] width 68 height 15
drag, startPoint x: 606, startPoint y: 324, endPoint x: 626, endPoint y: 325, distance: 19.5
click at [625, 329] on div "1.70" at bounding box center [613, 335] width 34 height 12
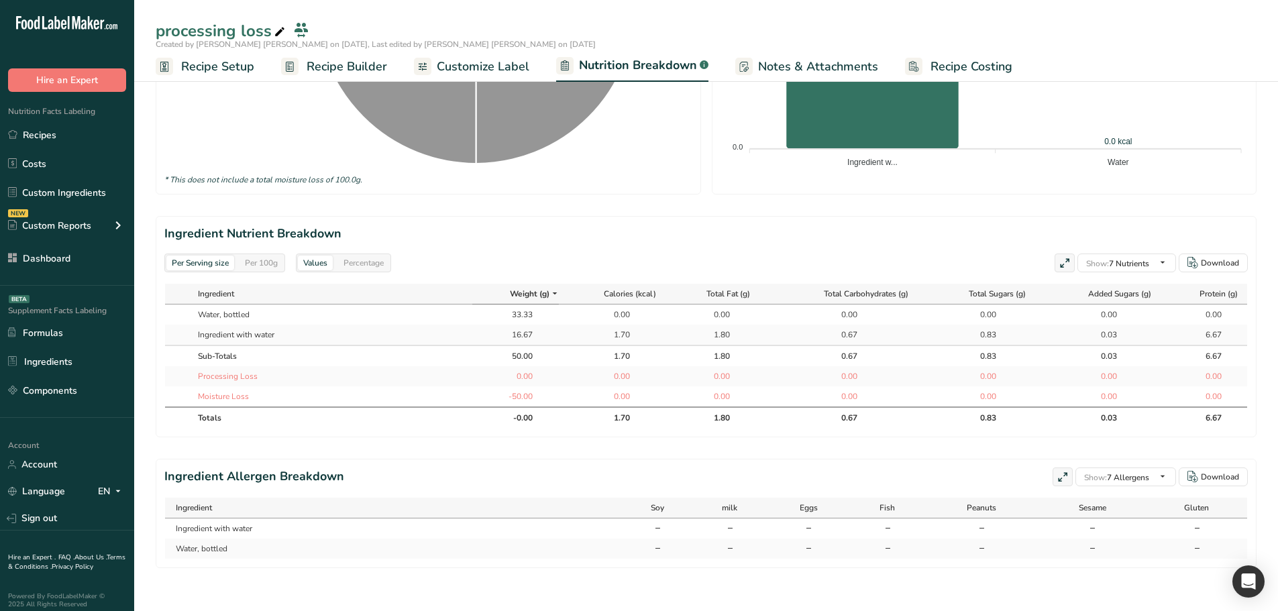
click at [626, 329] on div "1.70" at bounding box center [613, 335] width 34 height 12
click at [1093, 375] on span at bounding box center [1095, 380] width 10 height 10
click at [1093, 376] on input "Water" at bounding box center [1094, 380] width 9 height 9
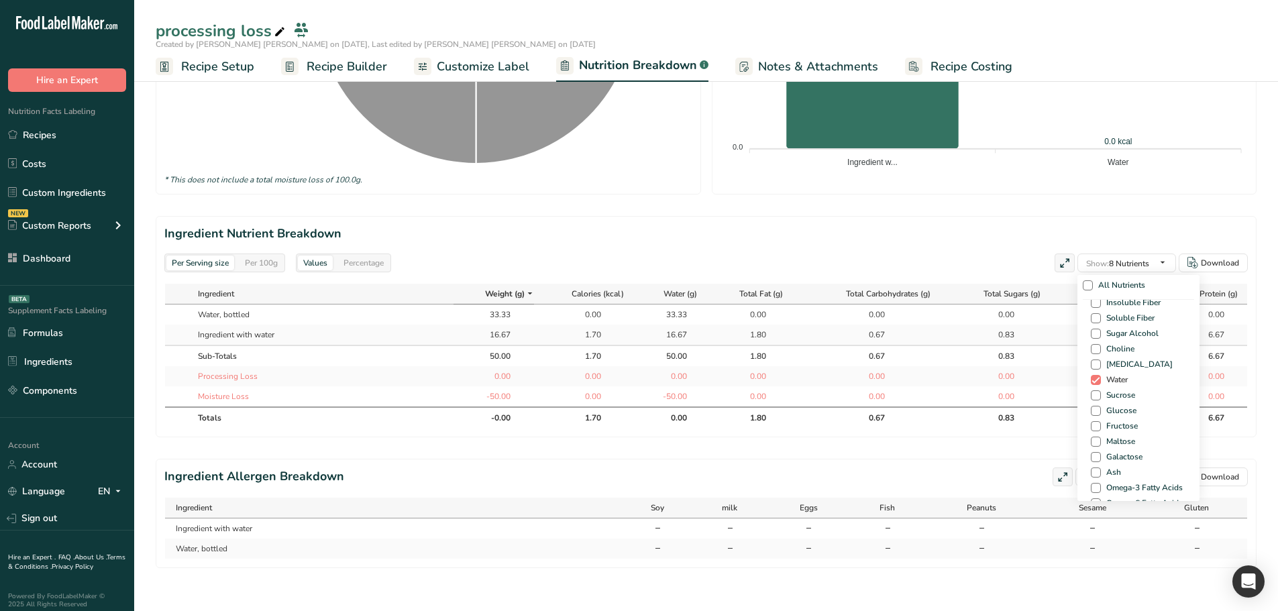
click at [1093, 375] on span at bounding box center [1095, 380] width 10 height 10
click at [1093, 376] on input "Water" at bounding box center [1094, 380] width 9 height 9
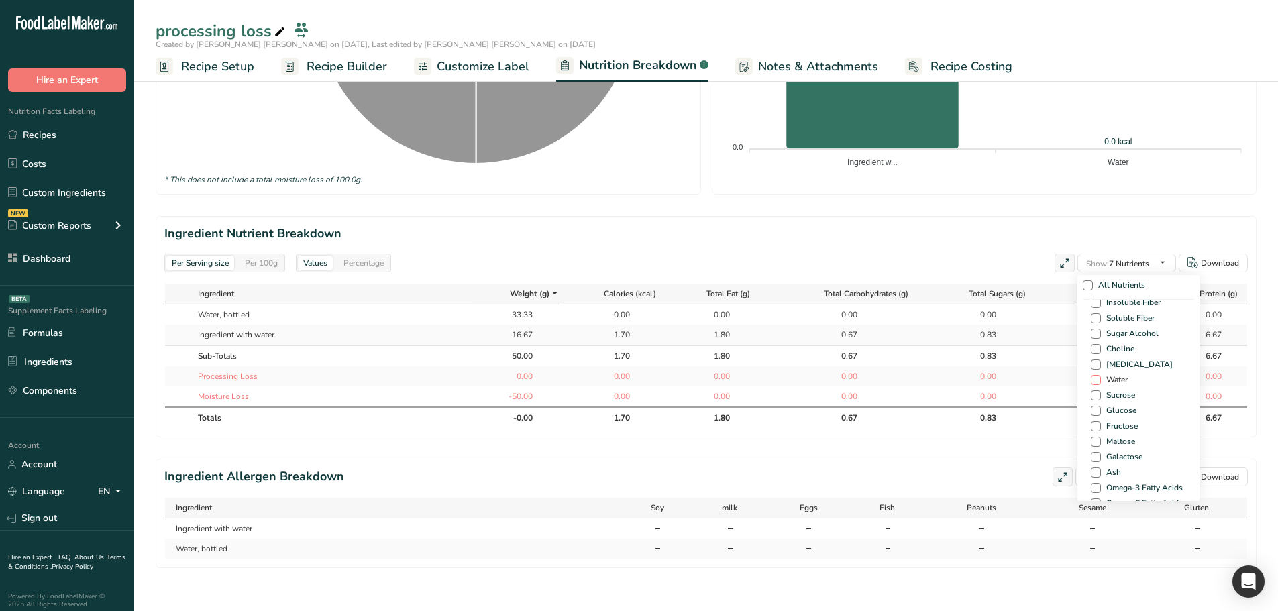
click at [1094, 375] on span at bounding box center [1095, 380] width 10 height 10
click at [1094, 376] on input "Water" at bounding box center [1094, 380] width 9 height 9
checkbox input "true"
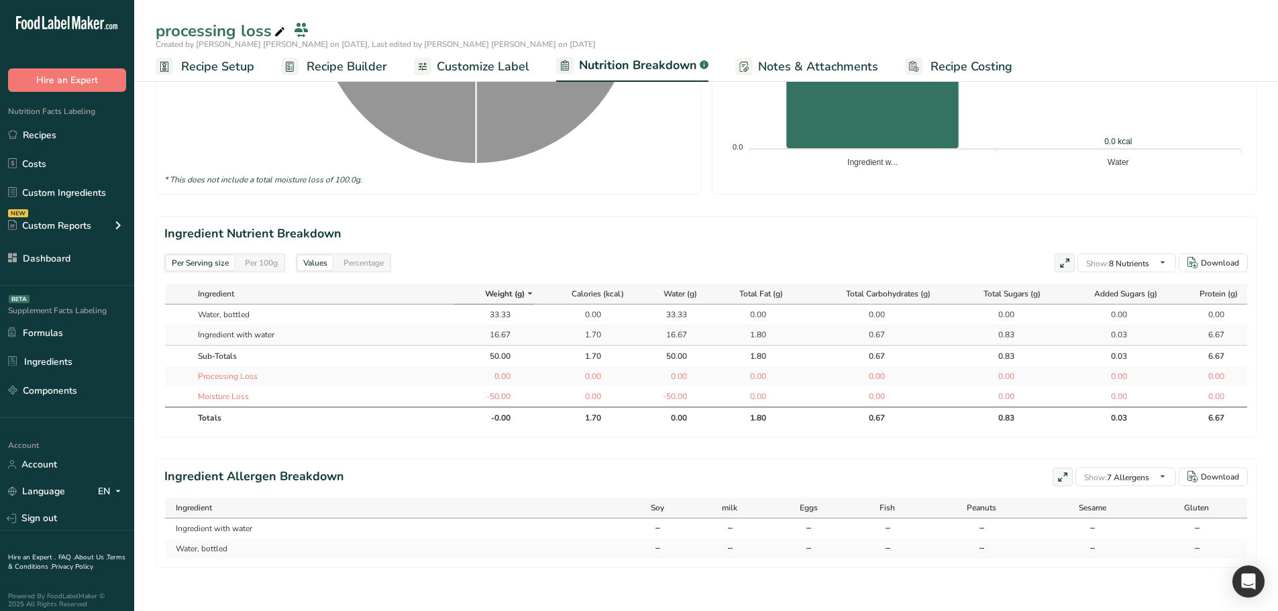
drag, startPoint x: 608, startPoint y: 322, endPoint x: 601, endPoint y: 327, distance: 8.2
click at [596, 329] on div "1.70" at bounding box center [584, 335] width 89 height 12
drag, startPoint x: 612, startPoint y: 324, endPoint x: 620, endPoint y: 321, distance: 8.5
click at [620, 329] on div "1.70" at bounding box center [584, 335] width 89 height 12
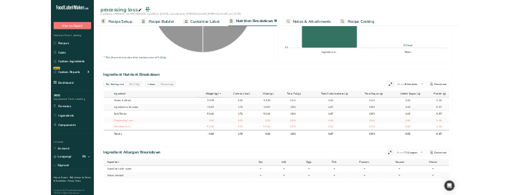
scroll to position [478, 0]
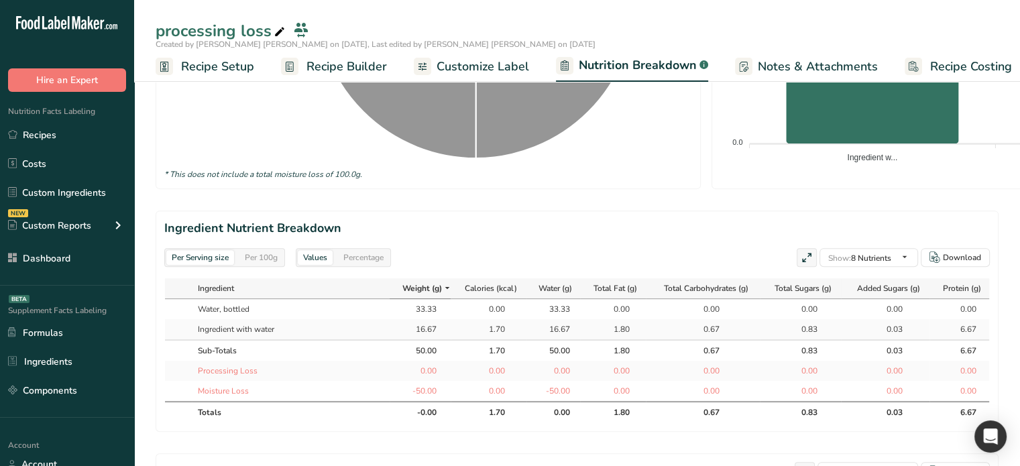
select select "Calories"
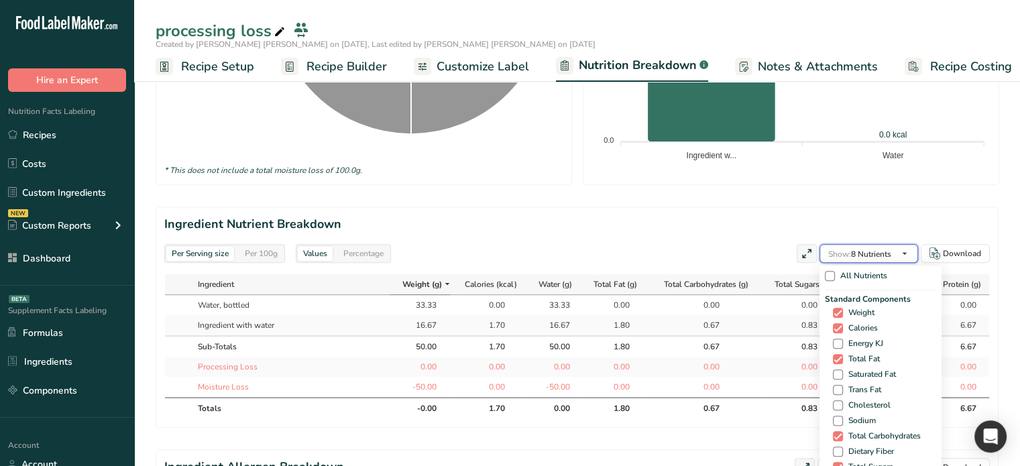
click at [886, 249] on span "Show: 8 Nutrients" at bounding box center [859, 254] width 63 height 11
click at [835, 313] on span at bounding box center [838, 313] width 10 height 10
click at [835, 313] on input "Weight" at bounding box center [837, 312] width 9 height 9
checkbox input "false"
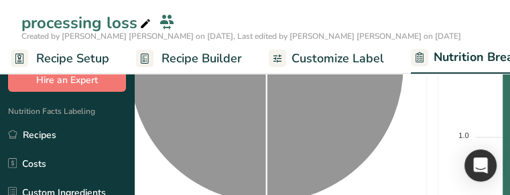
select select "Calories"
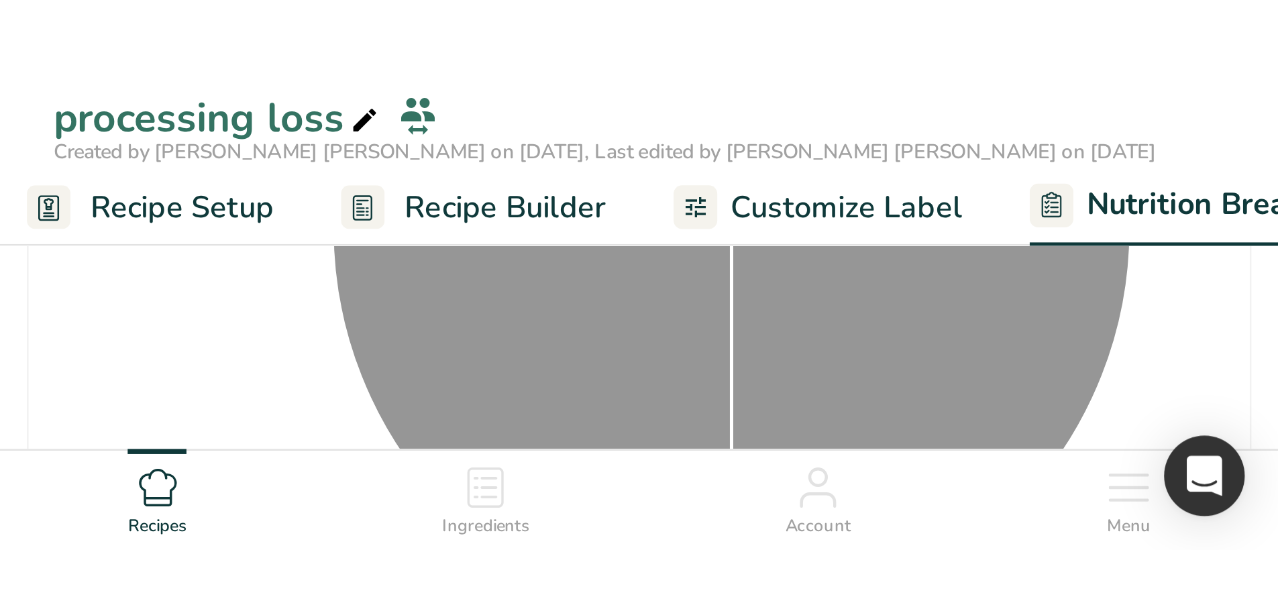
scroll to position [479, 0]
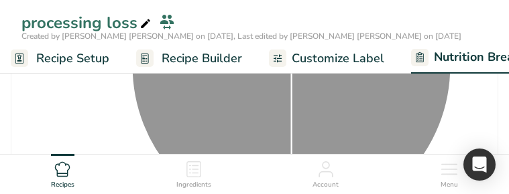
select select "Calories"
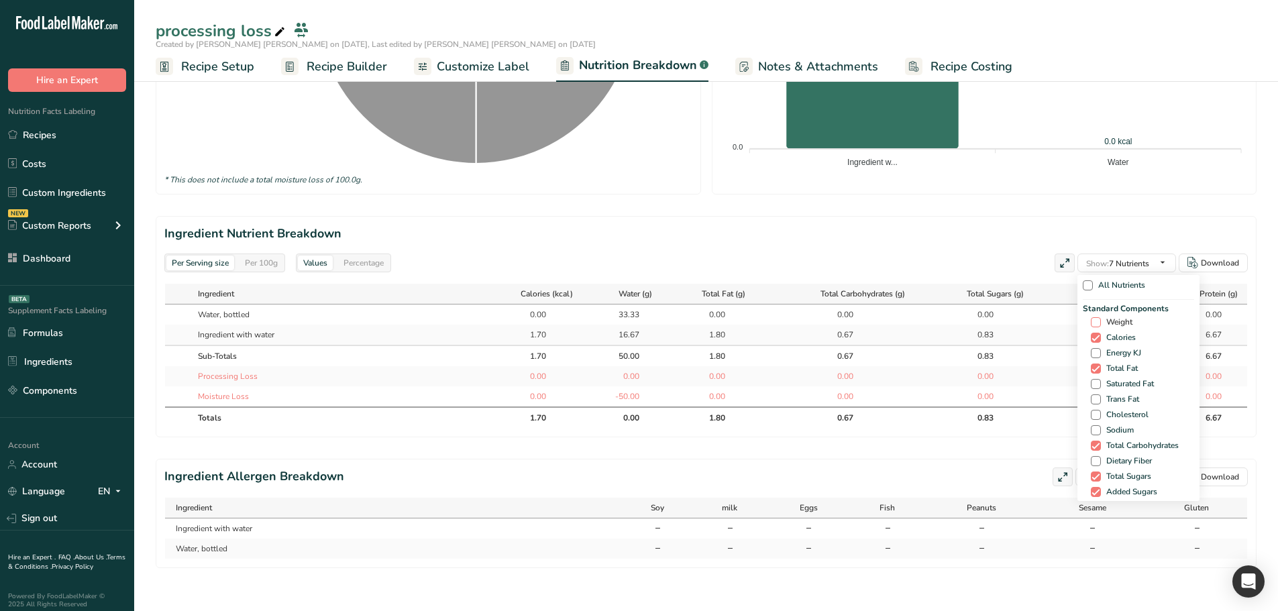
click at [1094, 317] on span at bounding box center [1095, 322] width 10 height 10
click at [1094, 318] on input "Weight" at bounding box center [1094, 322] width 9 height 9
checkbox input "true"
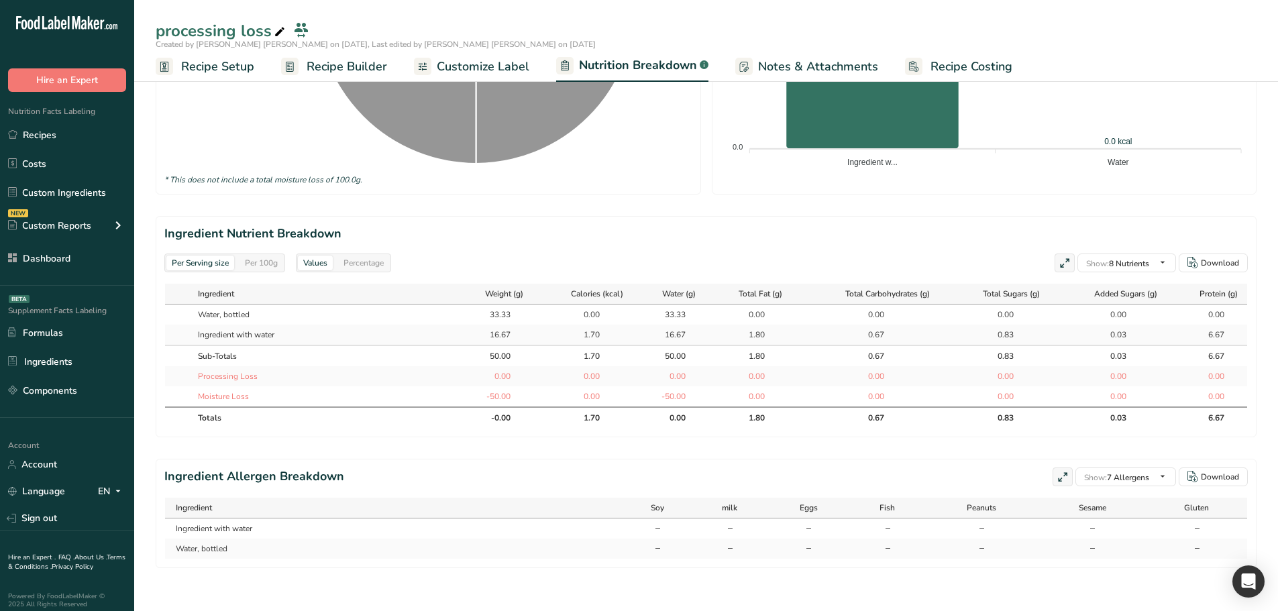
click at [554, 329] on div "1.70" at bounding box center [583, 335] width 89 height 12
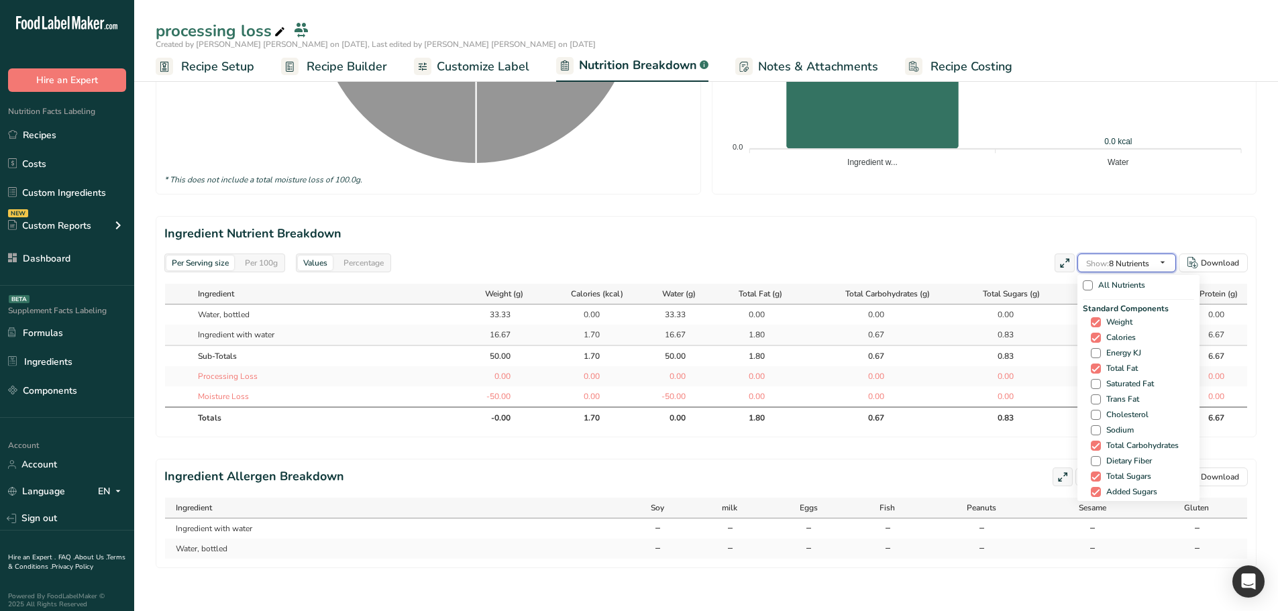
click at [1111, 261] on span "Show: 8 Nutrients" at bounding box center [1117, 263] width 63 height 11
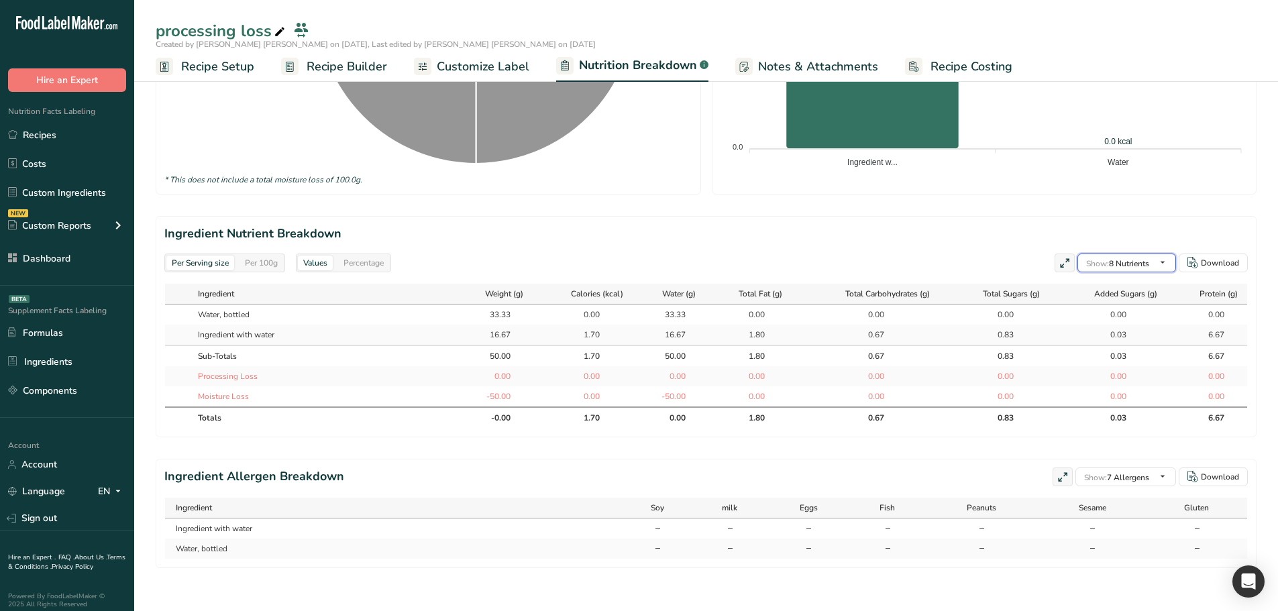
scroll to position [759, 0]
click at [1131, 262] on span "Show: 8 Nutrients" at bounding box center [1117, 263] width 63 height 11
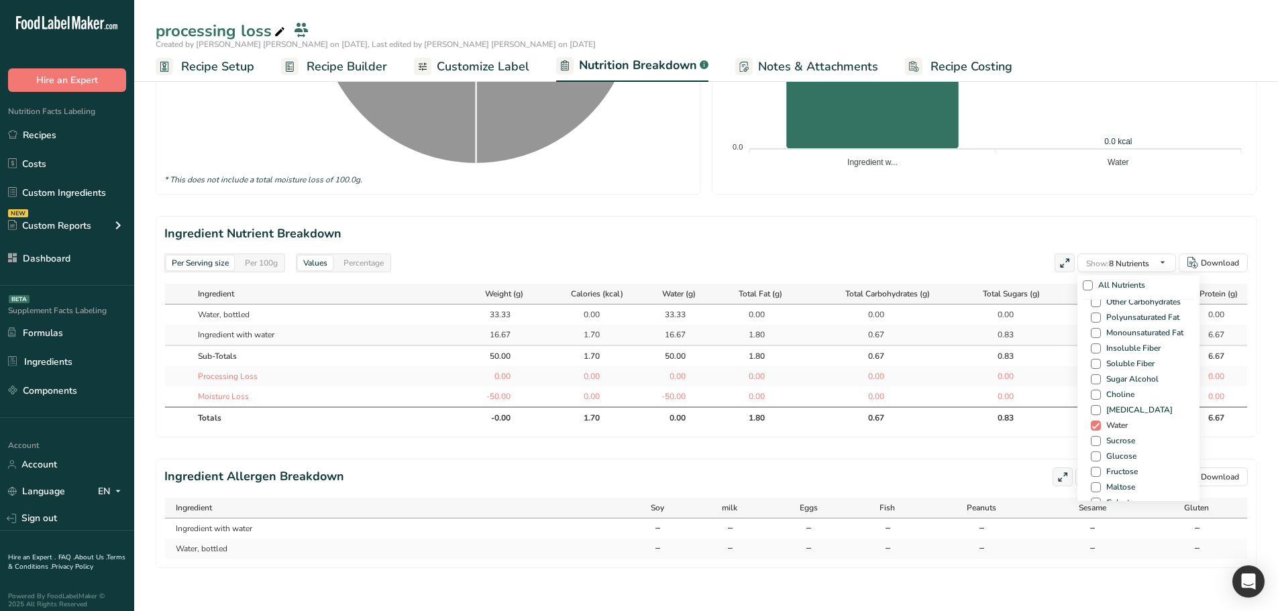
click at [1100, 420] on span "Water" at bounding box center [1113, 425] width 27 height 10
click at [1097, 421] on input "Water" at bounding box center [1094, 425] width 9 height 9
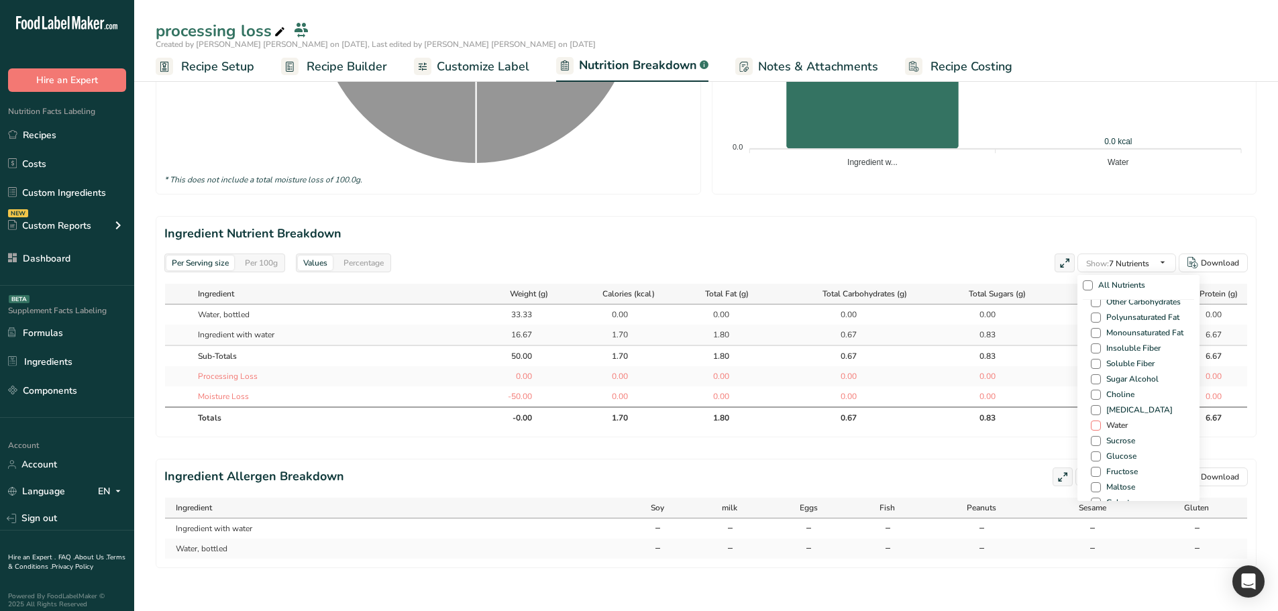
click at [1100, 420] on span "Water" at bounding box center [1113, 425] width 27 height 10
click at [1097, 421] on input "Water" at bounding box center [1094, 425] width 9 height 9
checkbox input "true"
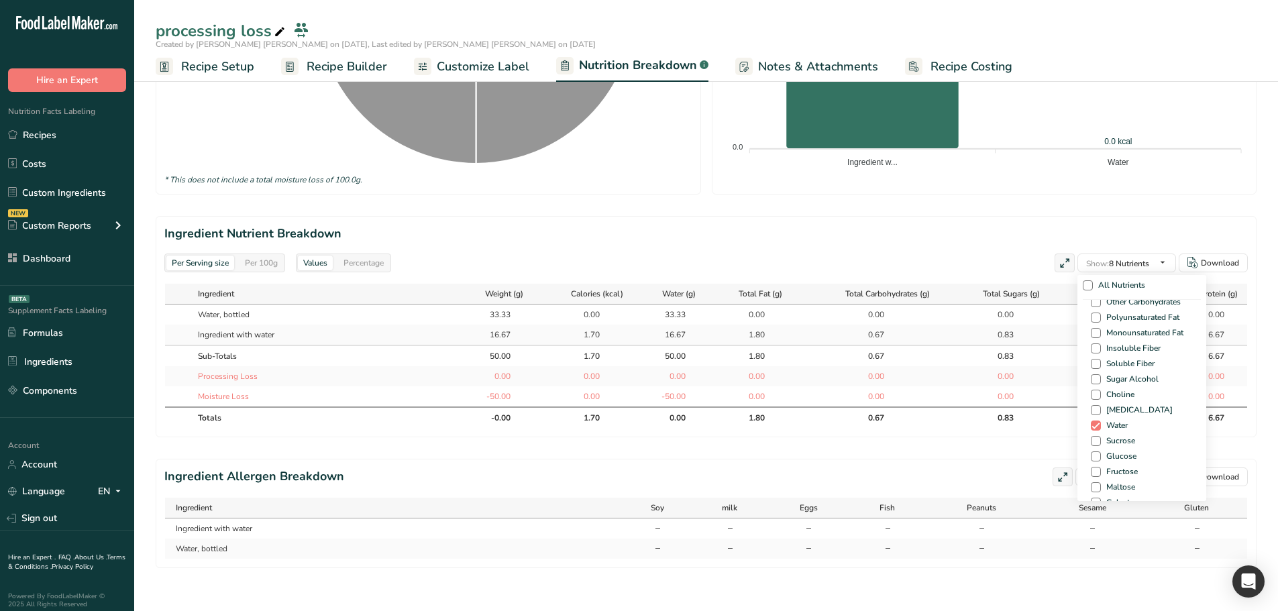
click at [587, 335] on td "1.70" at bounding box center [582, 335] width 101 height 20
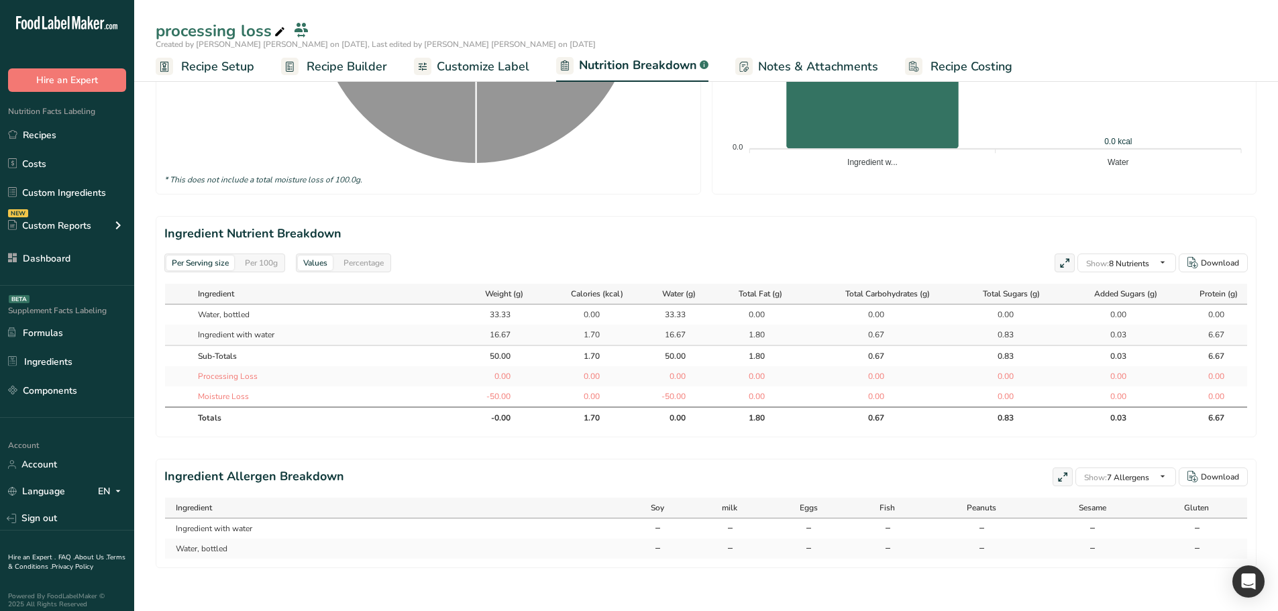
scroll to position [483, 0]
click at [255, 258] on div "Per 100g" at bounding box center [261, 263] width 44 height 15
click at [209, 256] on div "Per Serving size" at bounding box center [200, 263] width 68 height 15
click at [260, 241] on section "Ingredient Nutrient Breakdown Per Serving size Per 100g Values Percentage Show:…" at bounding box center [706, 326] width 1100 height 221
click at [259, 256] on div "Per 100g" at bounding box center [261, 263] width 44 height 15
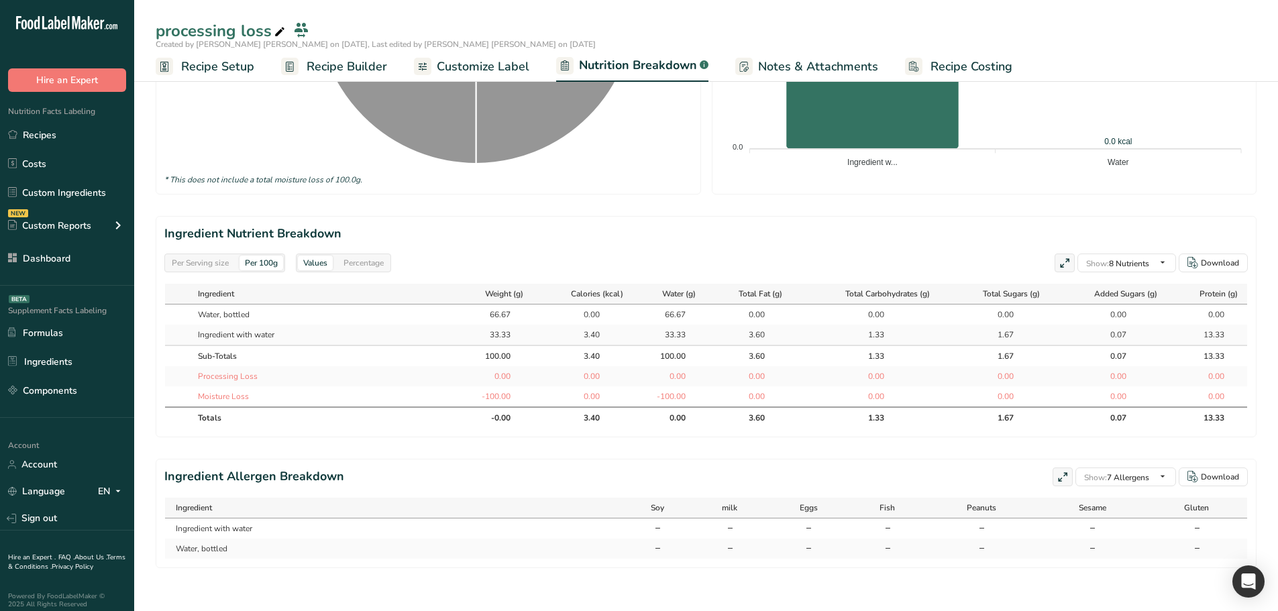
click at [196, 256] on div "Per Serving size" at bounding box center [200, 263] width 68 height 15
click at [258, 256] on div "Per 100g" at bounding box center [261, 263] width 44 height 15
click at [219, 256] on div "Per Serving size" at bounding box center [200, 263] width 68 height 15
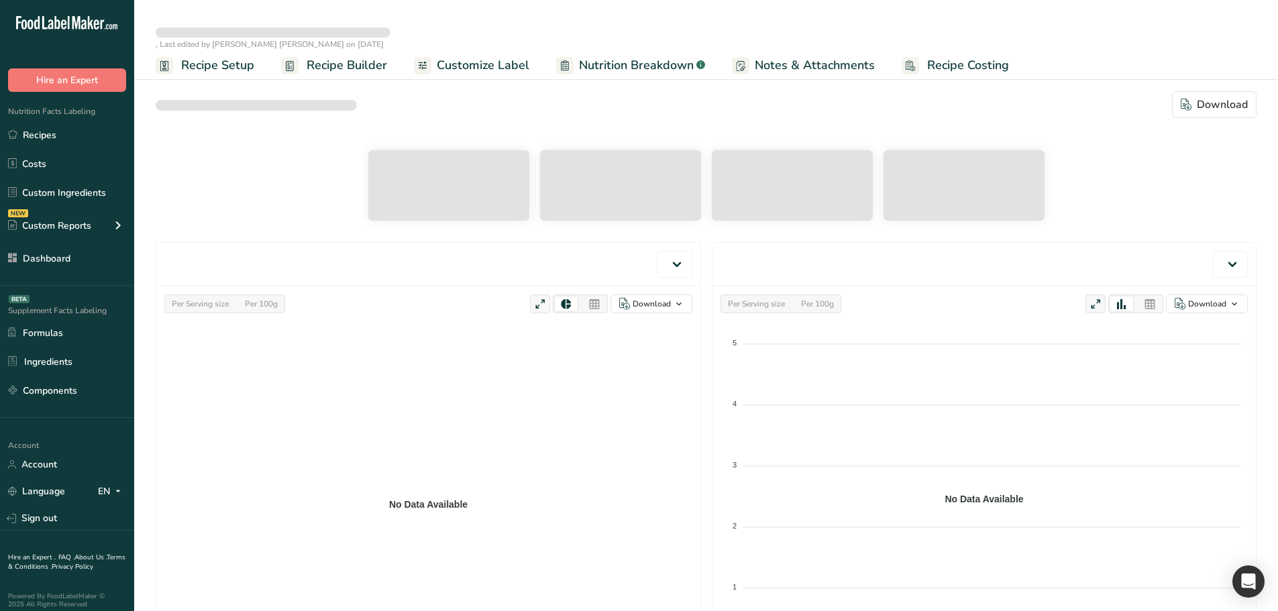
select select "Calories"
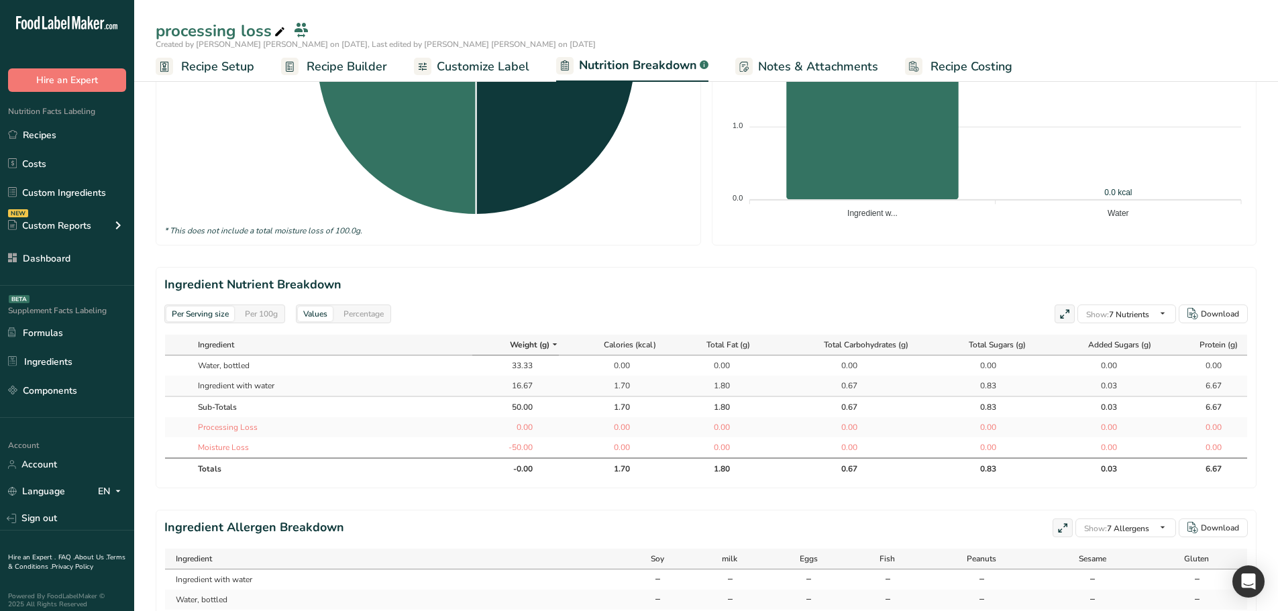
scroll to position [416, 0]
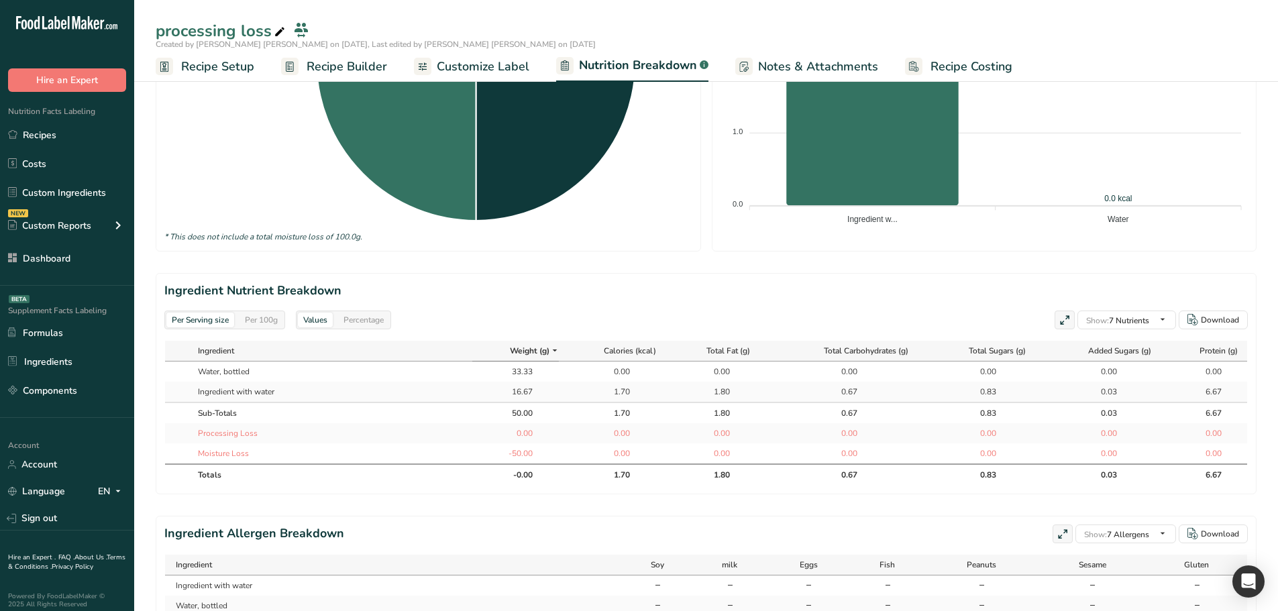
click at [258, 321] on div "Per 100g" at bounding box center [261, 320] width 44 height 15
click at [210, 320] on div "Per Serving size" at bounding box center [200, 320] width 68 height 15
click at [272, 321] on div "Per 100g" at bounding box center [261, 320] width 44 height 15
click at [176, 313] on div "Per Serving size" at bounding box center [200, 320] width 68 height 15
click at [253, 314] on div "Per 100g" at bounding box center [261, 320] width 44 height 15
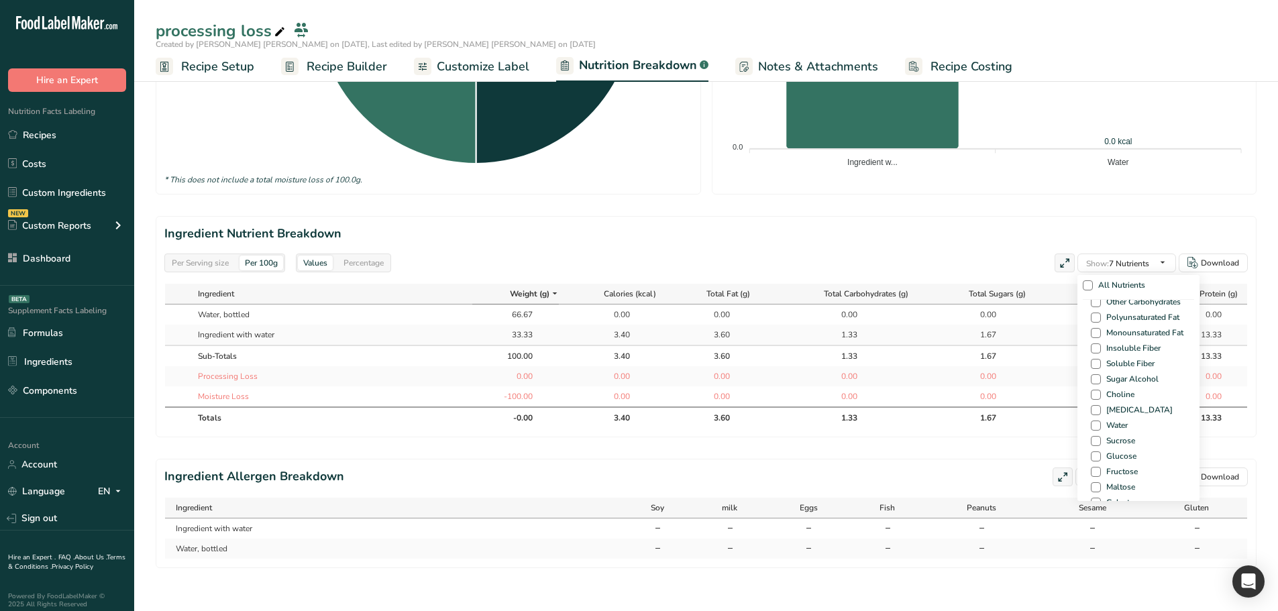
scroll to position [805, 0]
click at [1095, 375] on span at bounding box center [1095, 380] width 10 height 10
click at [1095, 376] on input "Water" at bounding box center [1094, 380] width 9 height 9
checkbox input "true"
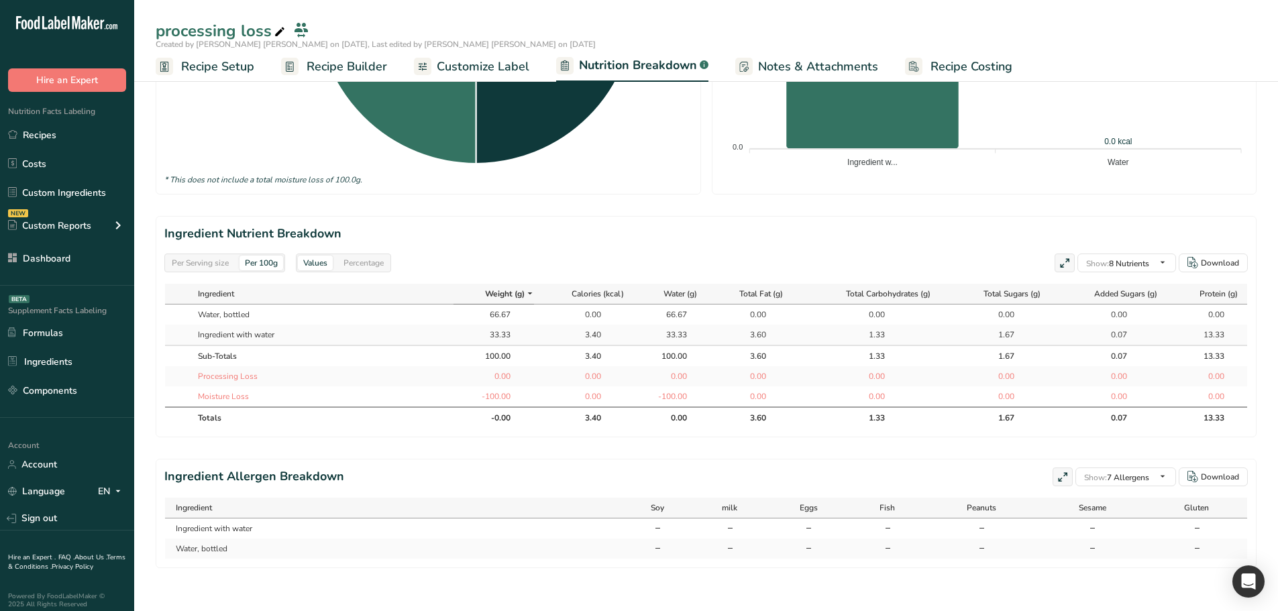
click at [925, 253] on div "Per Serving size Per 100g Values Percentage Show: 8 Nutrients All Nutrients Sta…" at bounding box center [705, 262] width 1083 height 19
click at [53, 133] on link "Recipes" at bounding box center [67, 134] width 134 height 25
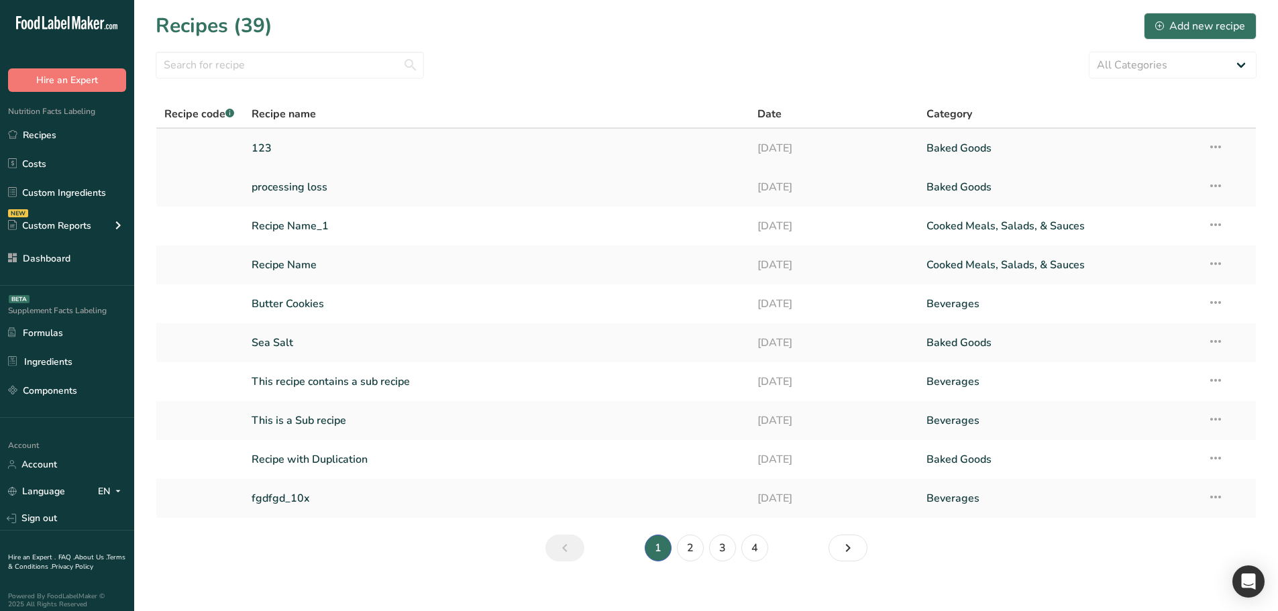
click at [319, 152] on link "123" at bounding box center [496, 148] width 490 height 28
